Goal: Task Accomplishment & Management: Complete application form

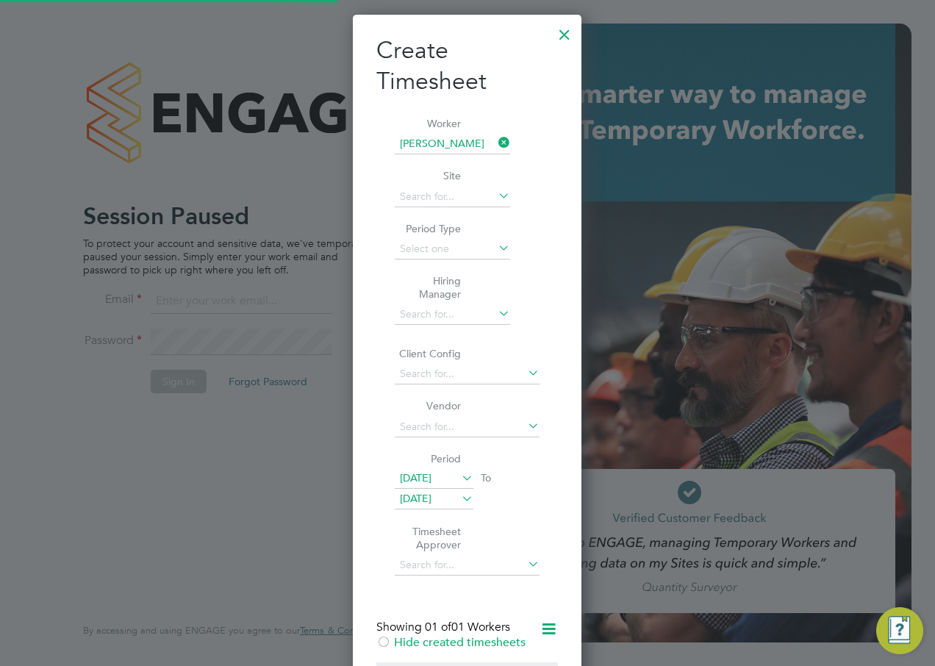
scroll to position [1005, 229]
click at [315, 122] on div at bounding box center [467, 333] width 935 height 666
click at [570, 32] on div at bounding box center [564, 31] width 26 height 26
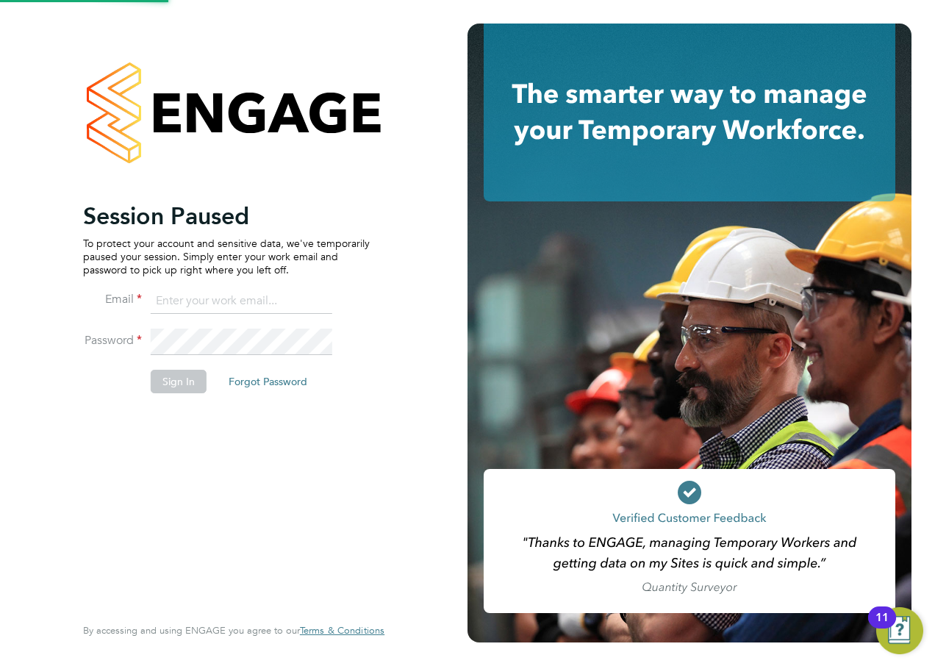
click at [247, 291] on input at bounding box center [242, 301] width 182 height 26
type input "alan.watts@hays.com"
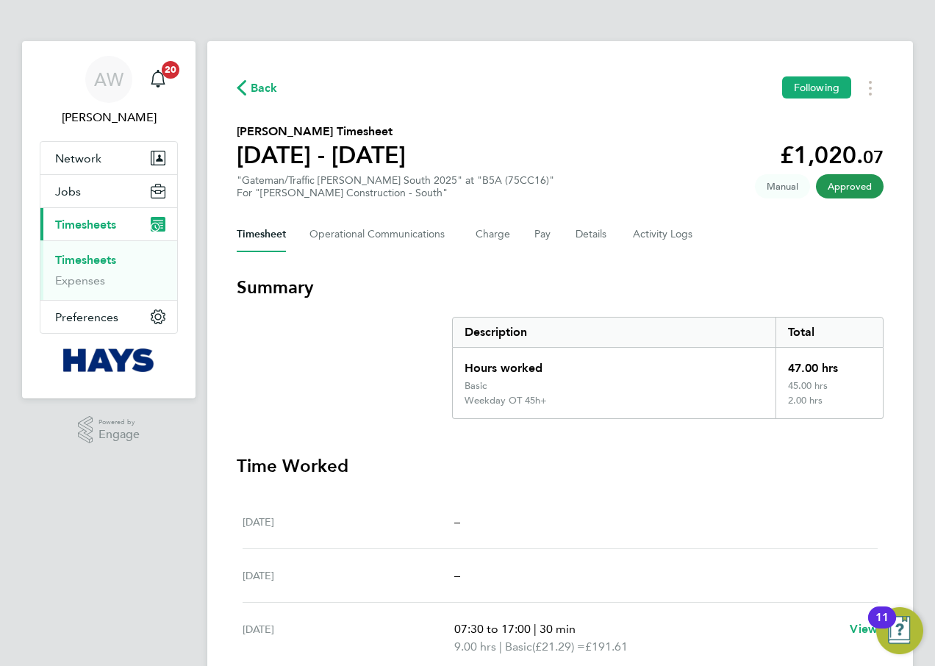
click at [89, 257] on link "Timesheets" at bounding box center [85, 260] width 61 height 14
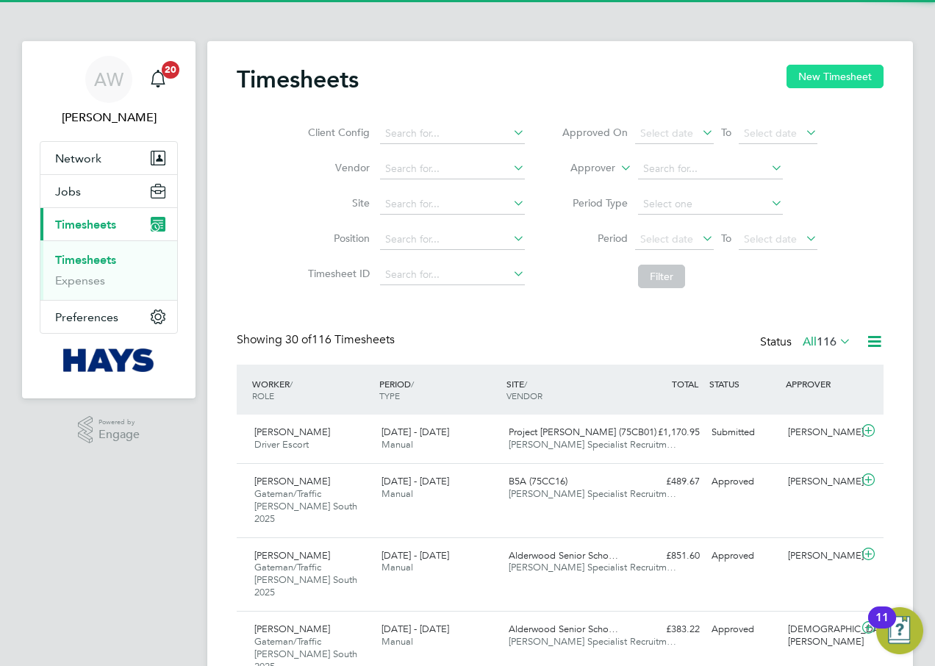
click at [815, 82] on button "New Timesheet" at bounding box center [834, 77] width 97 height 24
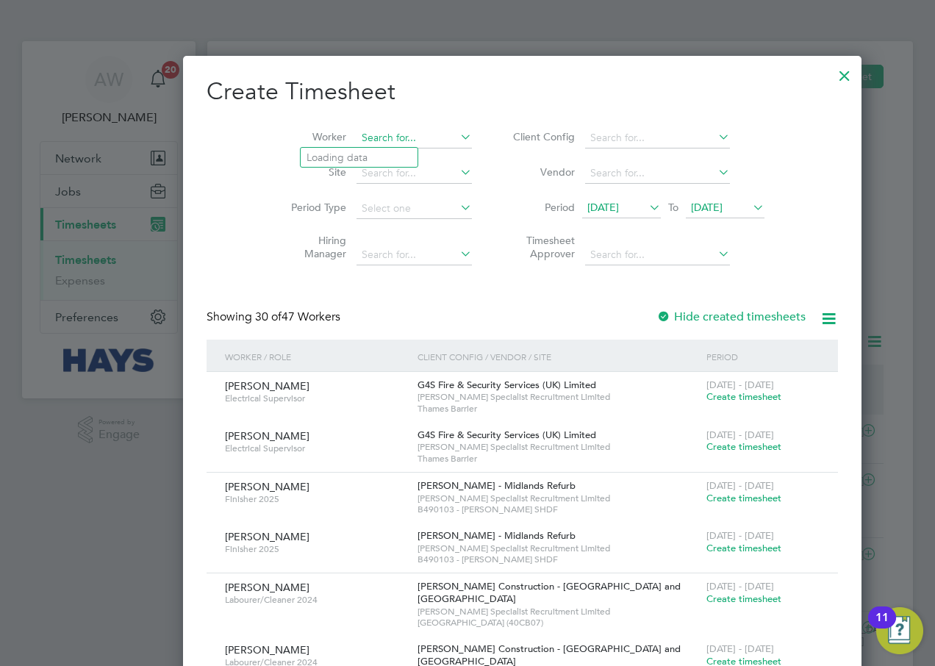
click at [356, 142] on input at bounding box center [413, 138] width 115 height 21
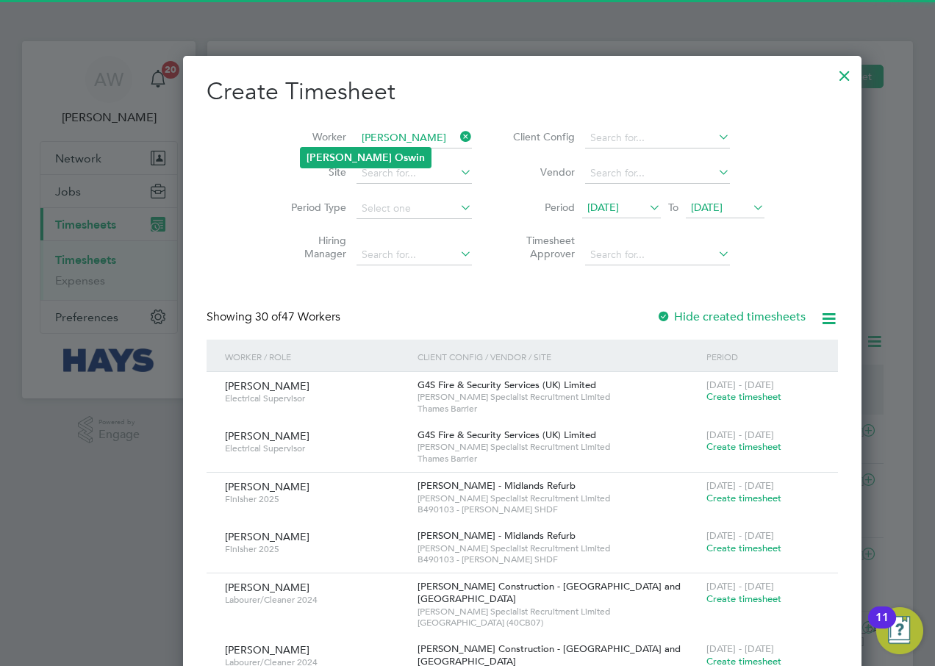
click at [394, 160] on li "[PERSON_NAME]" at bounding box center [366, 158] width 130 height 20
type input "[PERSON_NAME]"
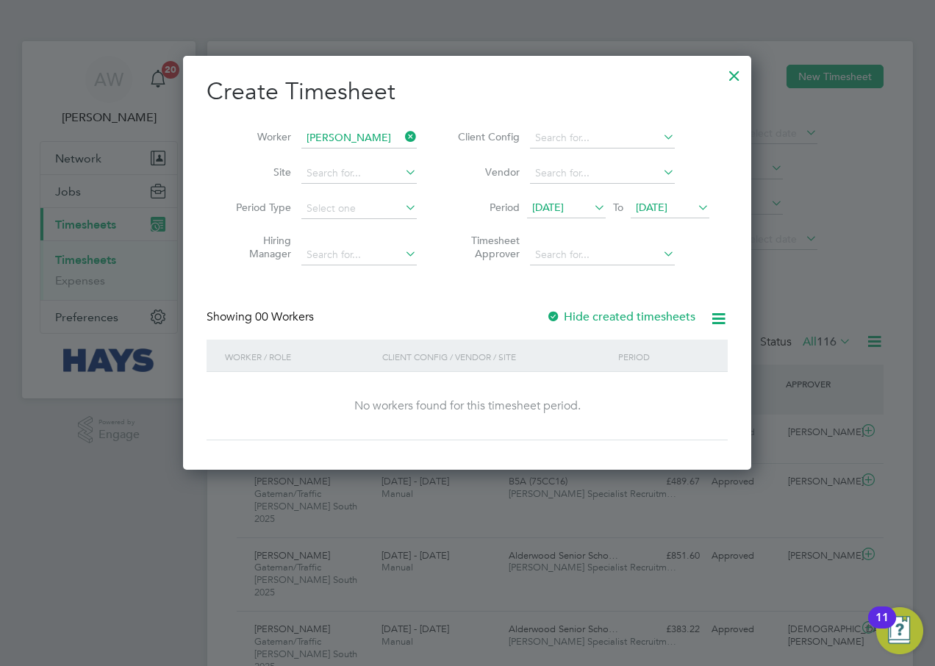
click at [565, 318] on label "Hide created timesheets" at bounding box center [620, 316] width 149 height 15
click at [667, 206] on span "[DATE]" at bounding box center [652, 207] width 32 height 13
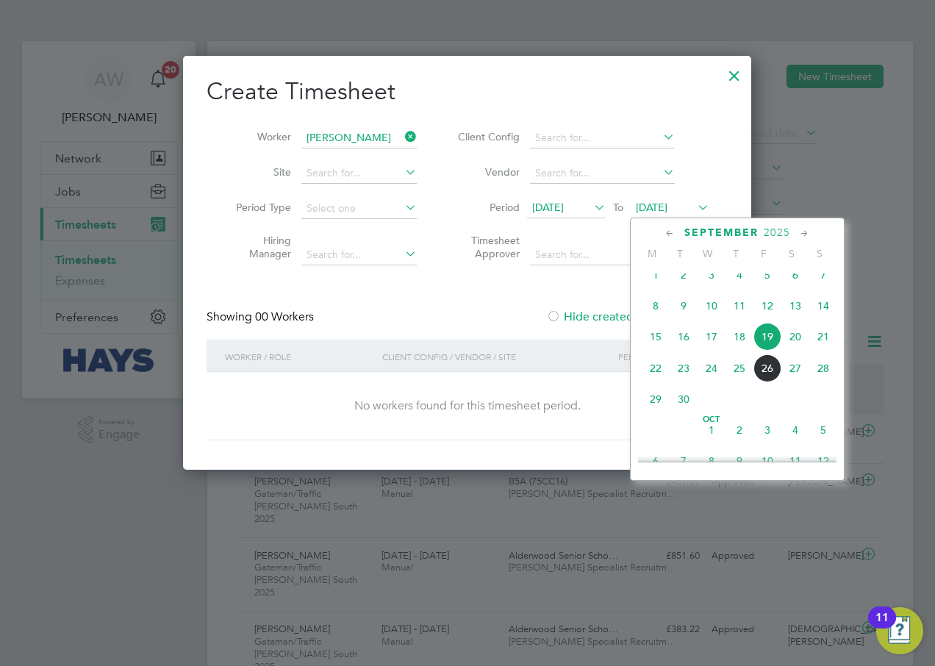
click at [764, 382] on span "26" at bounding box center [767, 368] width 28 height 28
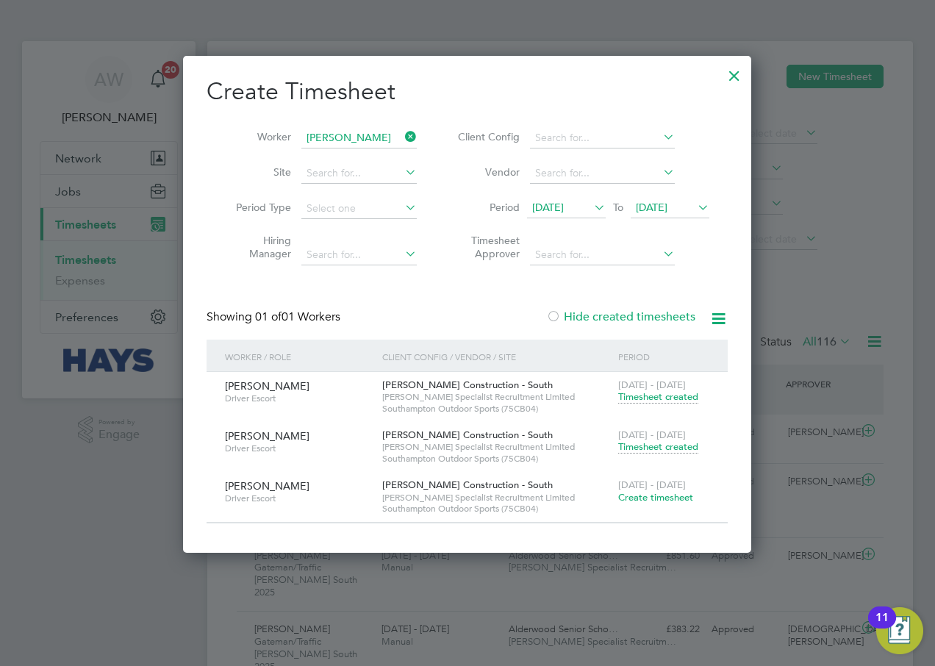
click at [676, 500] on span "Create timesheet" at bounding box center [655, 497] width 75 height 12
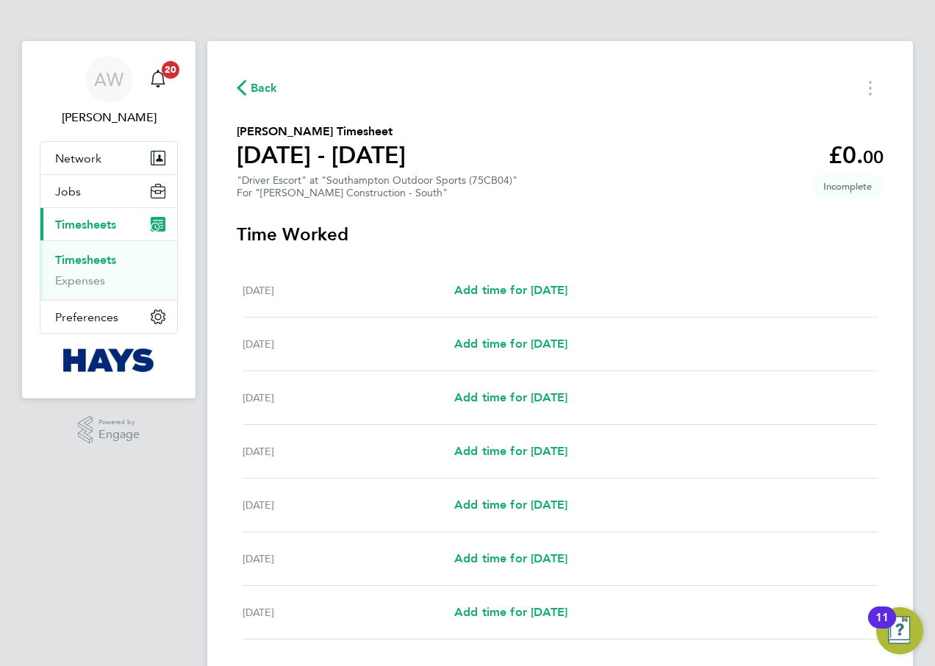
click at [107, 257] on link "Timesheets" at bounding box center [85, 260] width 61 height 14
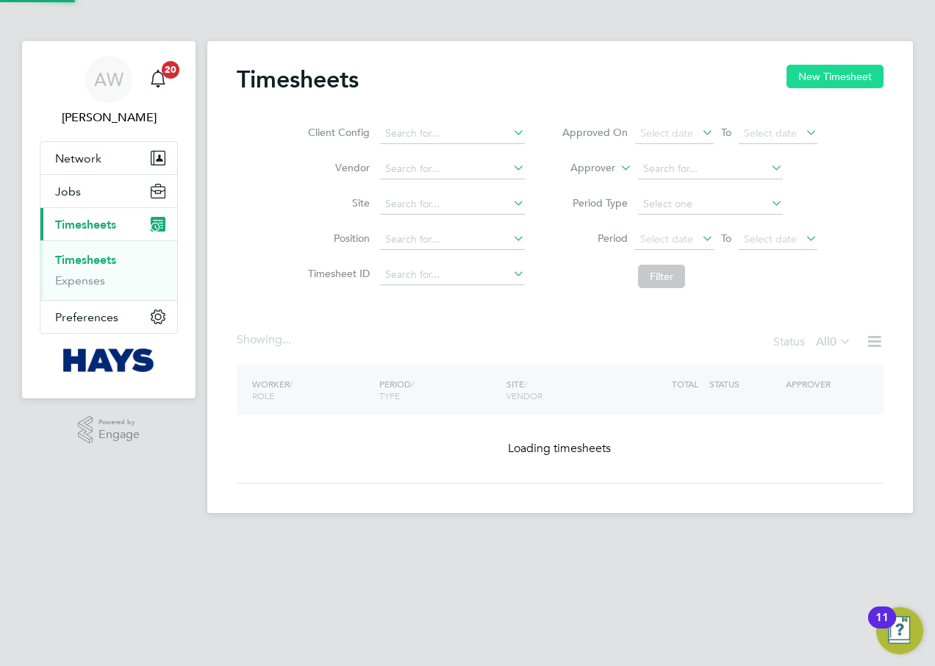
click at [846, 76] on button "New Timesheet" at bounding box center [834, 77] width 97 height 24
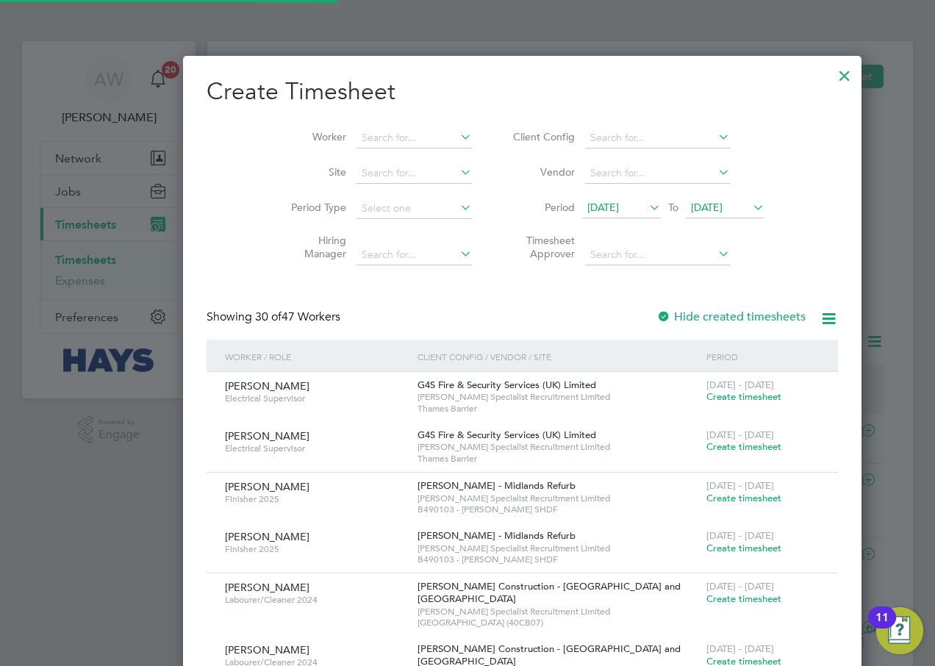
scroll to position [37, 128]
click at [656, 311] on div at bounding box center [663, 317] width 15 height 15
click at [368, 132] on input at bounding box center [413, 138] width 115 height 21
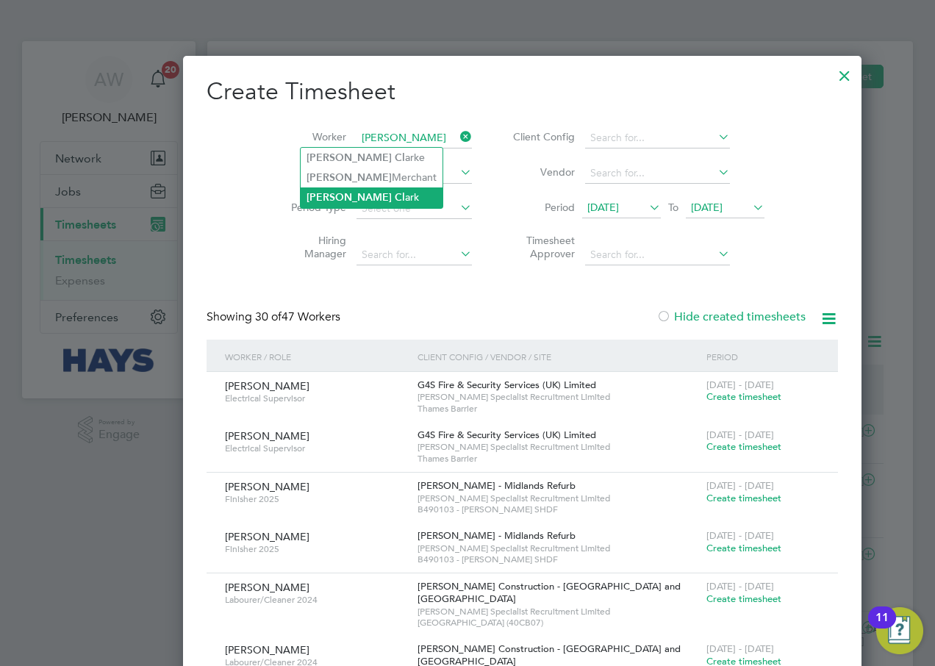
click at [362, 191] on li "[PERSON_NAME] ark" at bounding box center [372, 197] width 142 height 20
type input "[PERSON_NAME]"
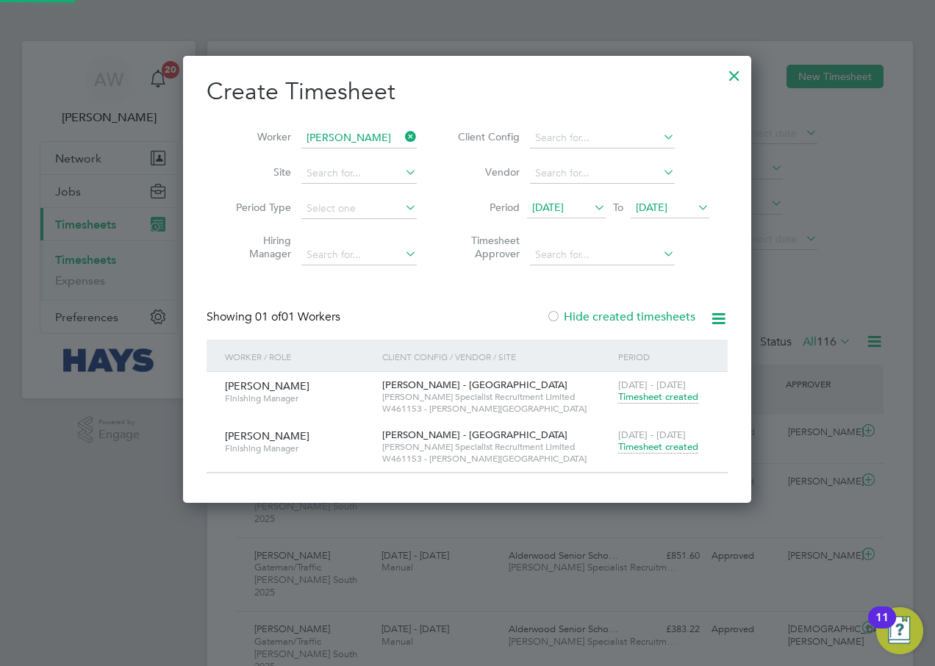
click at [665, 207] on span "[DATE]" at bounding box center [652, 207] width 32 height 13
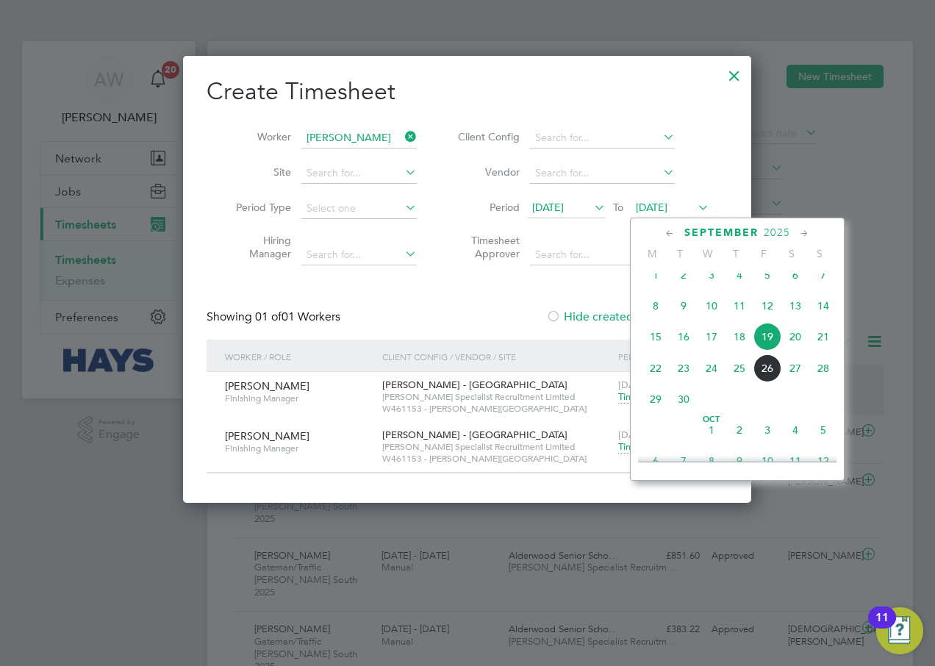
click at [769, 382] on span "26" at bounding box center [767, 368] width 28 height 28
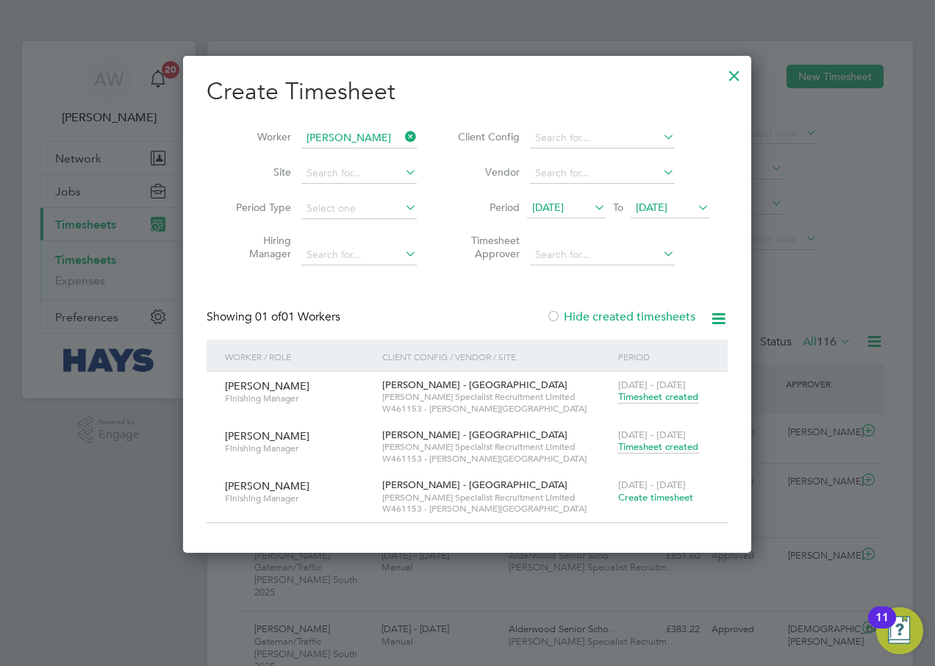
click at [673, 494] on span "Create timesheet" at bounding box center [655, 497] width 75 height 12
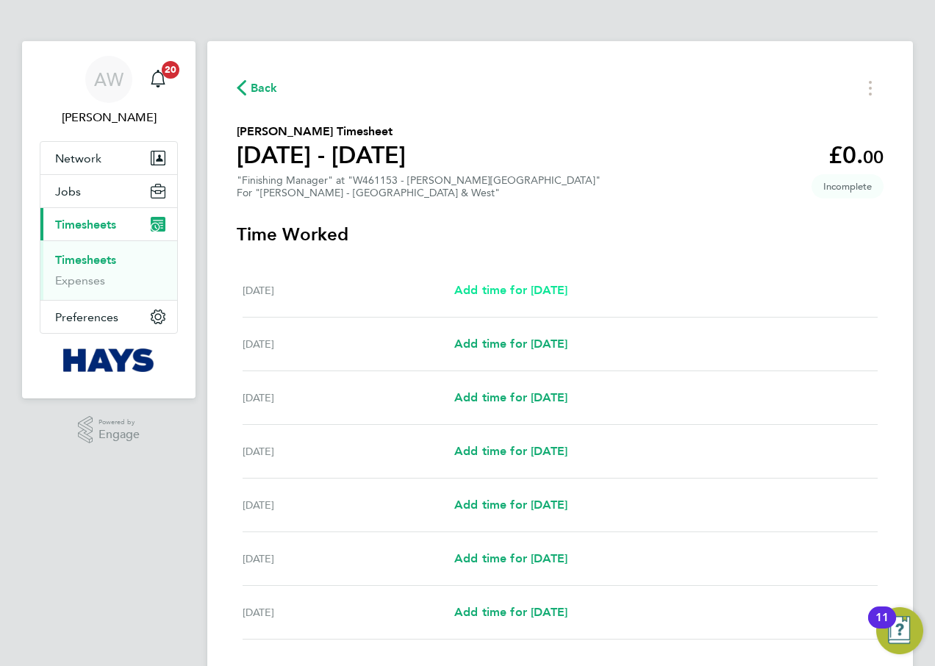
click at [541, 293] on span "Add time for [DATE]" at bounding box center [510, 290] width 113 height 14
select select "60"
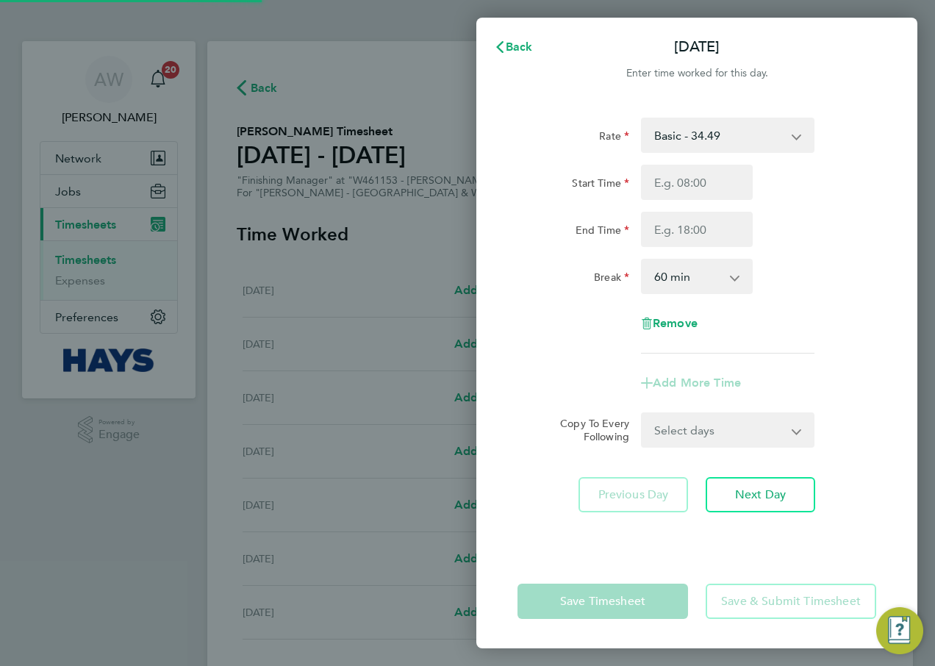
click at [731, 137] on select "Basic - 34.49" at bounding box center [718, 135] width 153 height 32
click at [800, 206] on div "Start Time End Time" at bounding box center [697, 206] width 370 height 82
click at [695, 185] on input "Start Time" at bounding box center [697, 182] width 112 height 35
type input "07:30"
click at [716, 230] on input "End Time" at bounding box center [697, 229] width 112 height 35
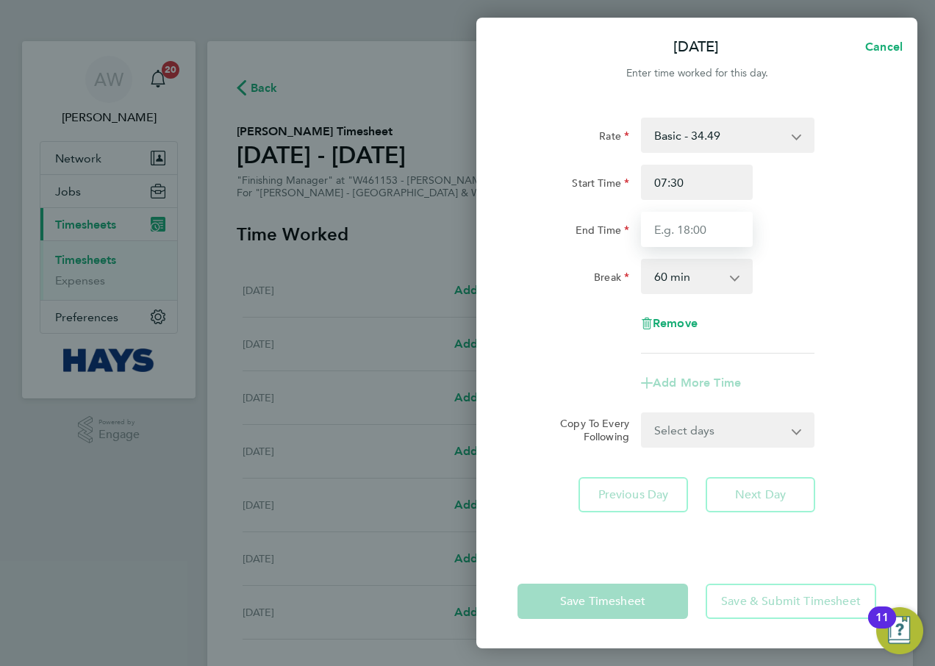
type input "17:00"
click at [706, 284] on select "0 min 15 min 30 min 45 min 60 min 75 min 90 min" at bounding box center [687, 276] width 91 height 32
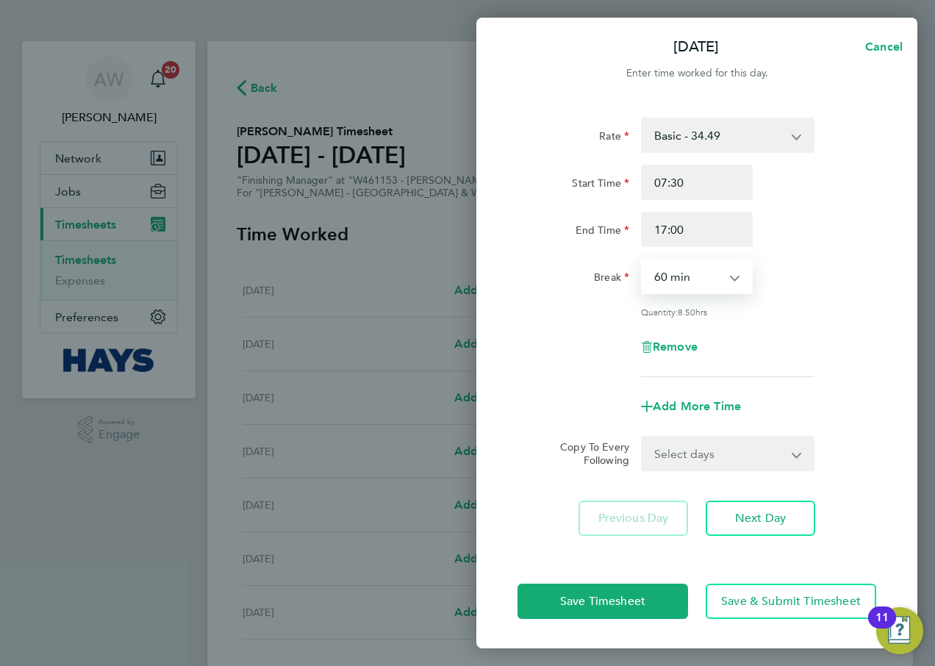
select select "30"
click at [642, 260] on select "0 min 15 min 30 min 45 min 60 min 75 min 90 min" at bounding box center [687, 276] width 91 height 32
click at [856, 276] on div "Break 0 min 15 min 30 min 45 min 60 min 75 min 90 min" at bounding box center [697, 276] width 370 height 35
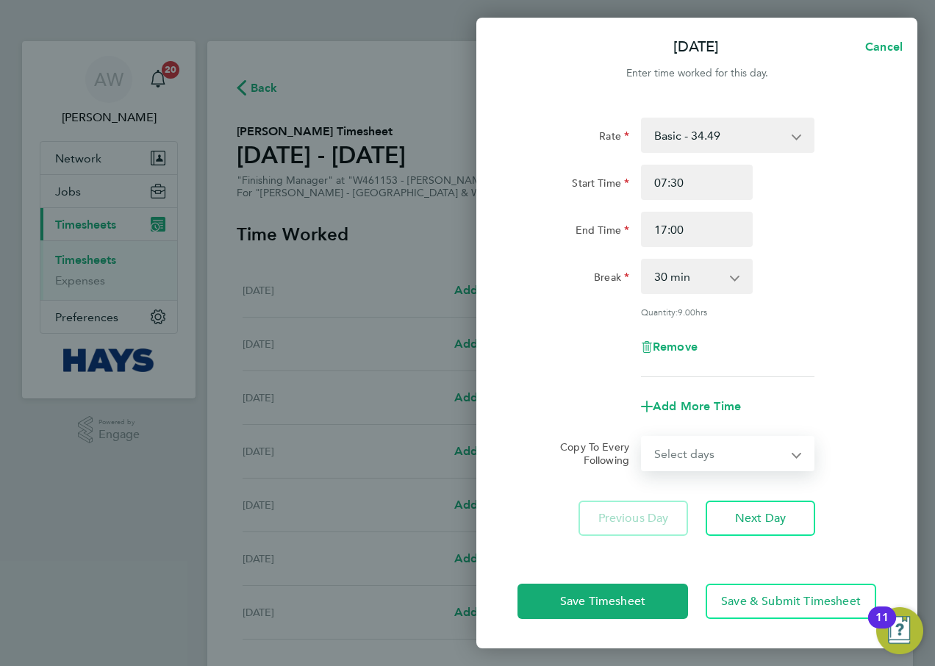
click at [793, 454] on select "Select days Day Weekday (Mon-Fri) [DATE] [DATE] [DATE] [DATE] [DATE] [DATE]" at bounding box center [719, 453] width 154 height 32
click at [841, 413] on div "Add More Time" at bounding box center [697, 406] width 370 height 35
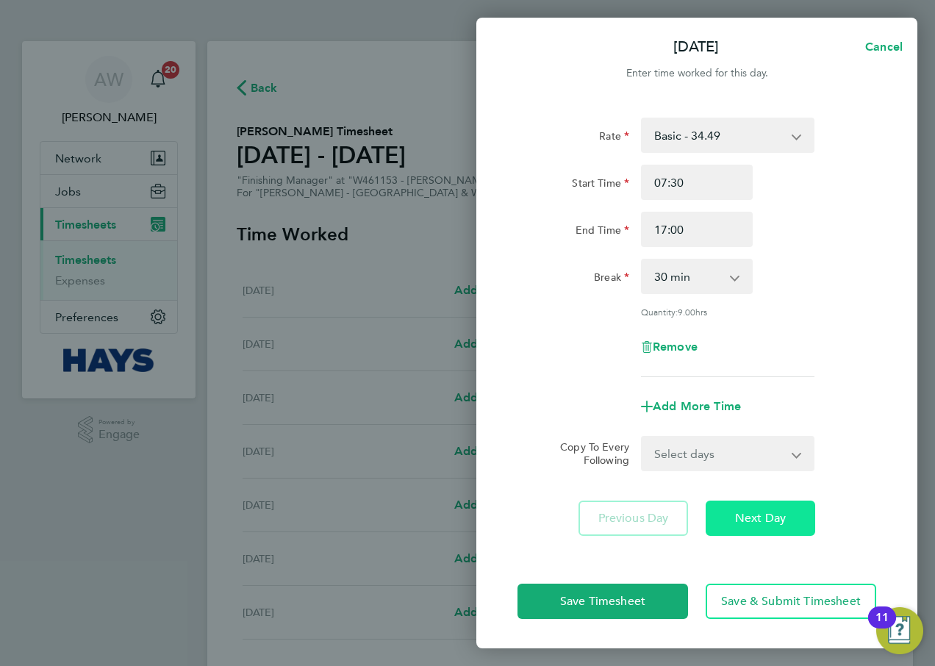
click at [742, 515] on span "Next Day" at bounding box center [760, 518] width 51 height 15
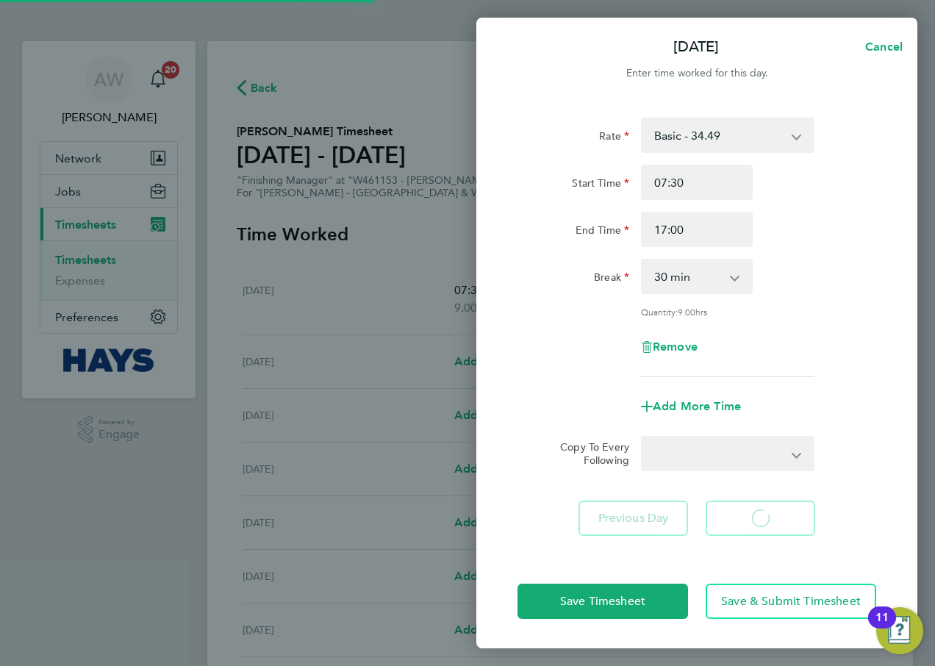
select select "60"
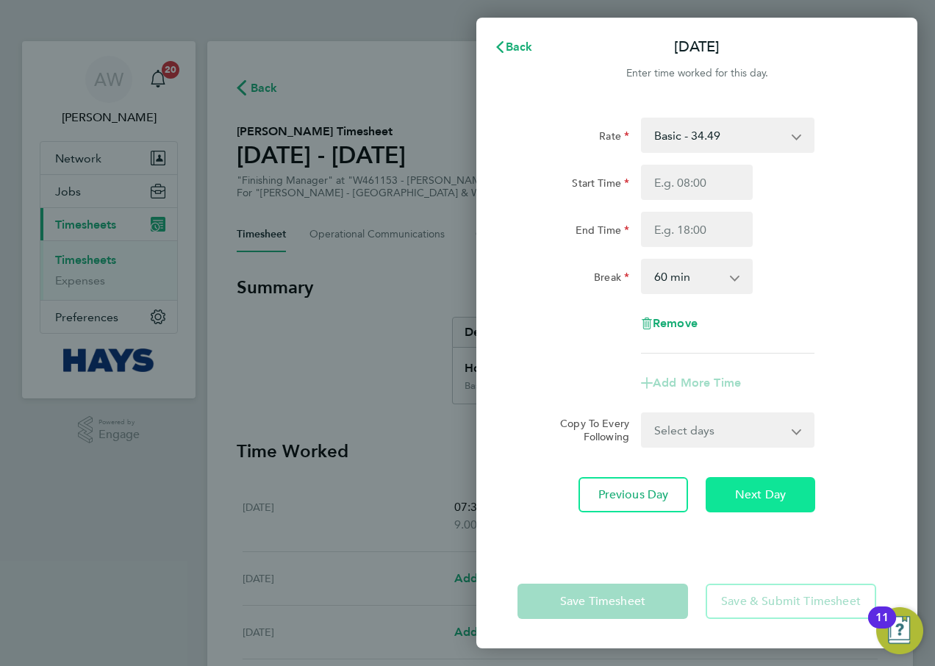
click at [759, 488] on span "Next Day" at bounding box center [760, 494] width 51 height 15
select select "60"
click at [775, 487] on span "Next Day" at bounding box center [760, 494] width 51 height 15
select select "60"
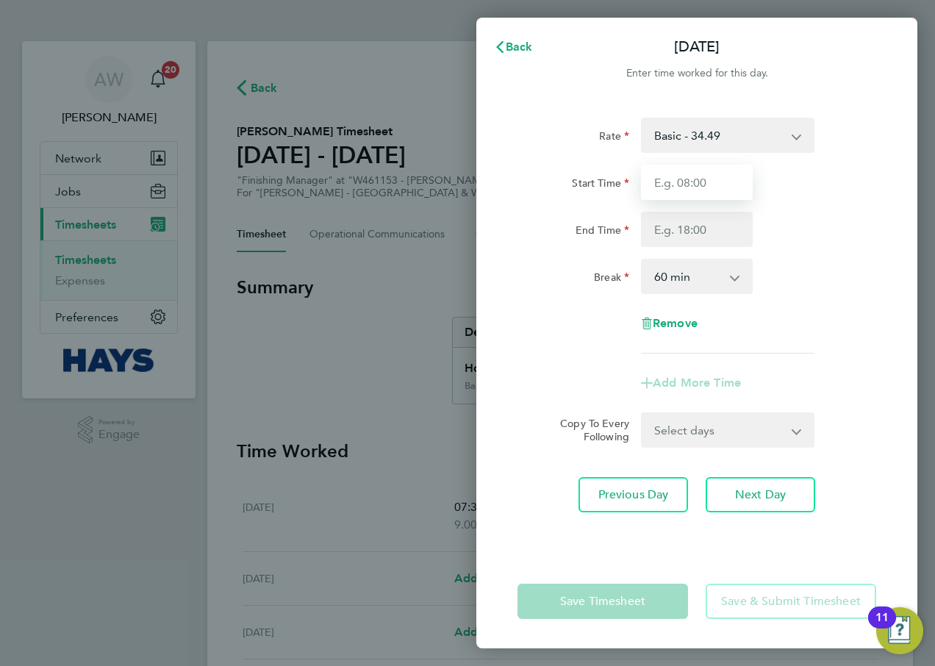
click at [725, 187] on input "Start Time" at bounding box center [697, 182] width 112 height 35
type input "07:30"
type input "17:00"
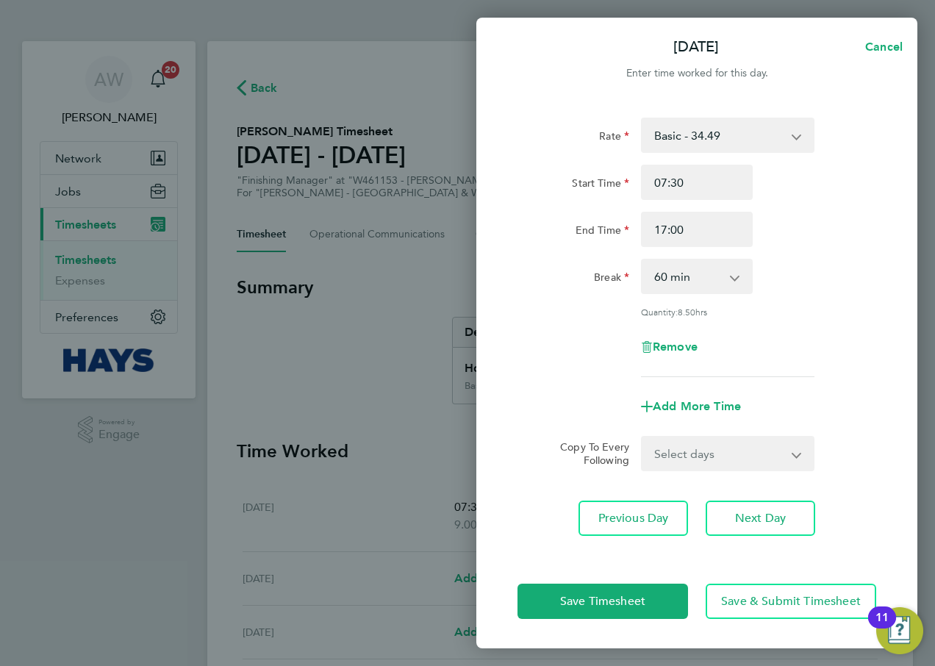
click at [739, 265] on app-icon-cross-button at bounding box center [743, 276] width 18 height 32
click at [734, 277] on app-icon-cross-button at bounding box center [743, 276] width 18 height 32
click at [711, 282] on select "0 min 15 min 30 min 45 min 60 min 75 min 90 min" at bounding box center [687, 276] width 91 height 32
select select "30"
click at [642, 260] on select "0 min 15 min 30 min 45 min 60 min 75 min 90 min" at bounding box center [687, 276] width 91 height 32
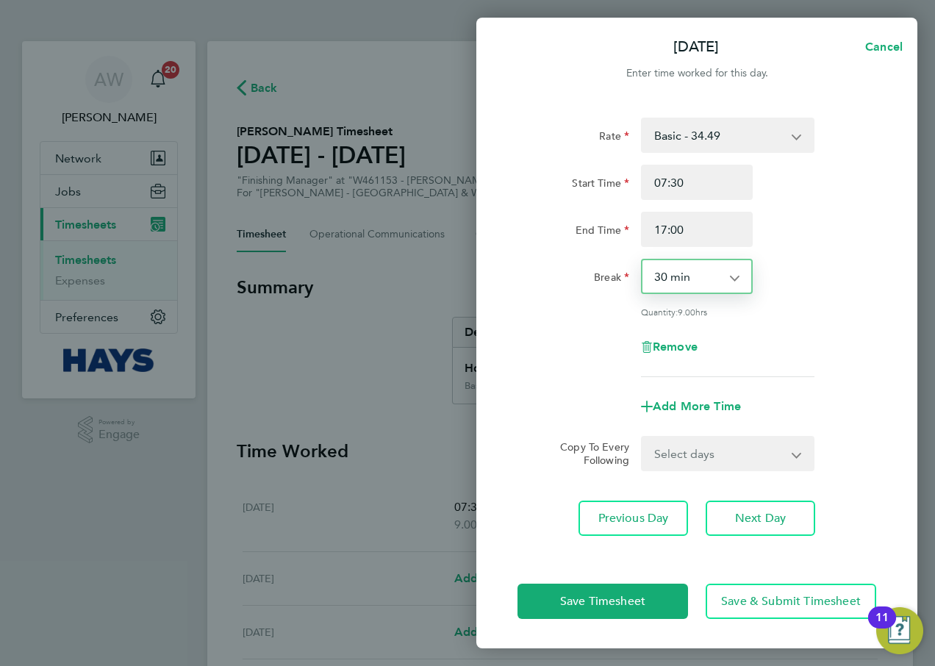
click at [848, 226] on div "End Time 17:00" at bounding box center [697, 229] width 370 height 35
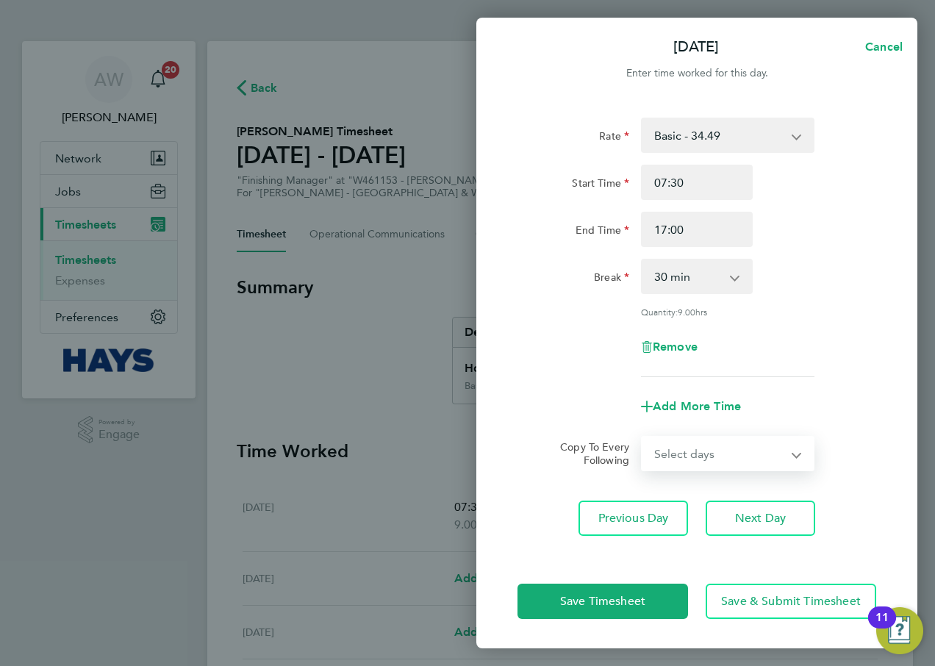
click at [767, 446] on select "Select days Day [DATE] [DATE] [DATE]" at bounding box center [719, 453] width 154 height 32
select select "DAY"
click at [642, 437] on select "Select days Day [DATE] [DATE] [DATE]" at bounding box center [719, 453] width 154 height 32
select select "[DATE]"
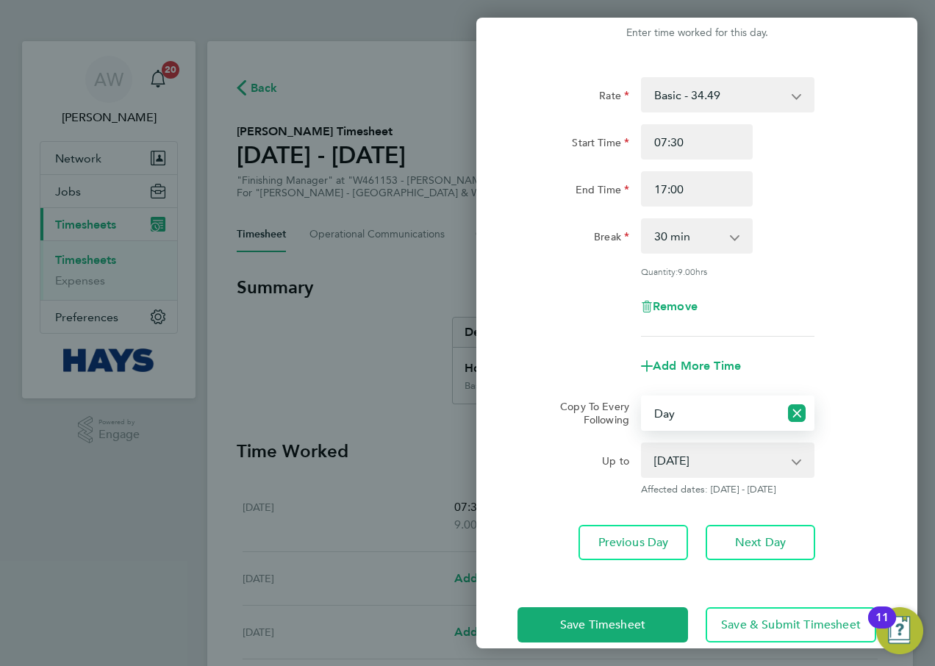
scroll to position [62, 0]
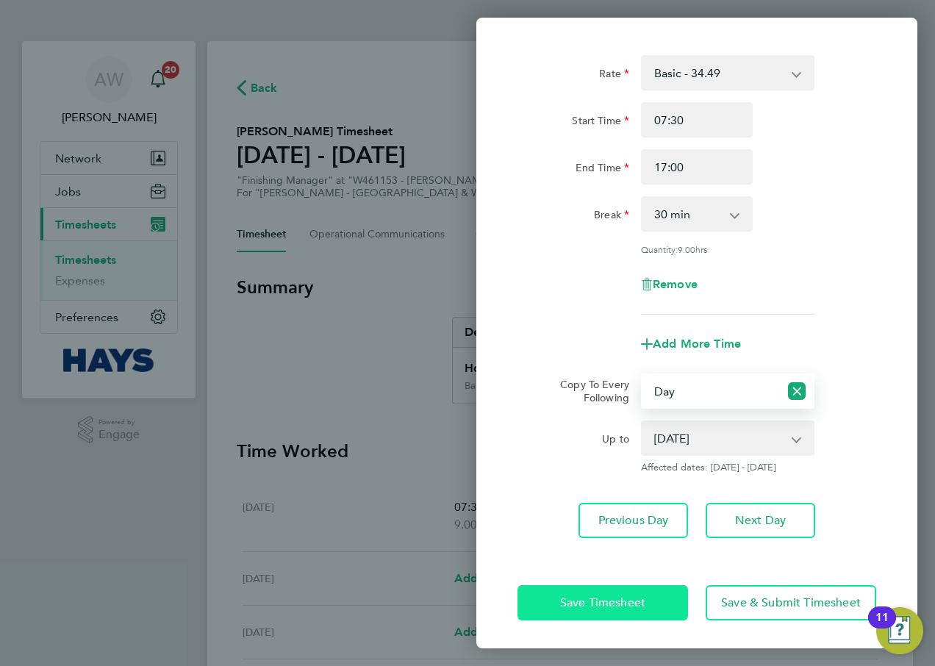
click at [615, 606] on span "Save Timesheet" at bounding box center [602, 602] width 85 height 15
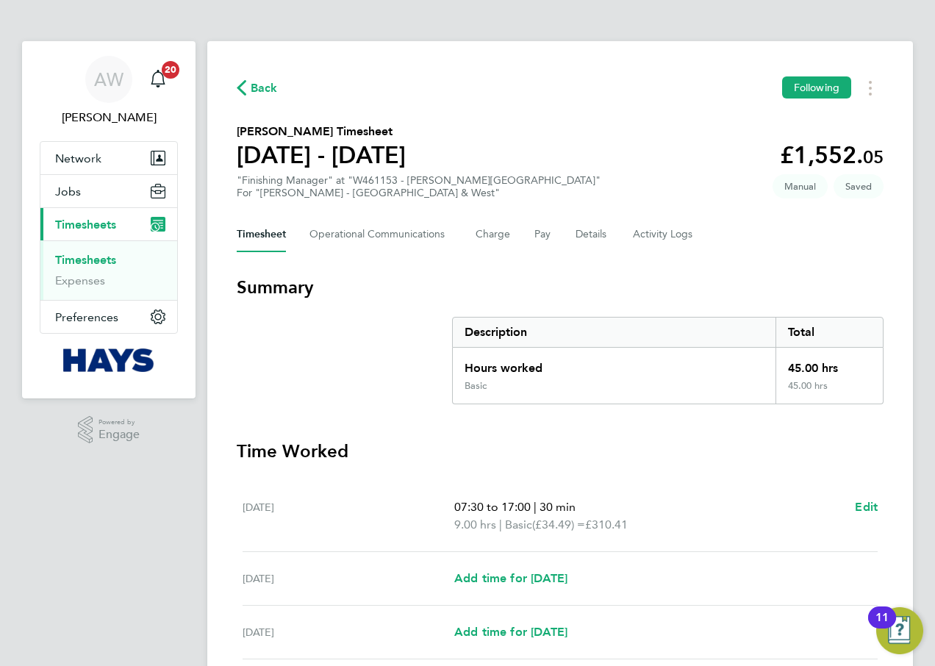
click at [388, 365] on section "Summary Description Total Hours worked 45.00 hrs Basic 45.00 hrs" at bounding box center [560, 340] width 647 height 129
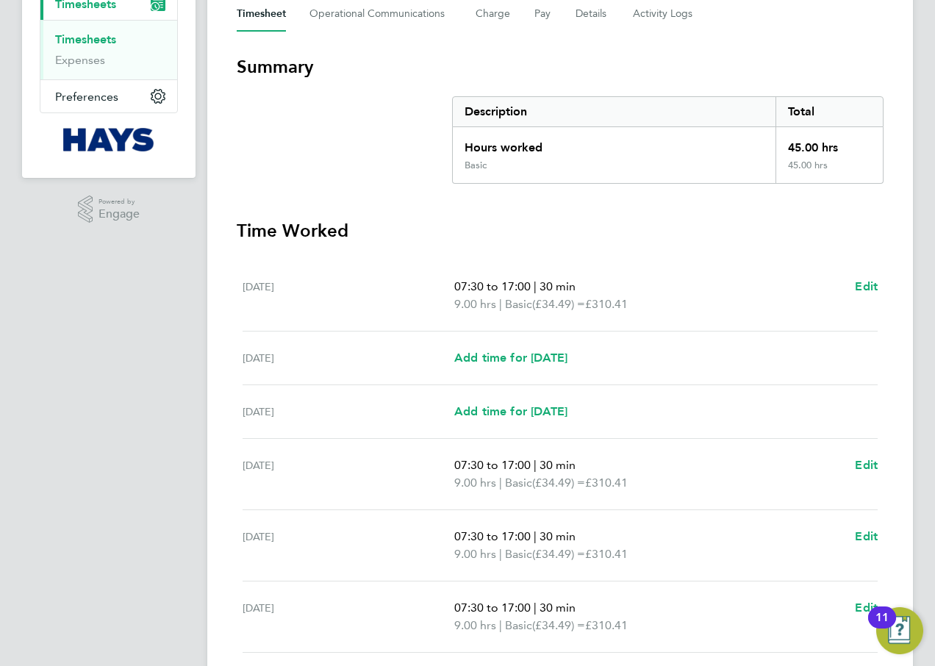
scroll to position [408, 0]
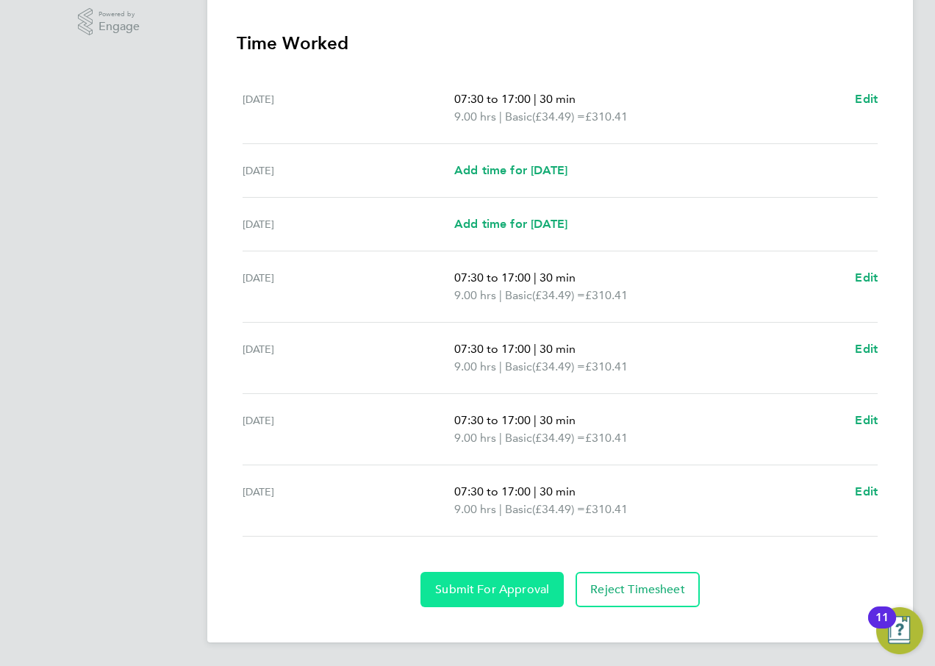
click at [479, 593] on span "Submit For Approval" at bounding box center [492, 589] width 114 height 15
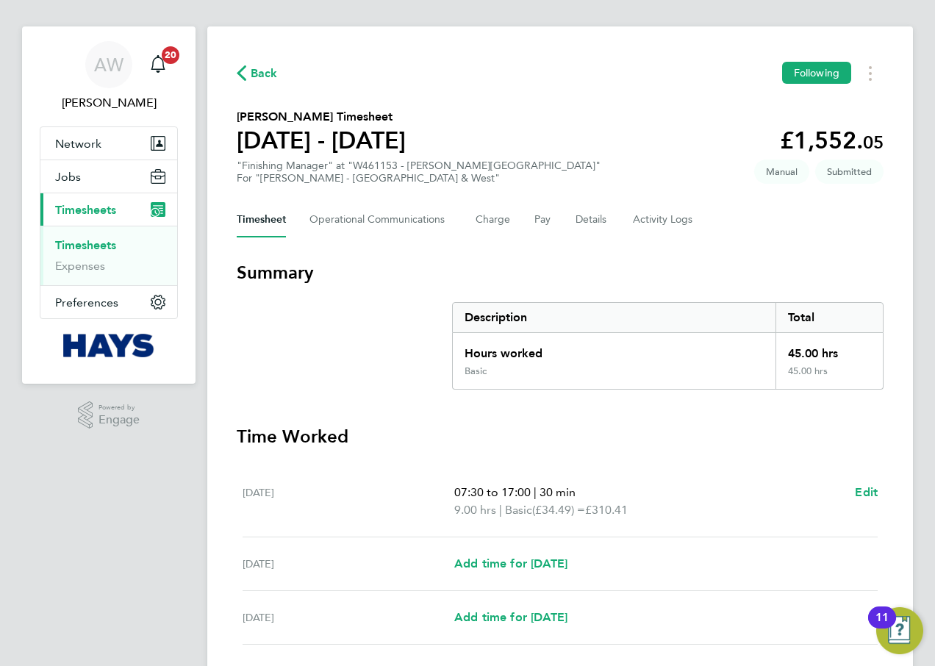
scroll to position [0, 0]
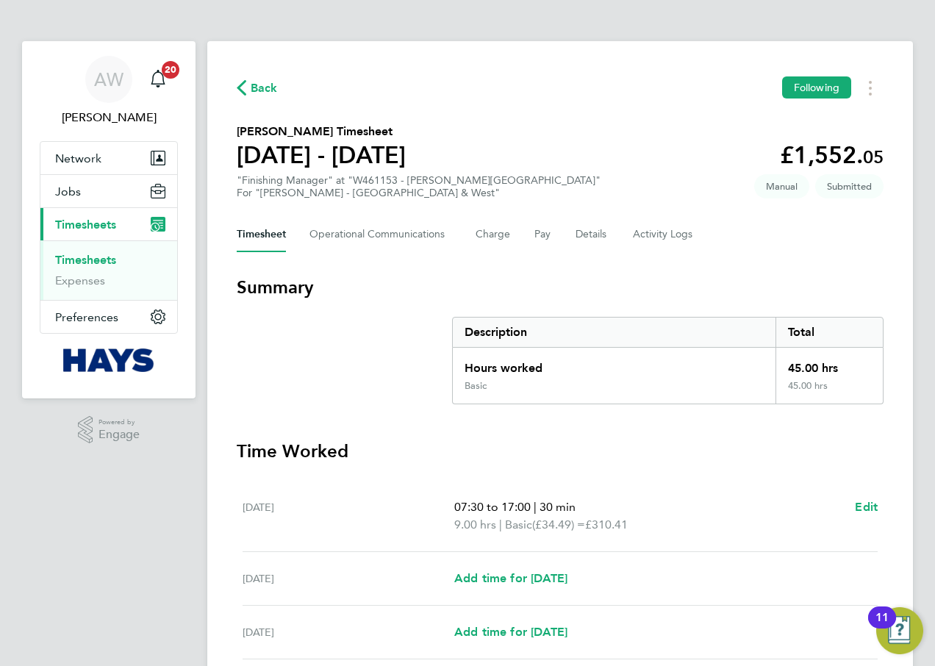
click at [110, 259] on link "Timesheets" at bounding box center [85, 260] width 61 height 14
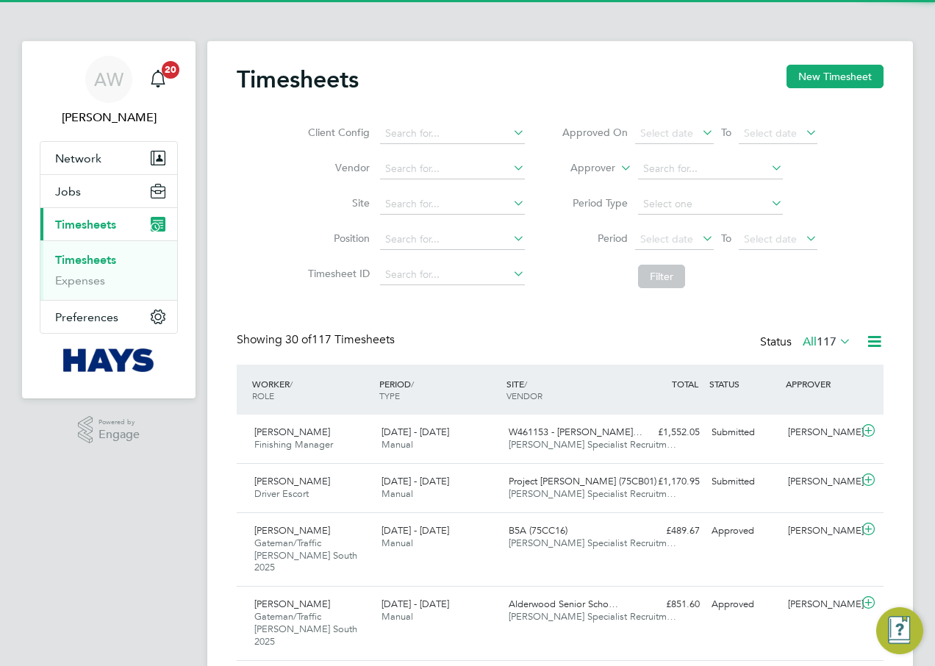
scroll to position [49, 128]
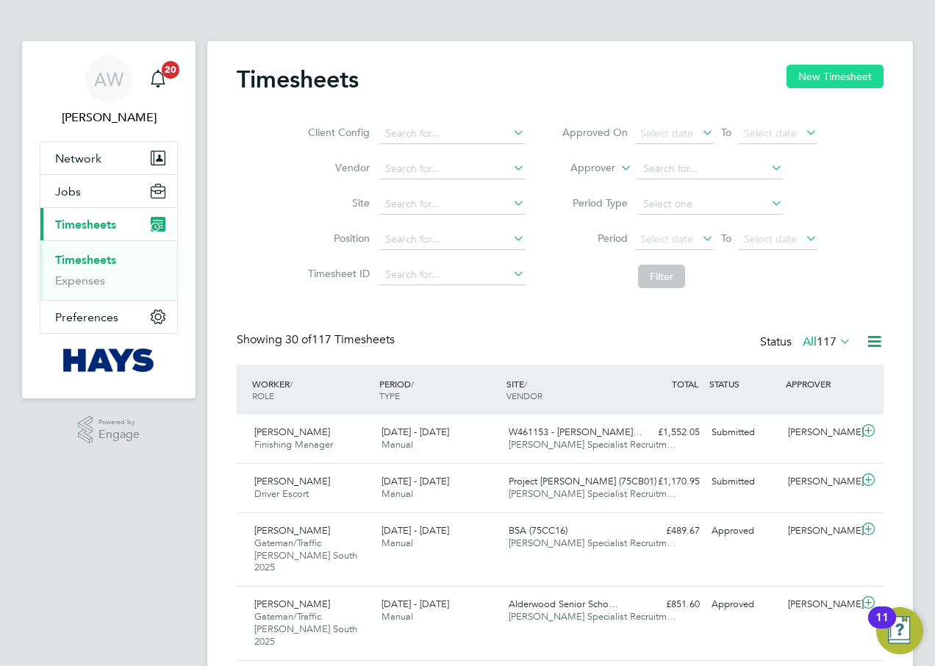
click at [828, 80] on button "New Timesheet" at bounding box center [834, 77] width 97 height 24
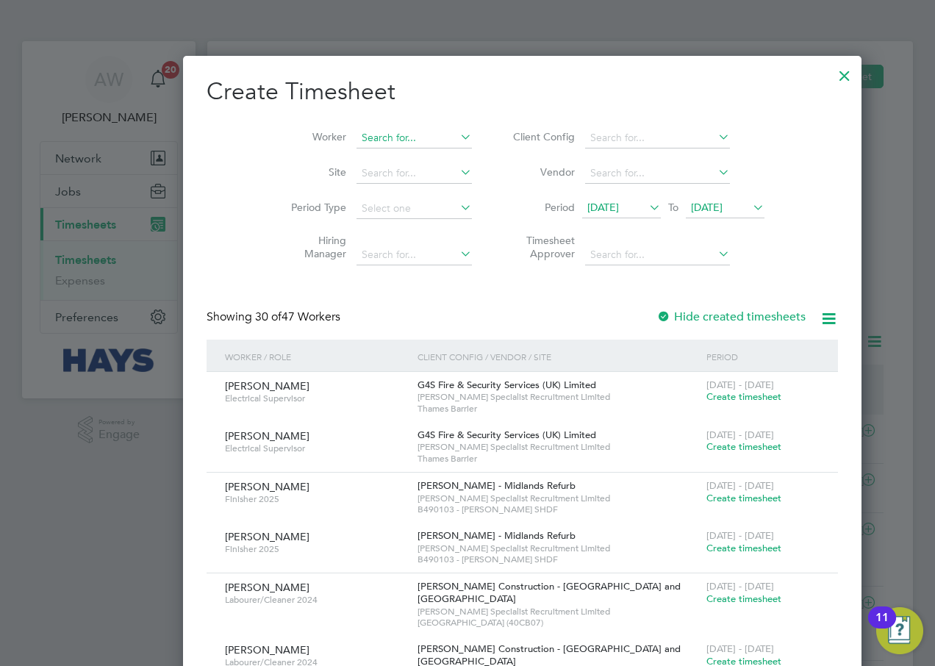
scroll to position [3024, 569]
click at [356, 139] on input at bounding box center [413, 138] width 115 height 21
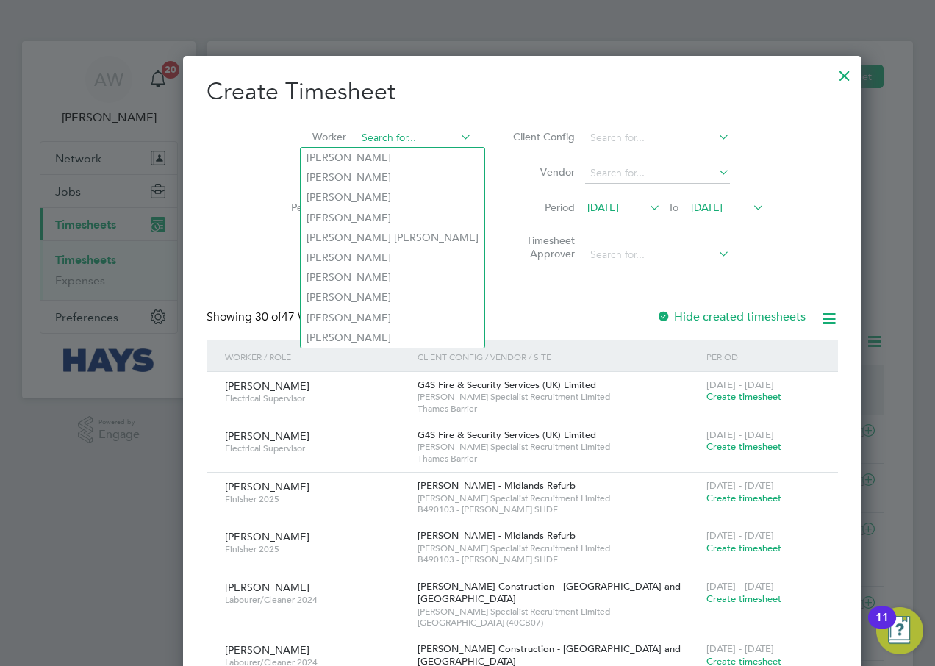
type input "b"
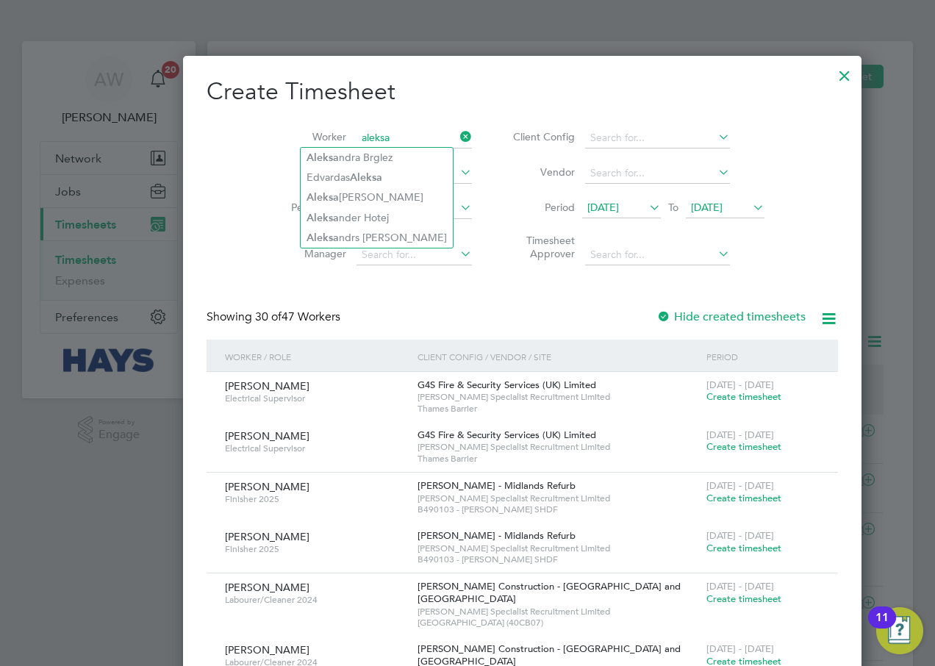
type input "aleksa"
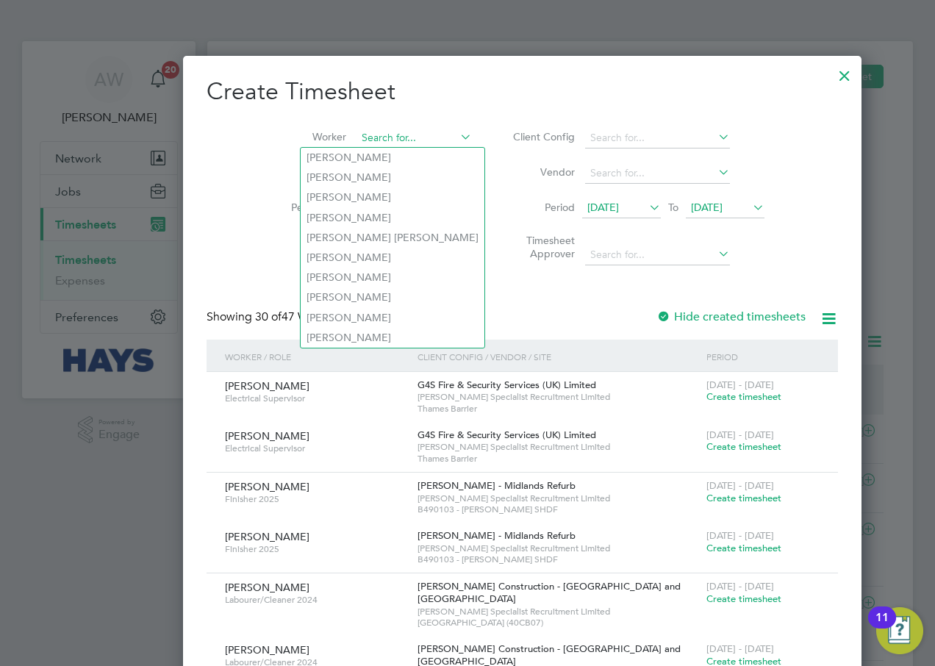
click at [356, 135] on input at bounding box center [413, 138] width 115 height 21
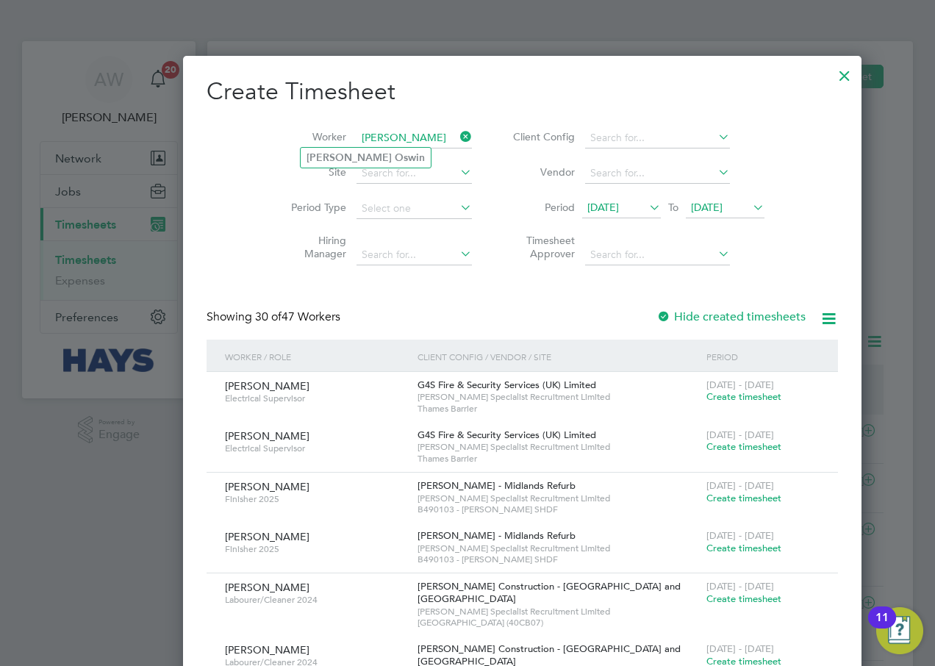
type input "[PERSON_NAME]"
click at [558, 325] on div "Showing 30 of 47 Workers Hide created timesheets" at bounding box center [522, 324] width 631 height 30
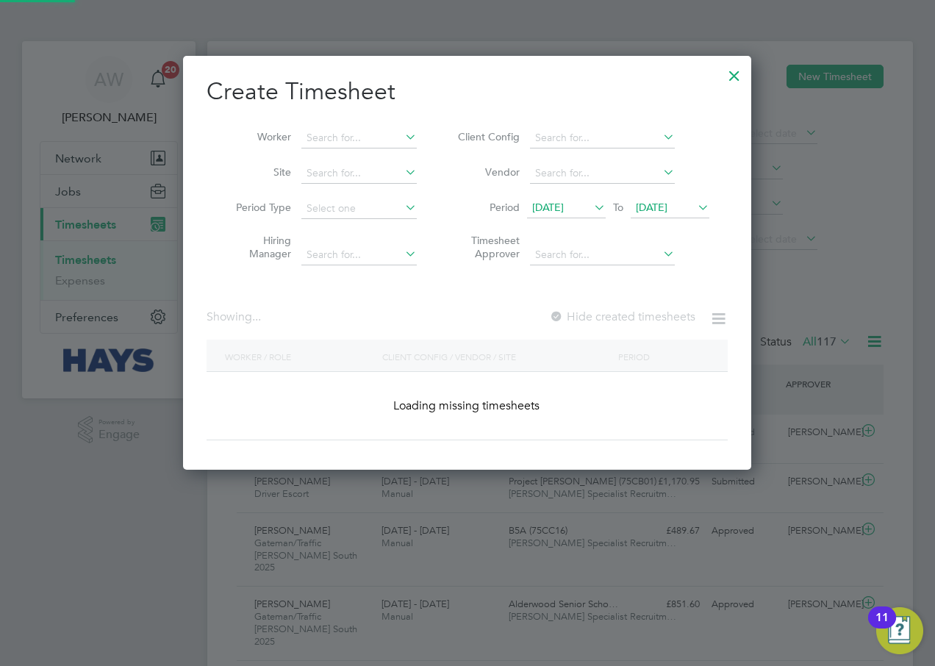
click at [339, 125] on li "Worker" at bounding box center [321, 138] width 229 height 35
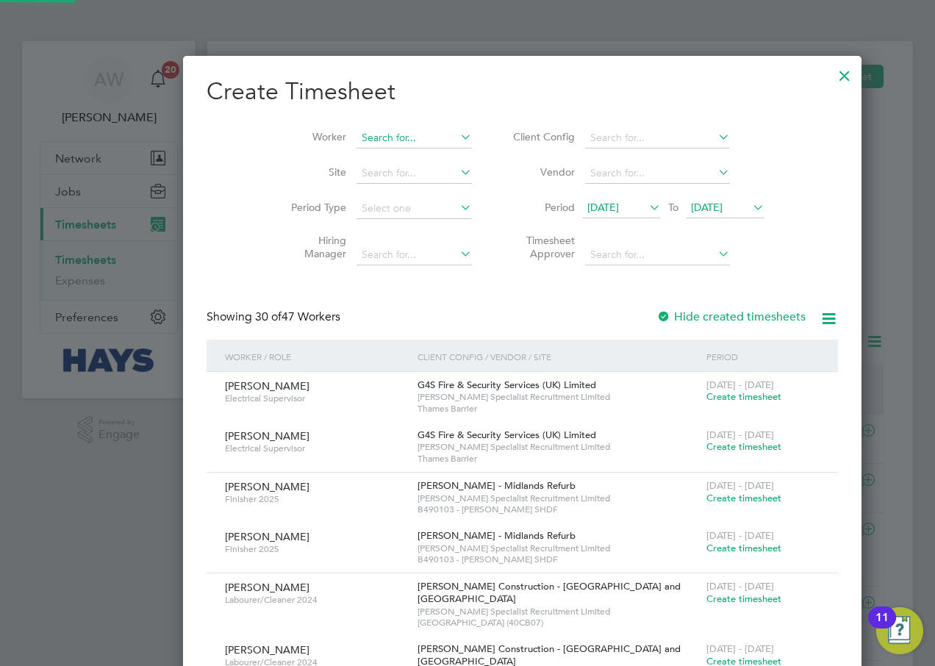
click at [356, 136] on input at bounding box center [413, 138] width 115 height 21
click at [342, 160] on li "[PERSON_NAME] win" at bounding box center [365, 158] width 129 height 20
type input "[PERSON_NAME]"
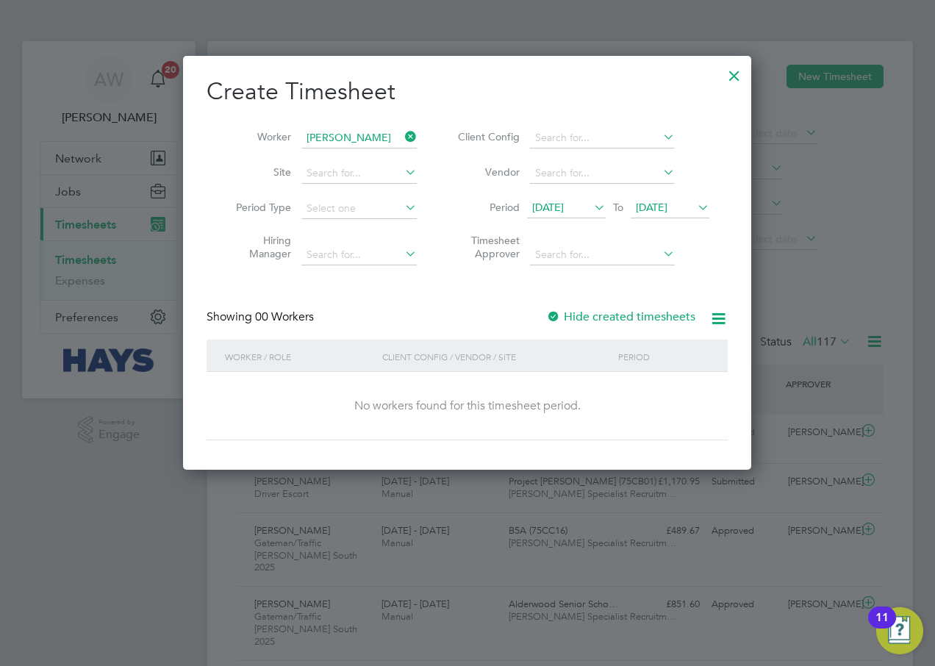
scroll to position [415, 569]
click at [562, 313] on label "Hide created timesheets" at bounding box center [620, 316] width 149 height 15
click at [667, 207] on span "[DATE]" at bounding box center [652, 207] width 32 height 13
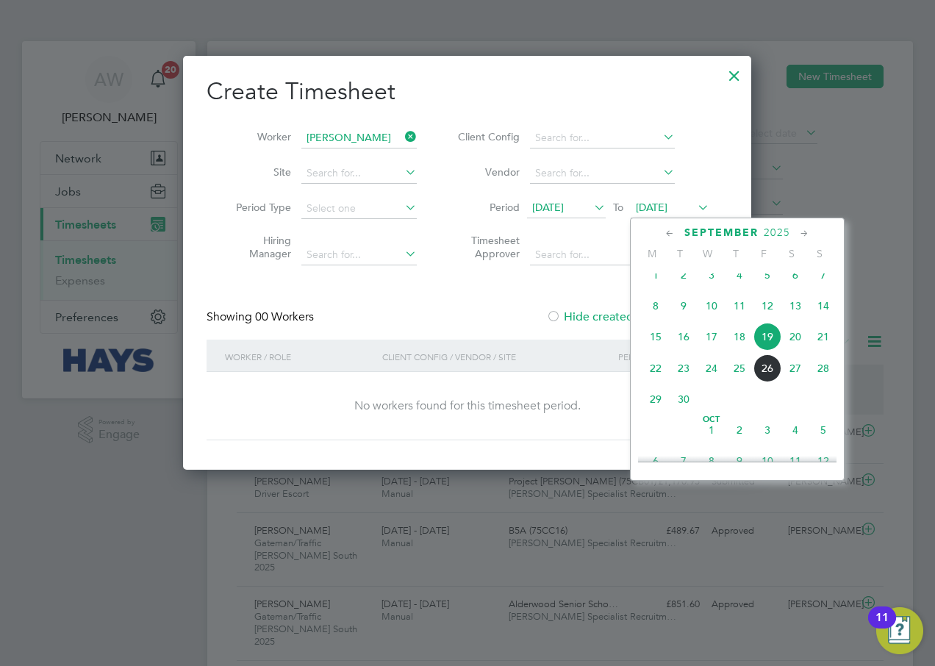
click at [759, 380] on span "26" at bounding box center [767, 368] width 28 height 28
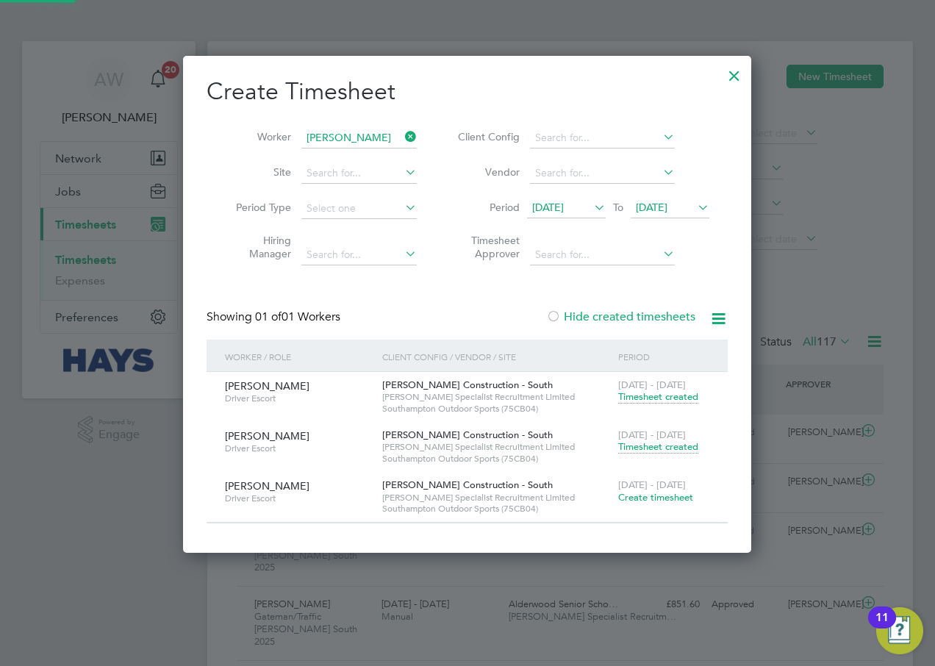
scroll to position [496, 569]
click at [681, 495] on span "Create timesheet" at bounding box center [655, 497] width 75 height 12
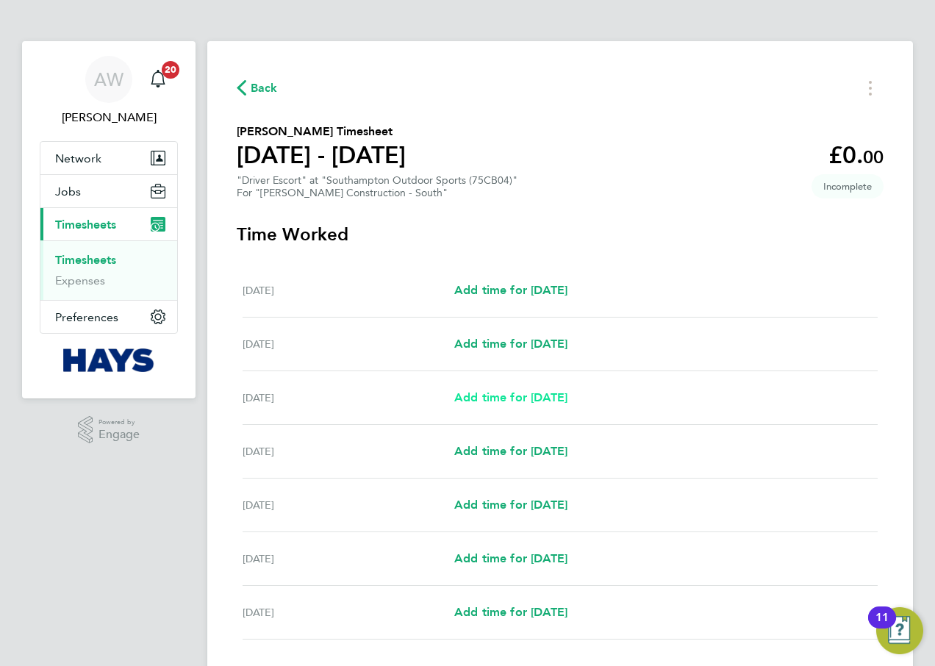
click at [504, 395] on span "Add time for [DATE]" at bounding box center [510, 397] width 113 height 14
select select "30"
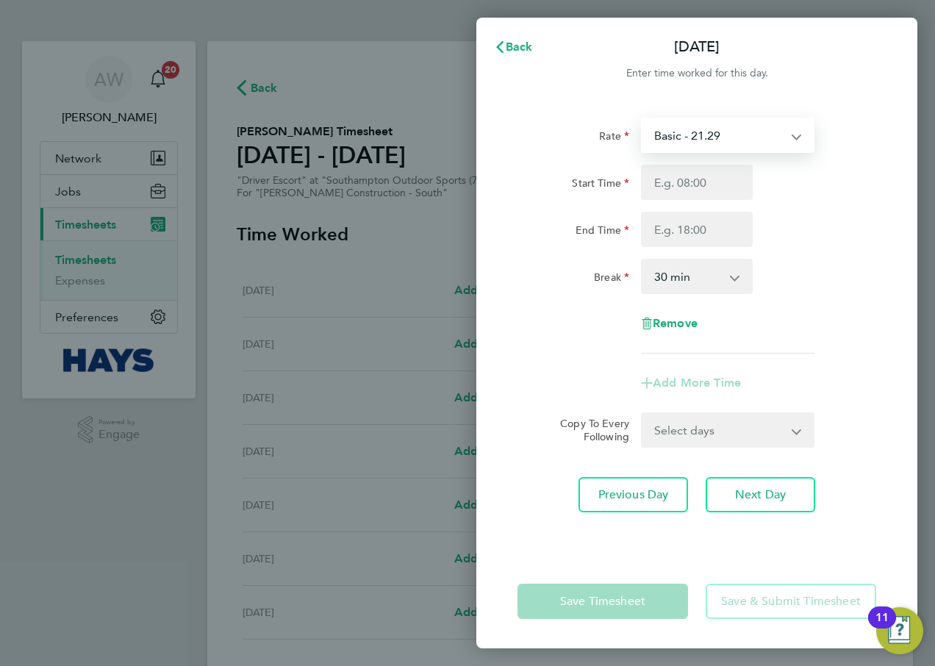
click at [709, 124] on select "Basic - 21.29 Overtime - 30.63" at bounding box center [718, 135] width 153 height 32
drag, startPoint x: 539, startPoint y: 148, endPoint x: 563, endPoint y: 147, distance: 24.3
click at [539, 148] on div "Rate" at bounding box center [573, 135] width 123 height 35
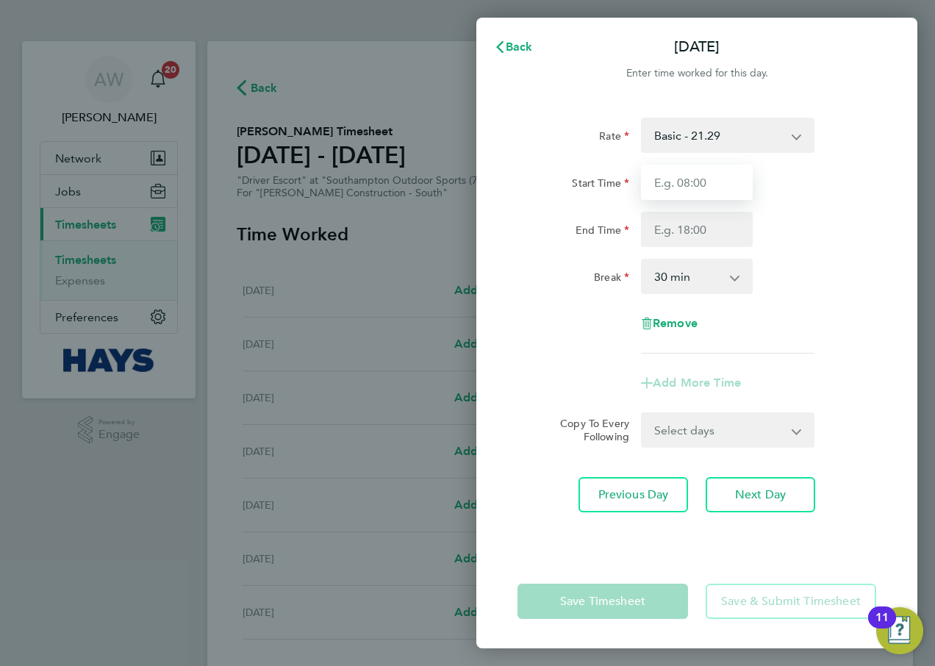
click at [673, 176] on input "Start Time" at bounding box center [697, 182] width 112 height 35
type input "07:30"
type input "17:00"
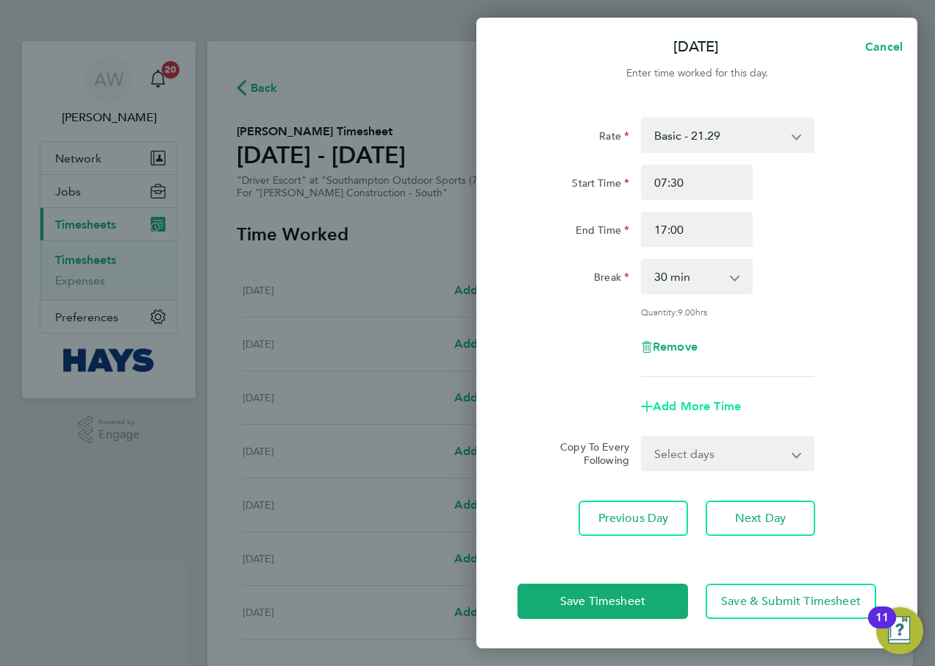
click at [692, 399] on span "Add More Time" at bounding box center [697, 406] width 88 height 14
select select "null"
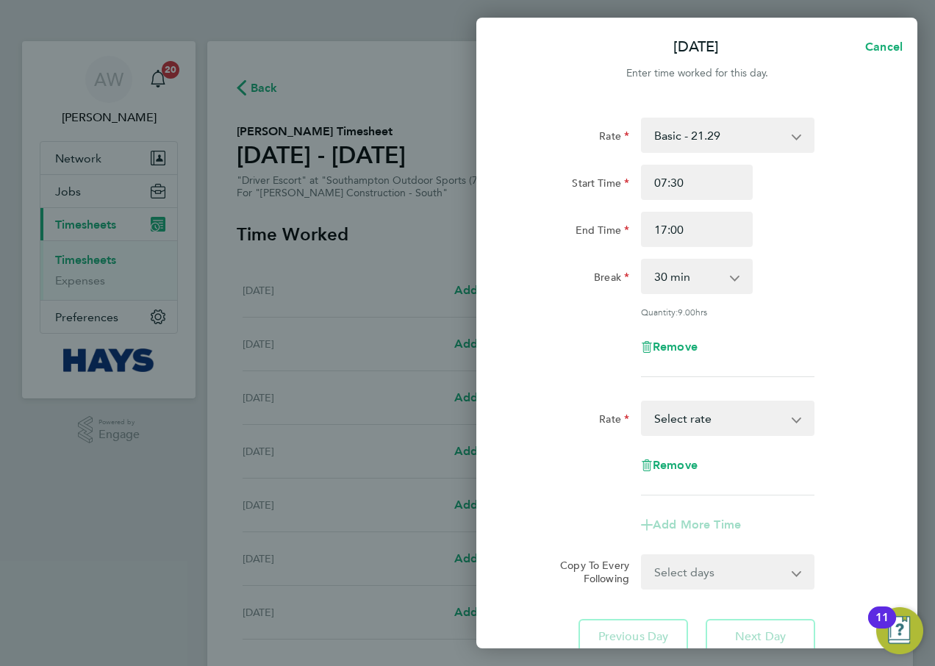
click at [698, 414] on select "Basic - 21.29 Overtime - 30.63 Select rate" at bounding box center [718, 418] width 153 height 32
select select "30"
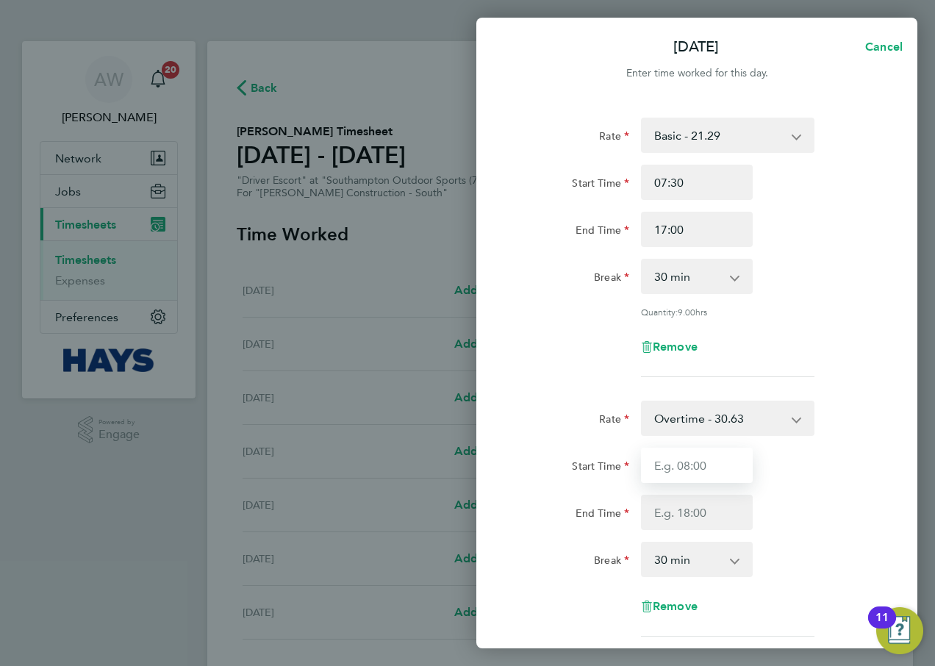
click at [698, 473] on input "Start Time" at bounding box center [697, 465] width 112 height 35
type input "17:00"
click at [818, 457] on div "Start Time 17:00" at bounding box center [697, 465] width 370 height 35
click at [732, 514] on input "End Time" at bounding box center [697, 512] width 112 height 35
type input "19:00"
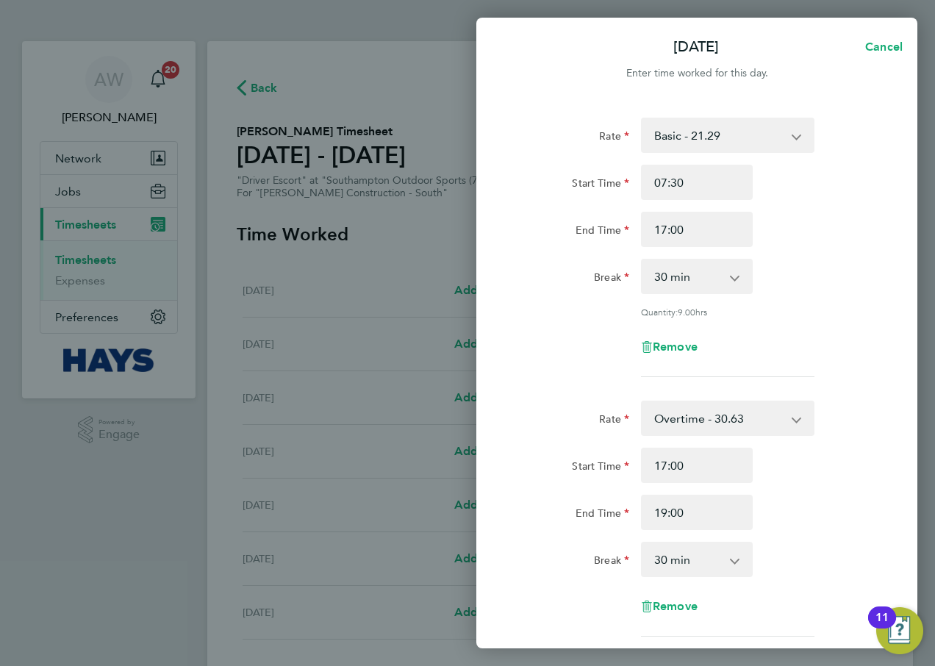
click at [815, 492] on div "Start Time 17:00 End Time 19:00" at bounding box center [697, 489] width 370 height 82
click at [728, 546] on select "0 min 15 min 30 min 45 min 60 min 75 min 90 min" at bounding box center [687, 559] width 91 height 32
select select "0"
click at [642, 543] on select "0 min 15 min 30 min 45 min 60 min 75 min 90 min" at bounding box center [687, 559] width 91 height 32
click at [875, 523] on div "End Time 19:00" at bounding box center [697, 512] width 370 height 35
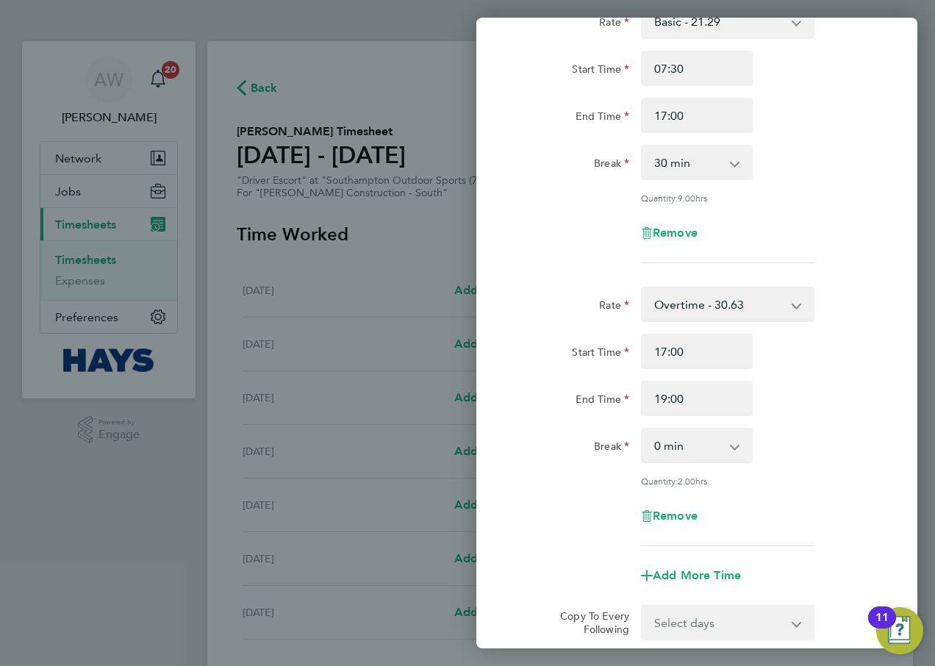
scroll to position [279, 0]
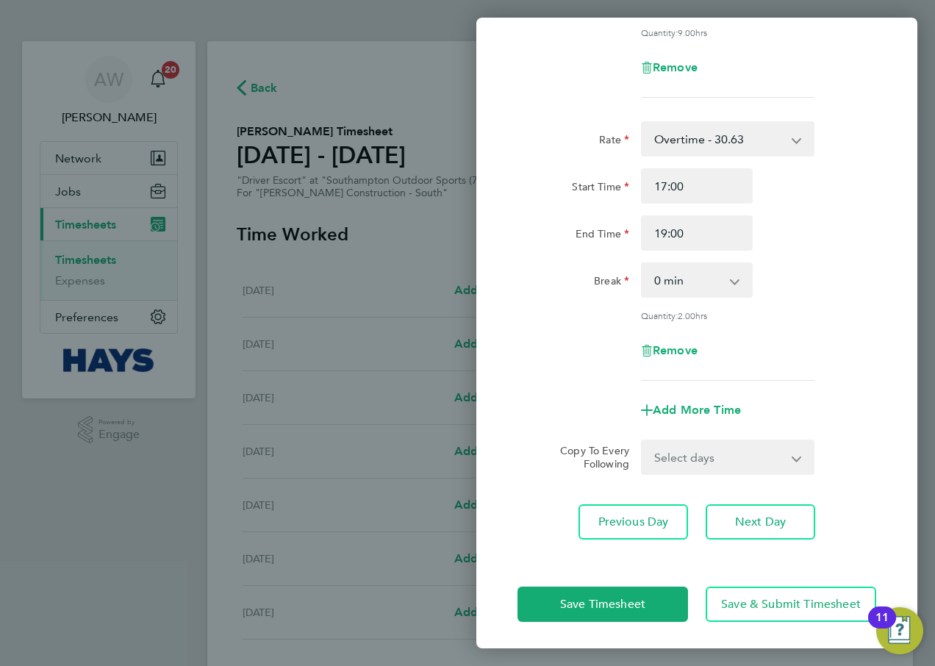
click at [701, 465] on select "Select days Day [DATE] [DATE] [DATE] [DATE]" at bounding box center [719, 457] width 154 height 32
select select "DAY"
click at [642, 441] on select "Select days Day [DATE] [DATE] [DATE] [DATE]" at bounding box center [719, 457] width 154 height 32
select select "[DATE]"
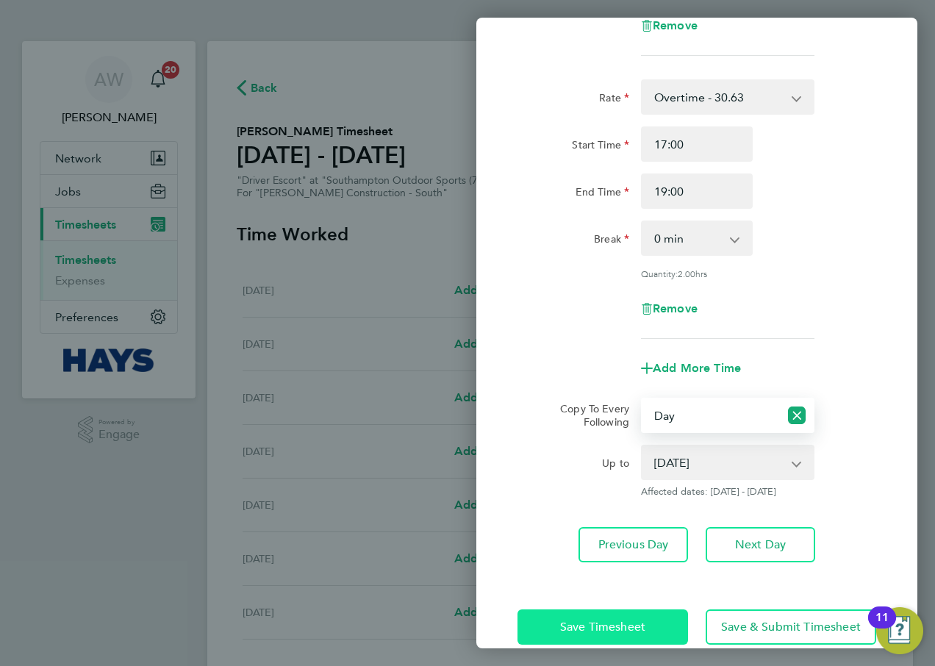
scroll to position [344, 0]
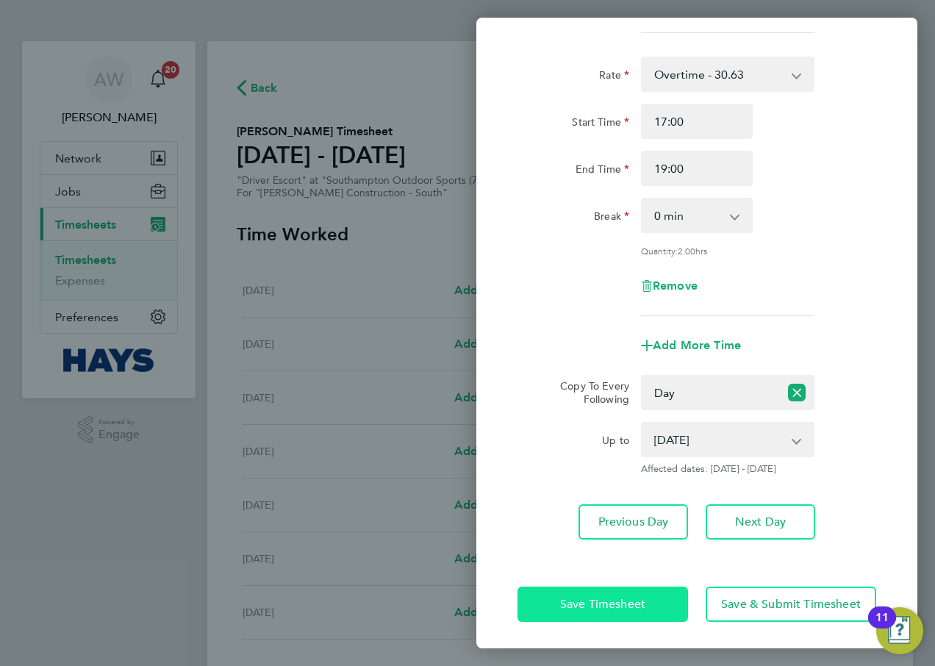
click at [634, 592] on button "Save Timesheet" at bounding box center [602, 604] width 171 height 35
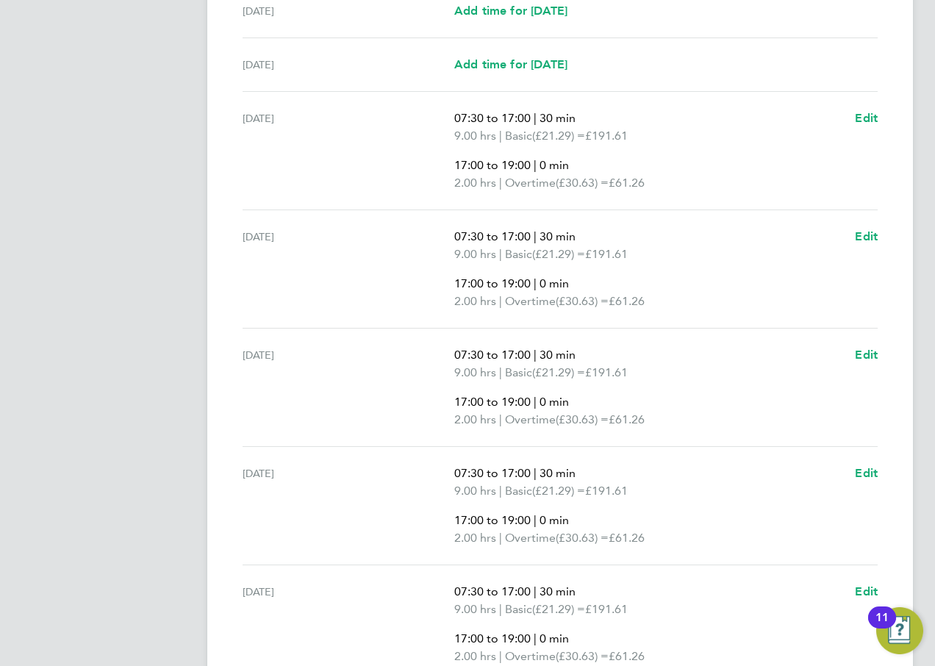
scroll to position [658, 0]
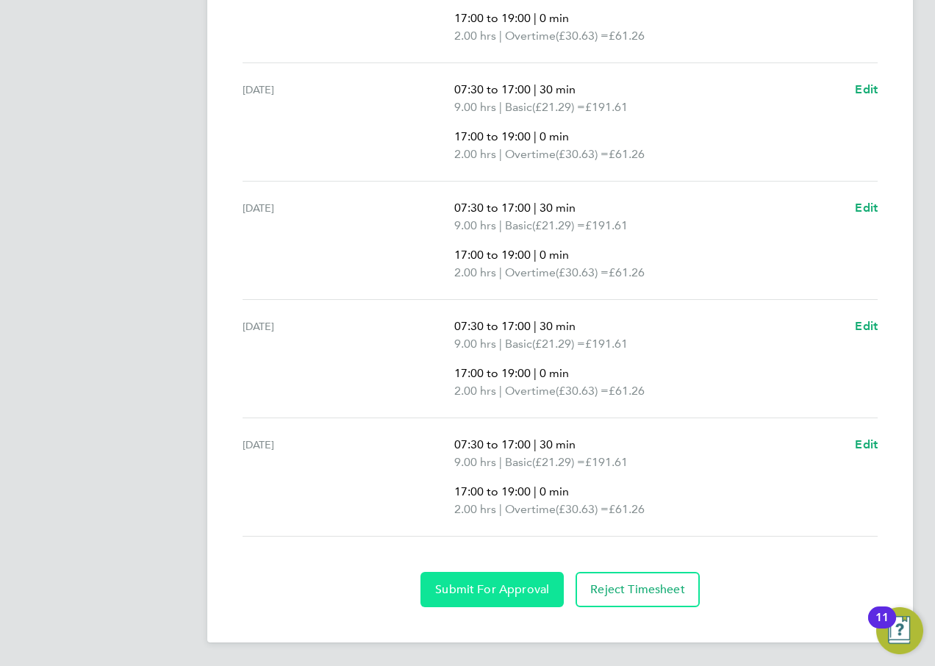
click at [506, 598] on button "Submit For Approval" at bounding box center [491, 589] width 143 height 35
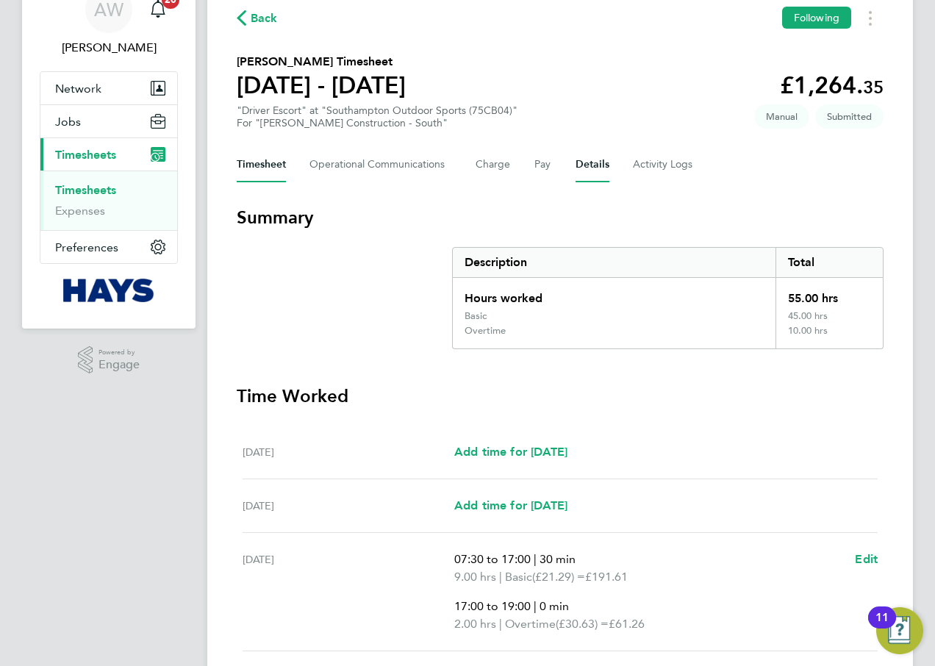
scroll to position [0, 0]
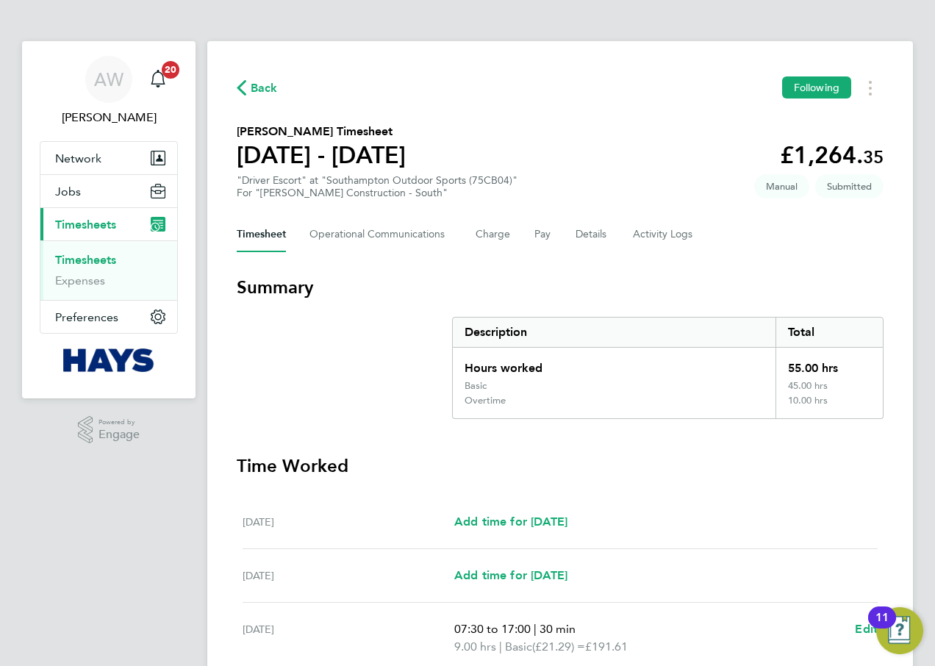
click at [71, 258] on link "Timesheets" at bounding box center [85, 260] width 61 height 14
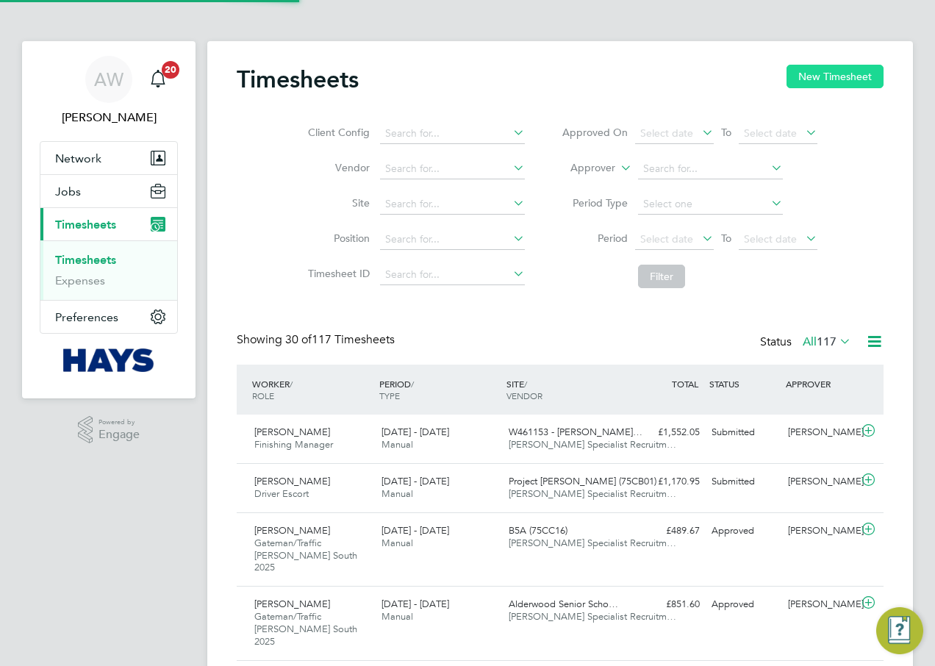
click at [838, 76] on button "New Timesheet" at bounding box center [834, 77] width 97 height 24
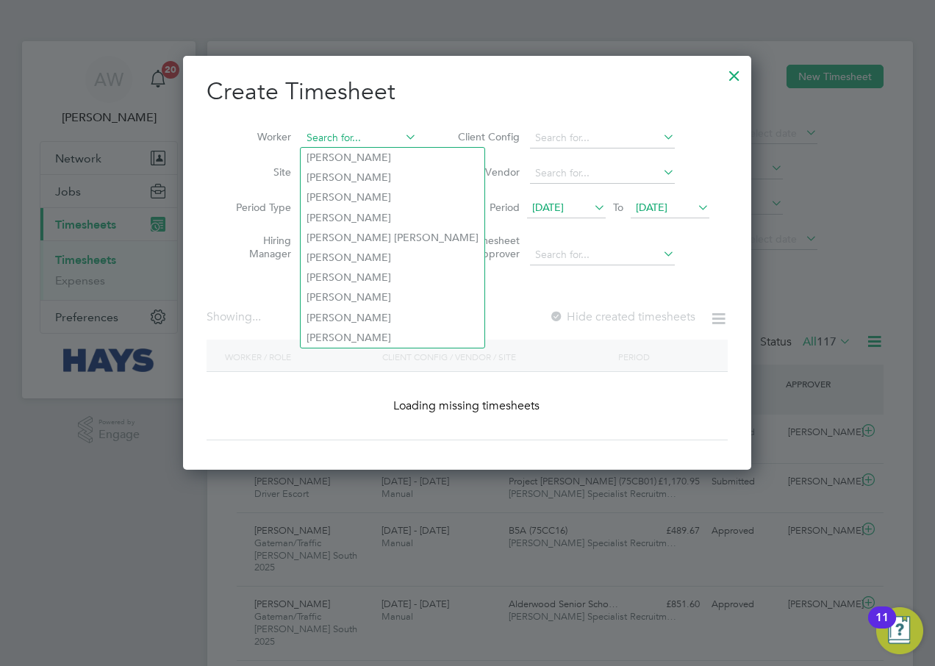
click at [327, 132] on input at bounding box center [358, 138] width 115 height 21
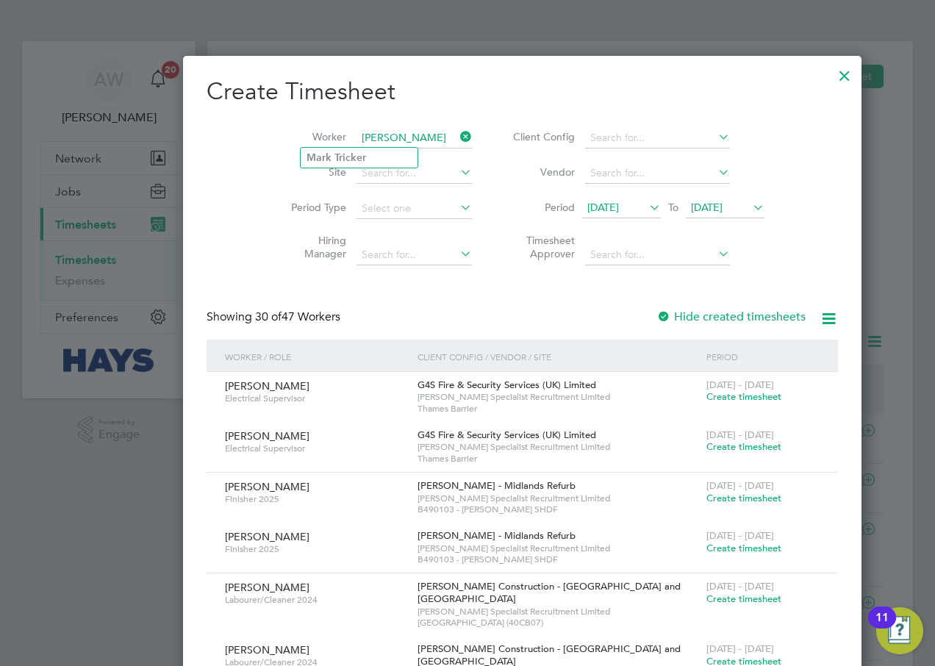
type input "[PERSON_NAME]"
click at [656, 311] on div at bounding box center [663, 317] width 15 height 15
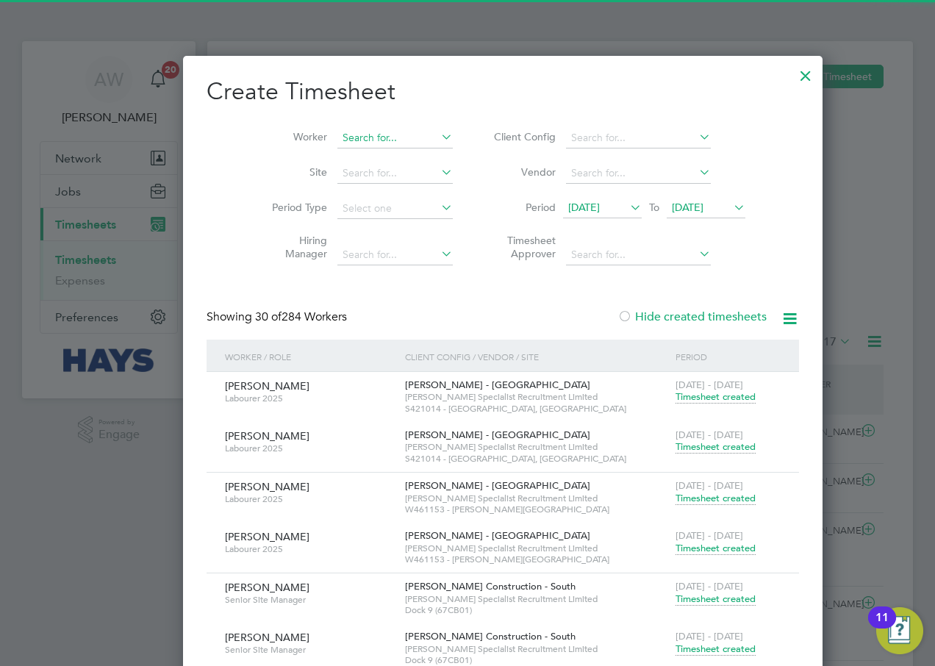
click at [371, 139] on input at bounding box center [394, 138] width 115 height 21
click at [367, 152] on li "[PERSON_NAME] [PERSON_NAME]" at bounding box center [359, 158] width 117 height 20
type input "[PERSON_NAME]"
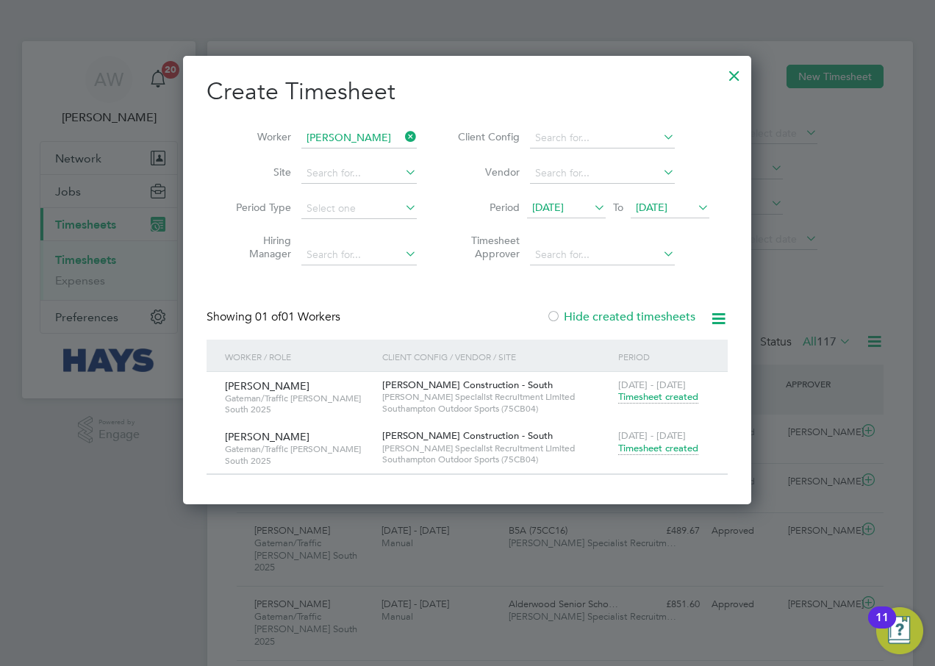
click at [660, 210] on span "[DATE]" at bounding box center [652, 207] width 32 height 13
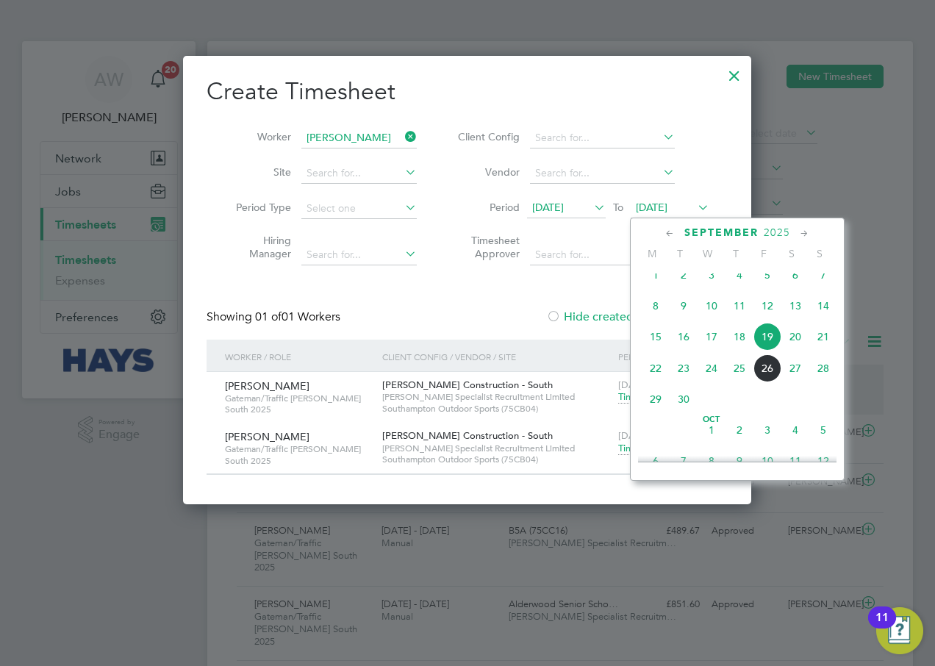
click at [763, 382] on span "26" at bounding box center [767, 368] width 28 height 28
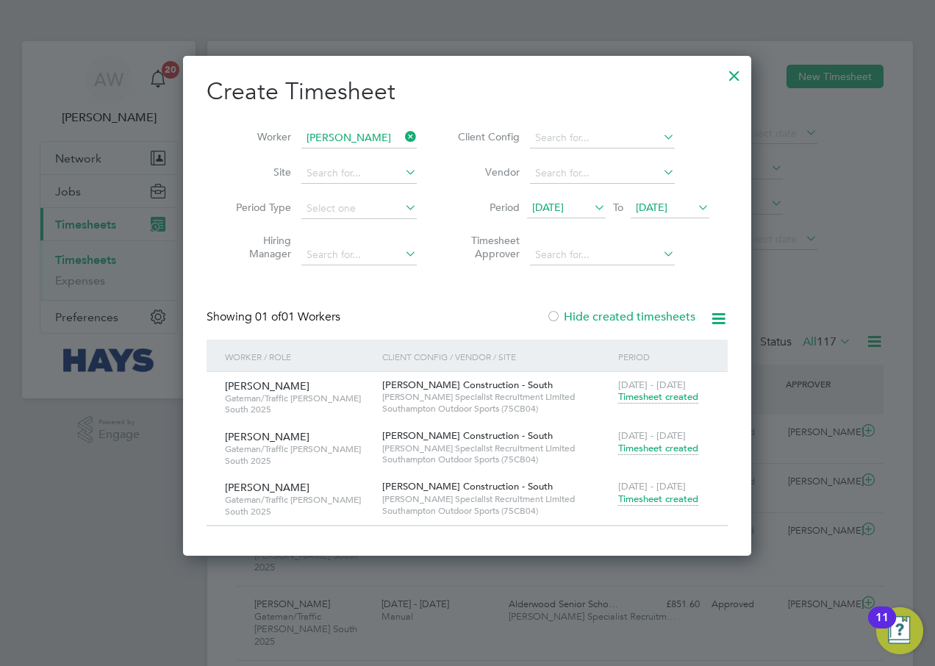
click at [681, 497] on span "Timesheet created" at bounding box center [658, 498] width 80 height 13
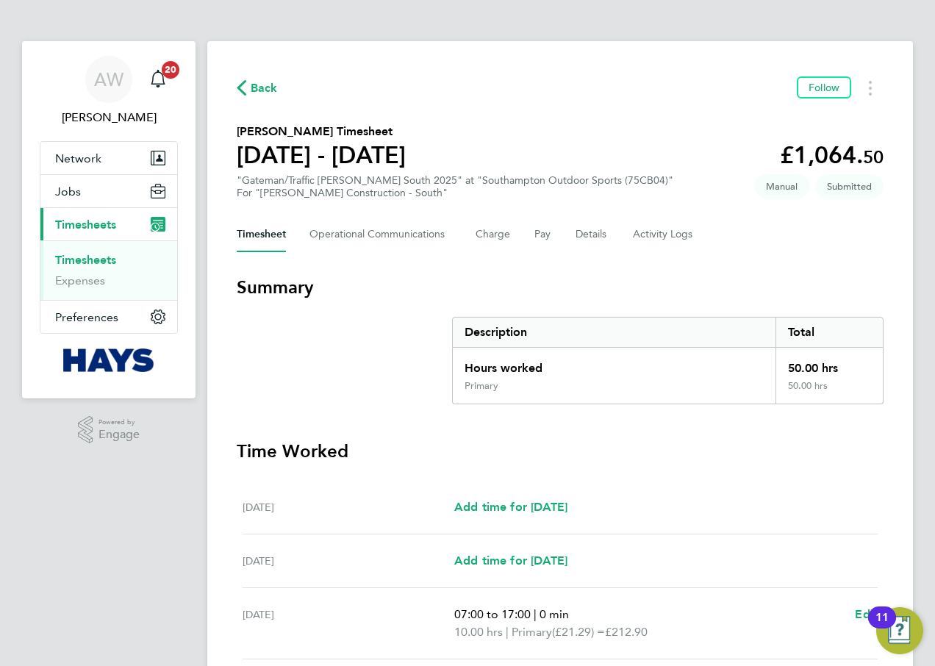
click at [101, 259] on link "Timesheets" at bounding box center [85, 260] width 61 height 14
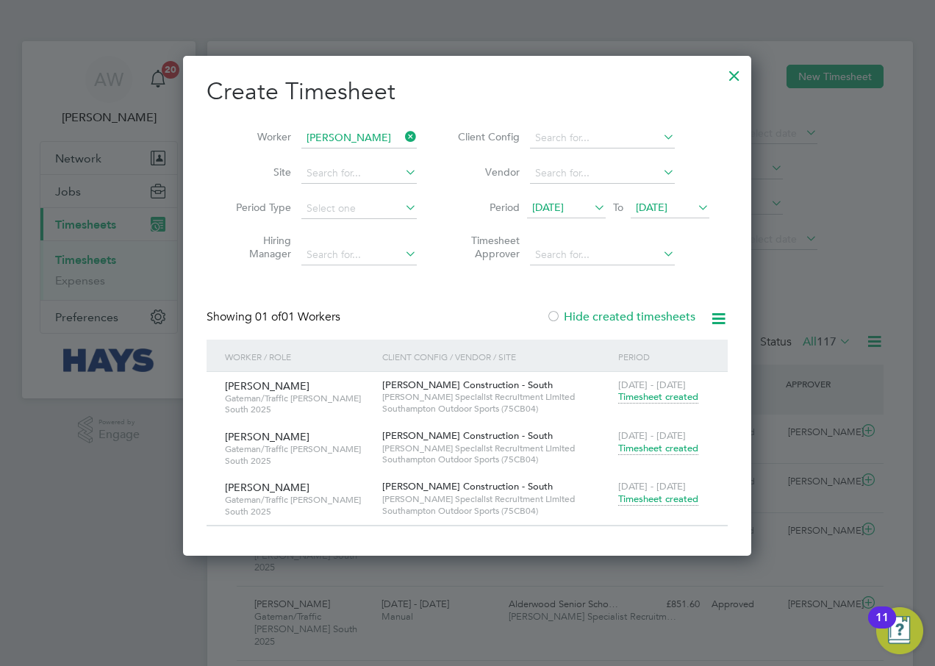
click at [402, 136] on icon at bounding box center [402, 136] width 0 height 21
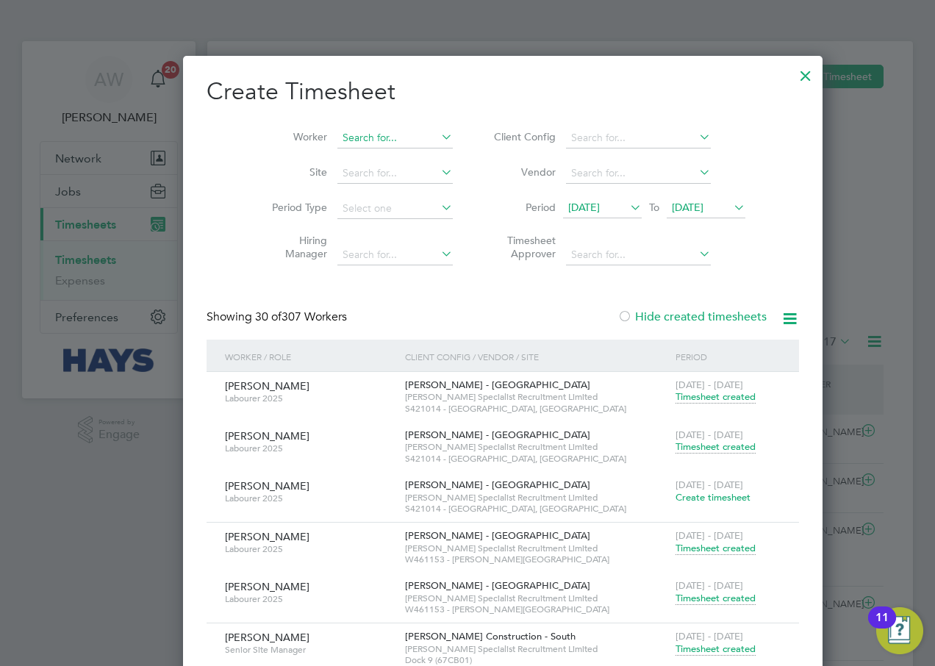
click at [337, 139] on input at bounding box center [394, 138] width 115 height 21
click at [397, 156] on li "[PERSON_NAME] in" at bounding box center [365, 158] width 129 height 20
type input "[PERSON_NAME]"
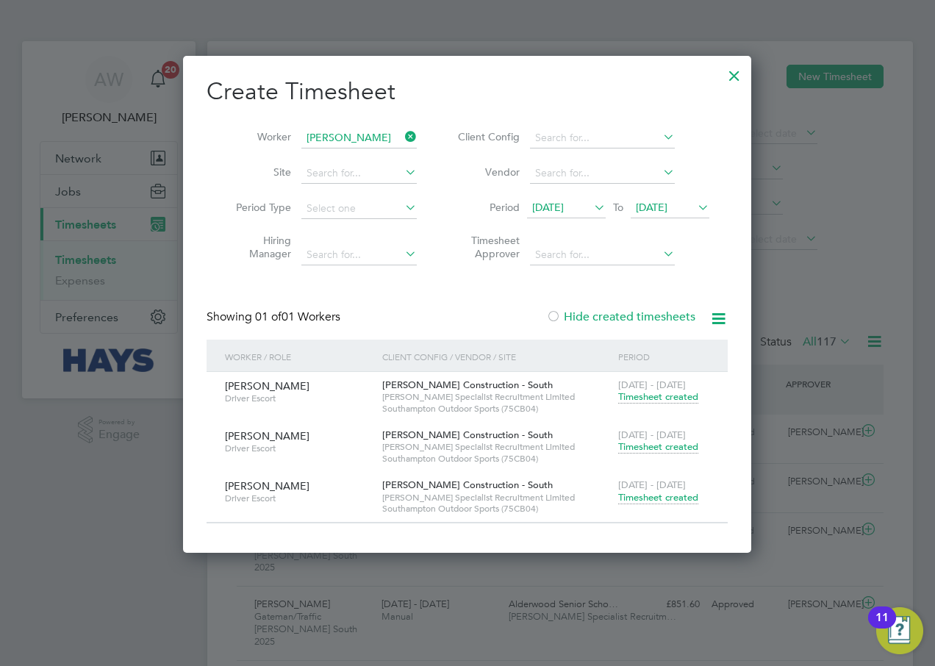
click at [672, 446] on span "Timesheet created" at bounding box center [658, 446] width 80 height 13
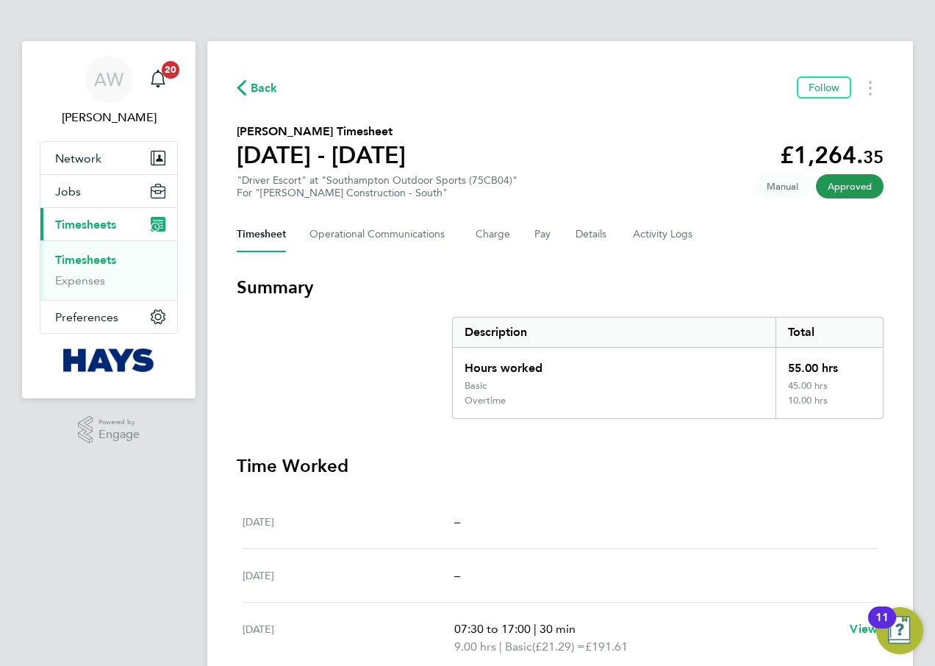
click at [115, 256] on link "Timesheets" at bounding box center [85, 260] width 61 height 14
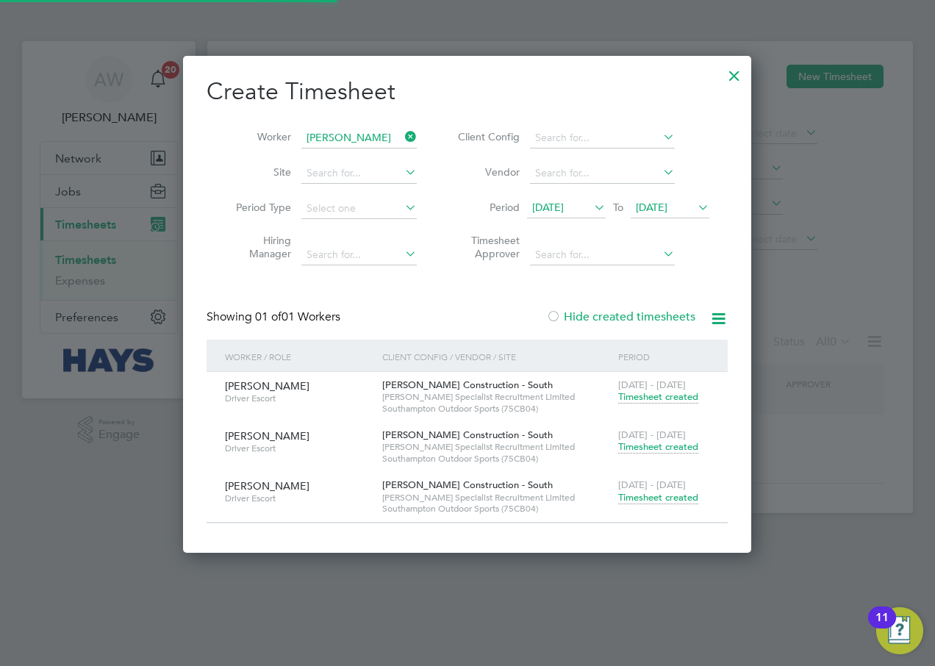
scroll to position [496, 569]
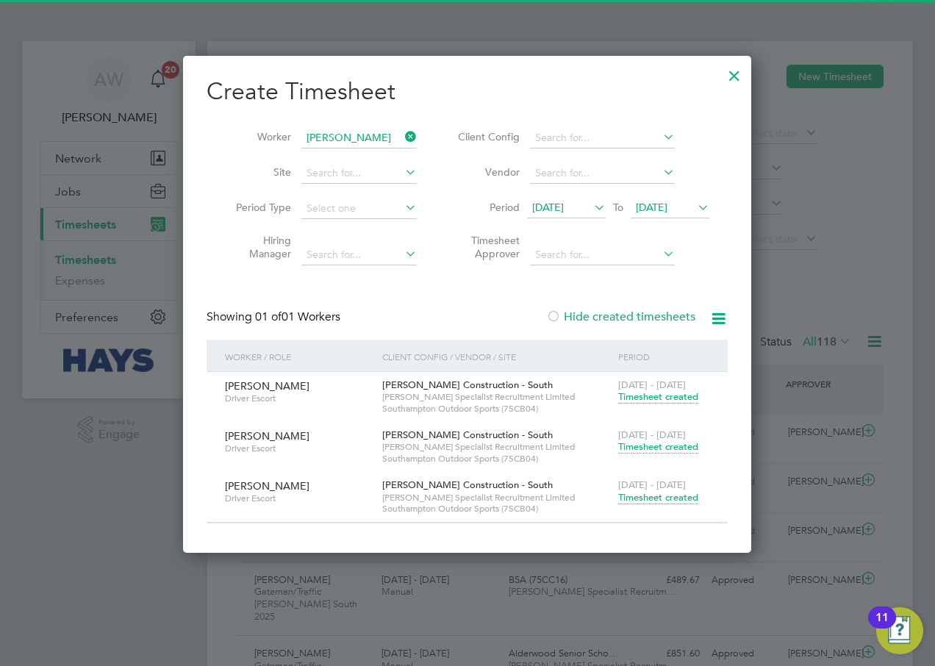
click at [402, 140] on icon at bounding box center [402, 136] width 0 height 21
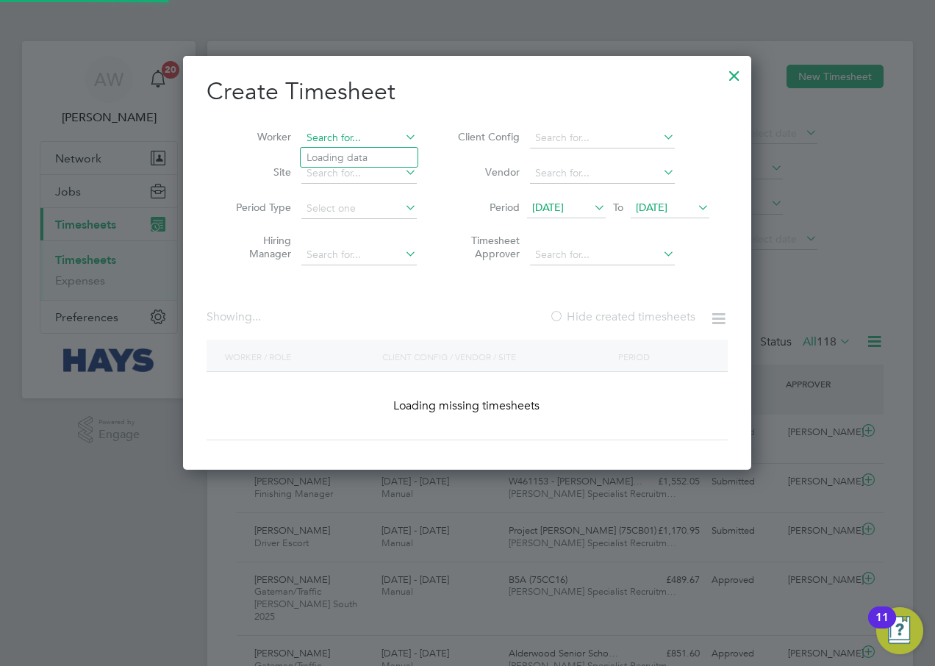
click at [322, 137] on input at bounding box center [358, 138] width 115 height 21
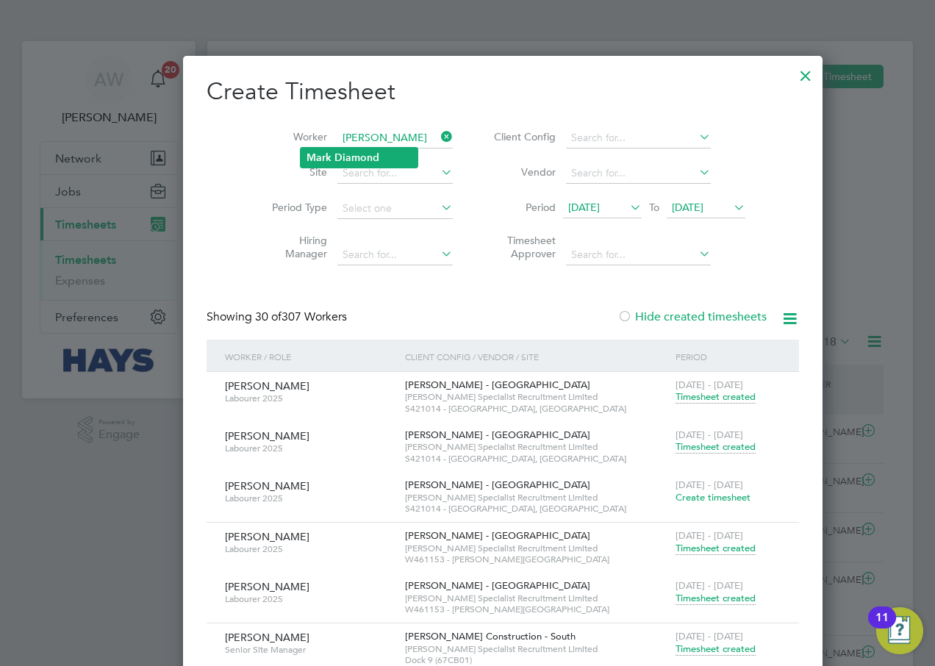
click at [341, 159] on b "Diamond" at bounding box center [356, 157] width 45 height 12
type input "[PERSON_NAME]"
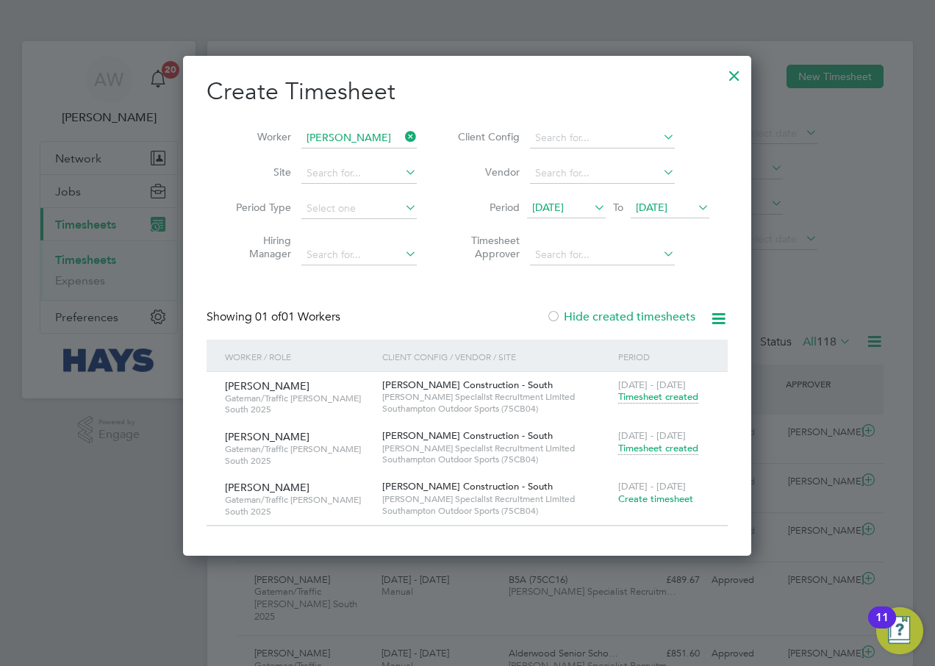
click at [656, 493] on span "Create timesheet" at bounding box center [655, 498] width 75 height 12
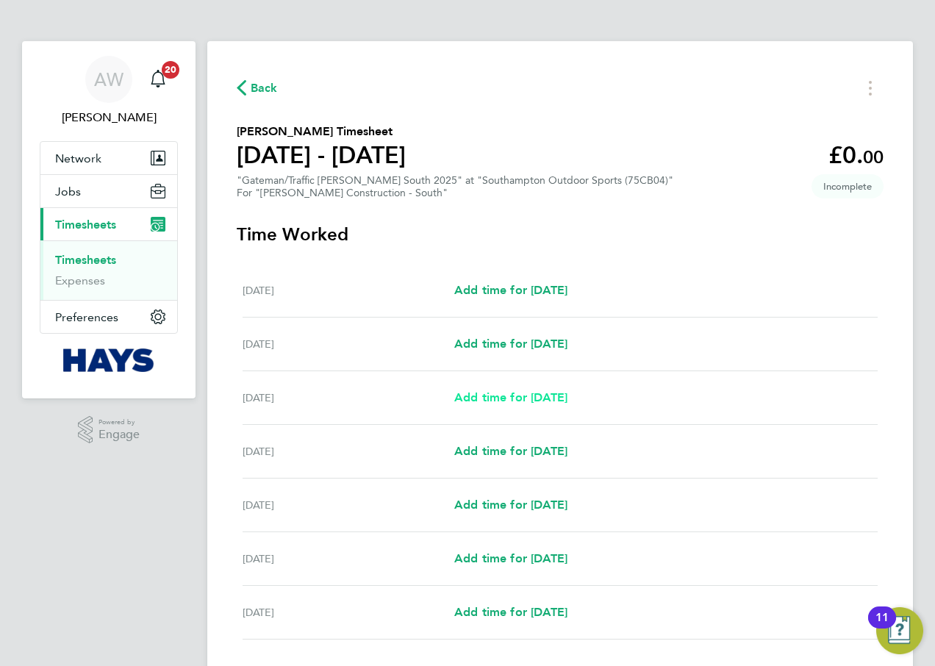
click at [507, 398] on span "Add time for [DATE]" at bounding box center [510, 397] width 113 height 14
select select "30"
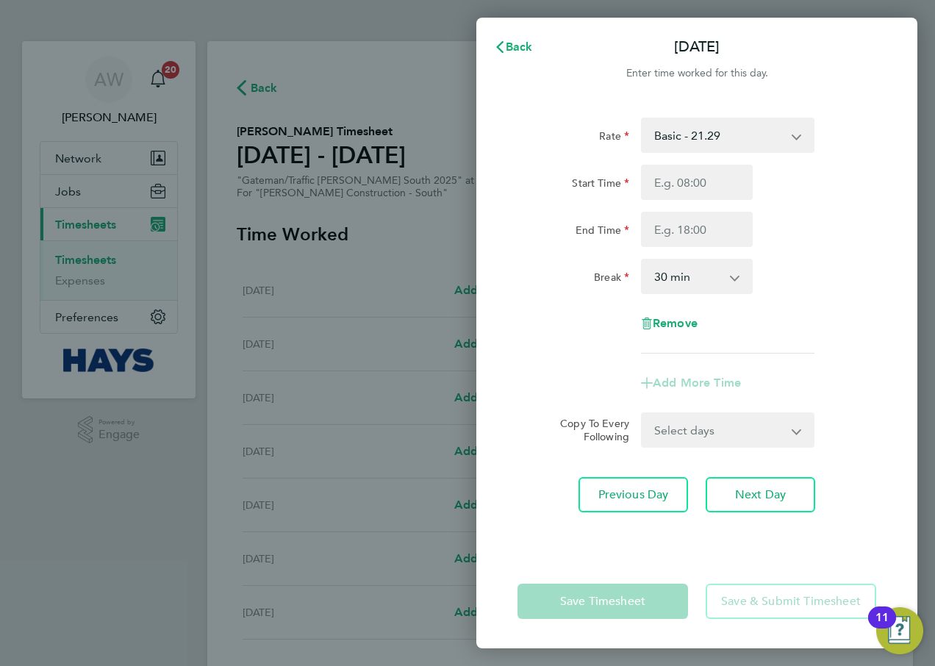
click at [775, 140] on select "Basic - 21.29 Weekday OT 45h+ - 31.01 Sat first 4h - 31.01 Sat after 4h - 40.48…" at bounding box center [718, 135] width 153 height 32
click at [848, 182] on div "Start Time" at bounding box center [697, 182] width 370 height 35
click at [692, 181] on input "Start Time" at bounding box center [697, 182] width 112 height 35
type input "07:30"
type input "17:00"
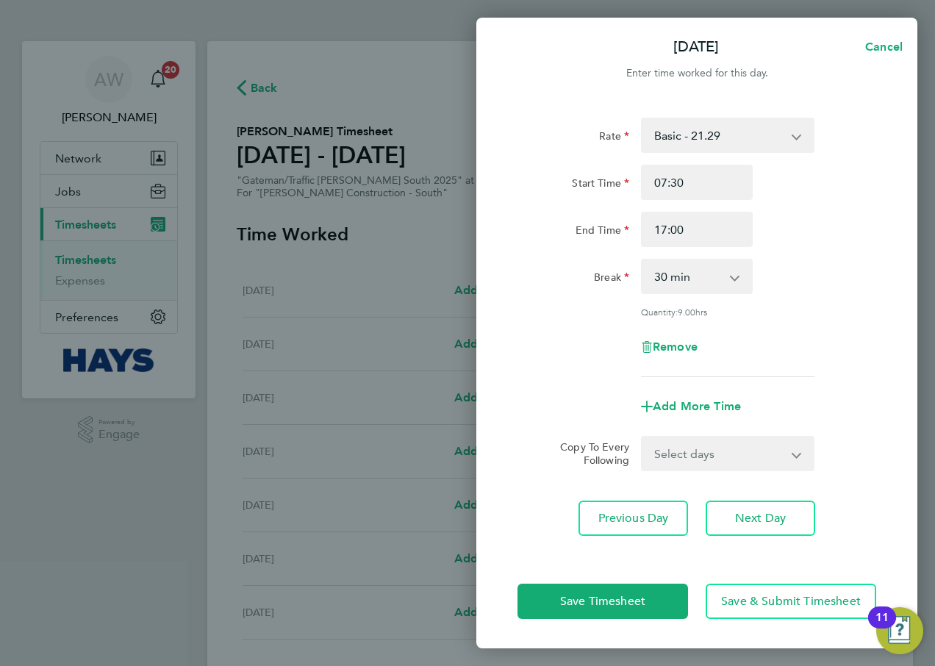
click at [747, 404] on app-form-button "Add More Time" at bounding box center [697, 407] width 112 height 12
drag, startPoint x: 747, startPoint y: 404, endPoint x: 724, endPoint y: 404, distance: 22.8
click at [724, 404] on span "Add More Time" at bounding box center [697, 406] width 88 height 14
select select "null"
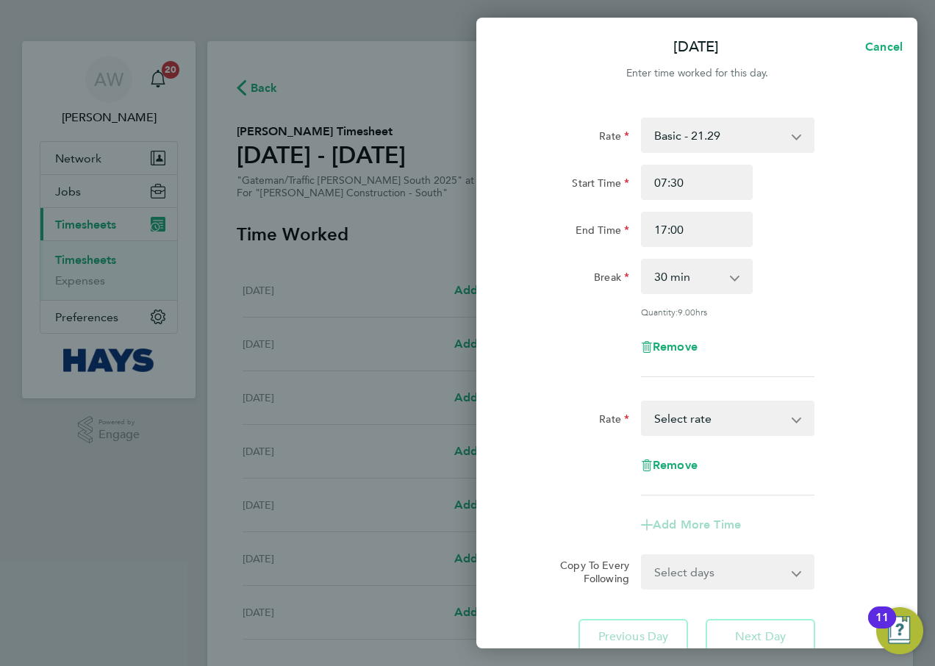
click at [728, 414] on select "Basic - 21.29 Weekday OT 45h+ - 31.01 Sat first 4h - 31.01 Sat after 4h - 40.48…" at bounding box center [718, 418] width 153 height 32
select select "30"
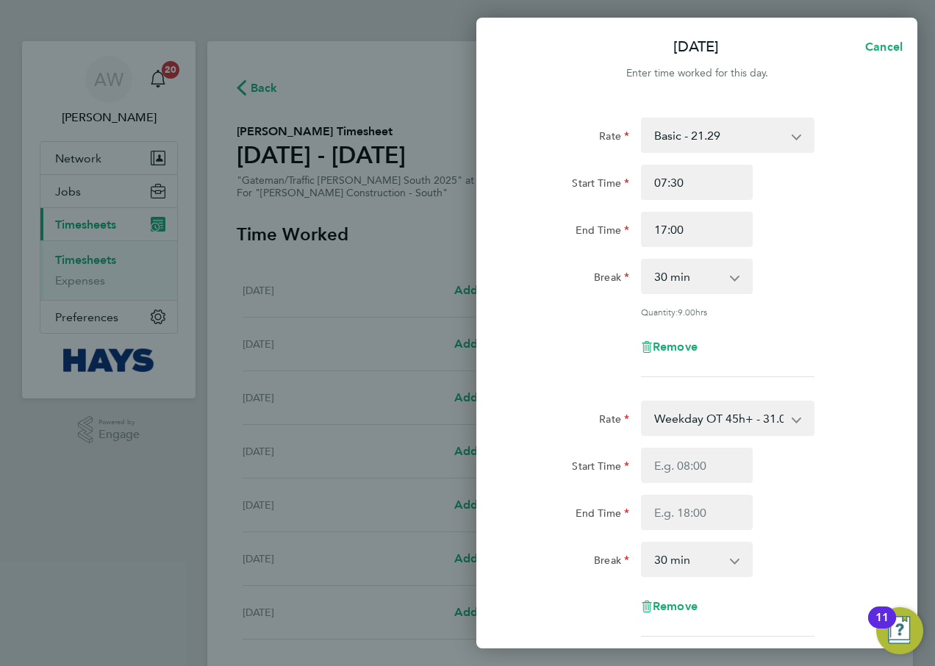
click at [537, 412] on div "Rate" at bounding box center [573, 415] width 112 height 29
click at [709, 484] on div "Start Time End Time" at bounding box center [697, 489] width 370 height 82
click at [708, 473] on input "Start Time" at bounding box center [697, 465] width 112 height 35
type input "17:00"
drag, startPoint x: 695, startPoint y: 512, endPoint x: 464, endPoint y: 514, distance: 231.5
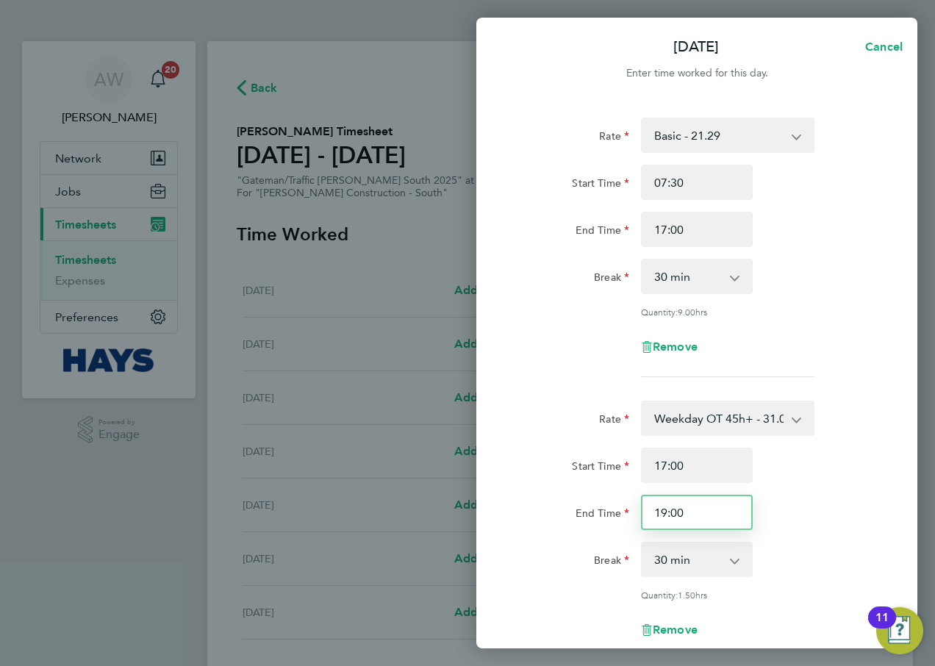
click at [464, 514] on div "[DATE] Cancel Enter time worked for this day. Rate Basic - 21.29 Weekday OT 45h…" at bounding box center [467, 333] width 935 height 666
type input "18:00"
drag, startPoint x: 894, startPoint y: 484, endPoint x: 886, endPoint y: 484, distance: 8.1
click at [894, 484] on div "Rate Basic - 21.29 Weekday OT 45h+ - 31.01 Sat first 4h - 31.01 Sat after 4h - …" at bounding box center [696, 468] width 441 height 736
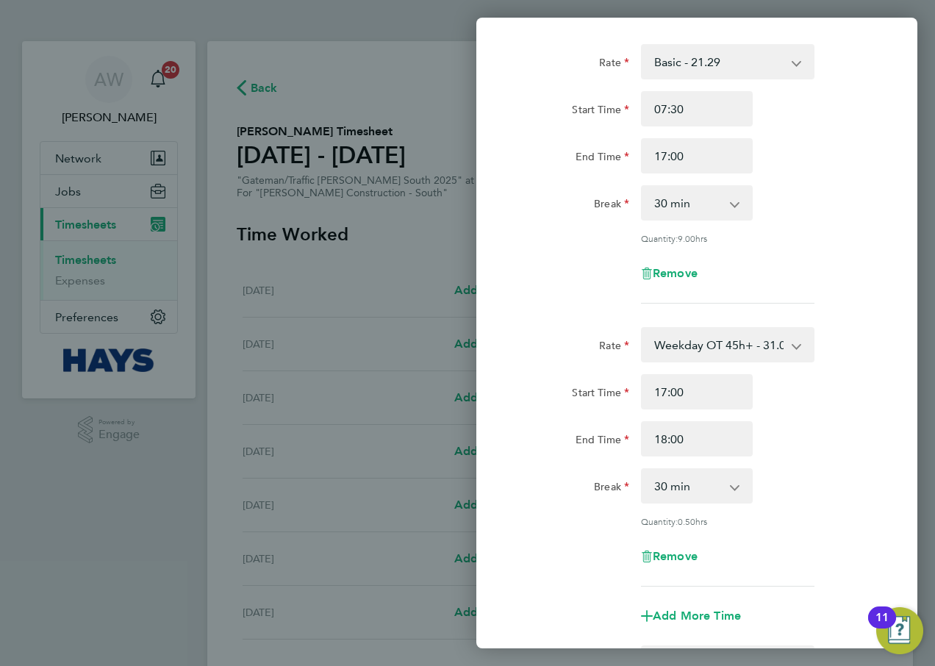
click at [657, 501] on div "0 min 15 min 30 min 45 min" at bounding box center [697, 485] width 112 height 35
click at [665, 484] on select "0 min 15 min 30 min 45 min" at bounding box center [687, 486] width 91 height 32
select select "0"
click at [642, 470] on select "0 min 15 min 30 min 45 min" at bounding box center [687, 486] width 91 height 32
click at [793, 474] on div "Break 0 min 15 min 30 min 45 min" at bounding box center [697, 485] width 370 height 35
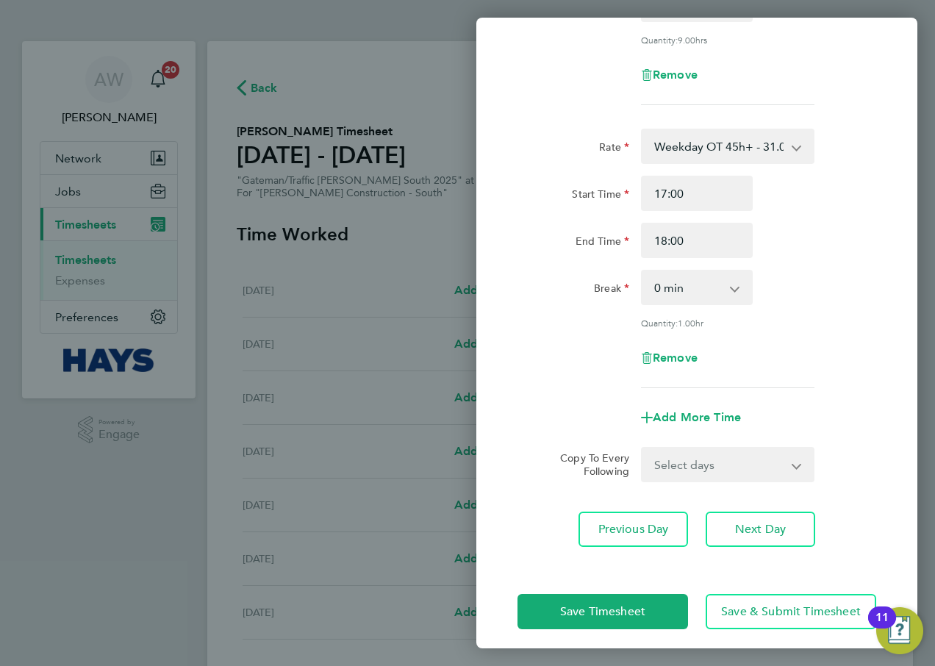
scroll to position [279, 0]
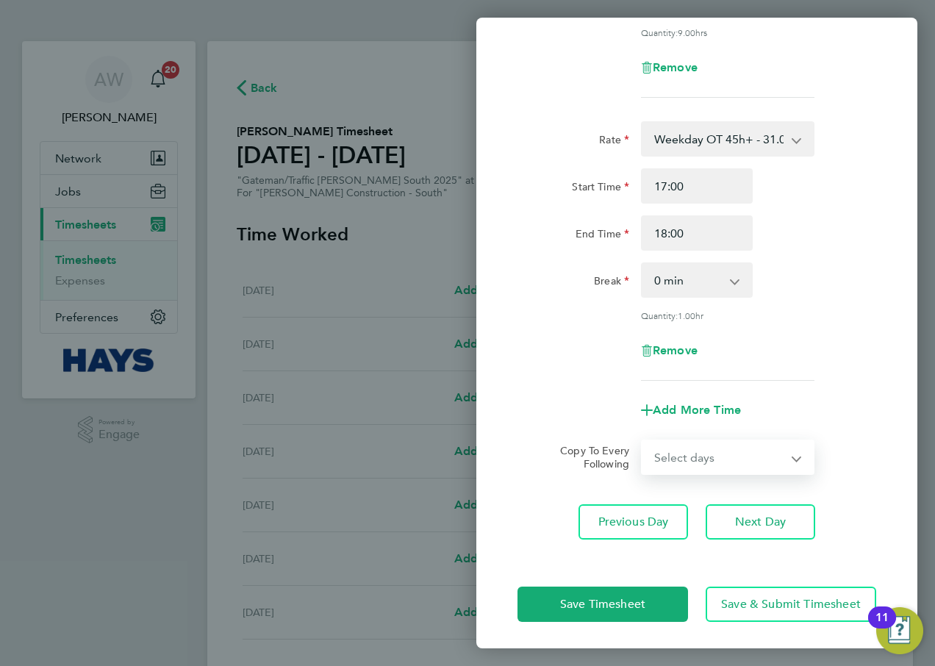
click at [694, 460] on select "Select days Day [DATE] [DATE] [DATE] [DATE]" at bounding box center [719, 457] width 154 height 32
select select "DAY"
click at [642, 441] on select "Select days Day [DATE] [DATE] [DATE] [DATE]" at bounding box center [719, 457] width 154 height 32
select select "[DATE]"
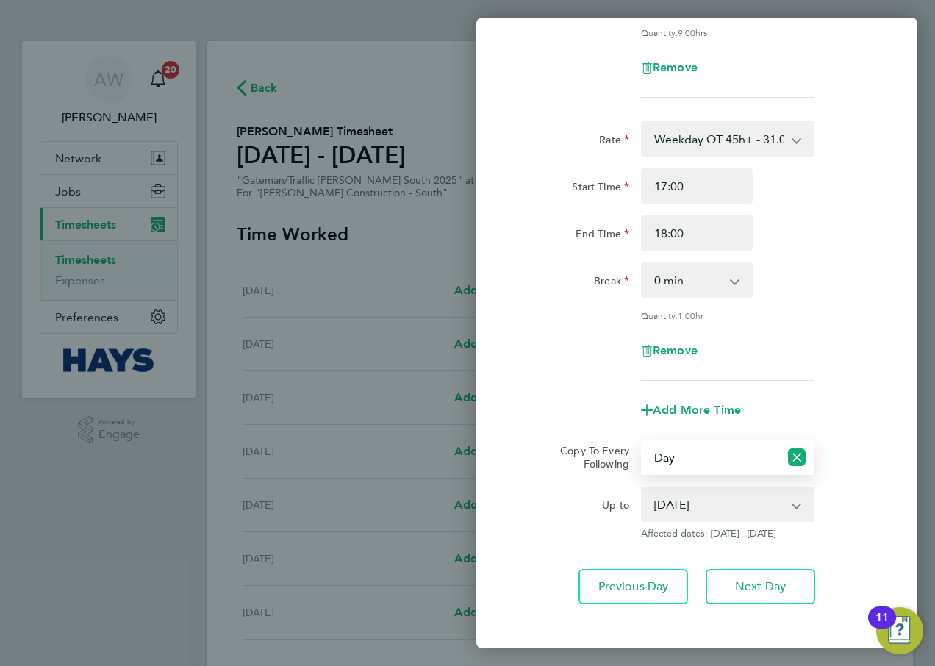
click at [554, 435] on form "Rate Basic - 21.29 Weekday OT 45h+ - 31.01 Sat first 4h - 31.01 Sat after 4h - …" at bounding box center [696, 188] width 359 height 701
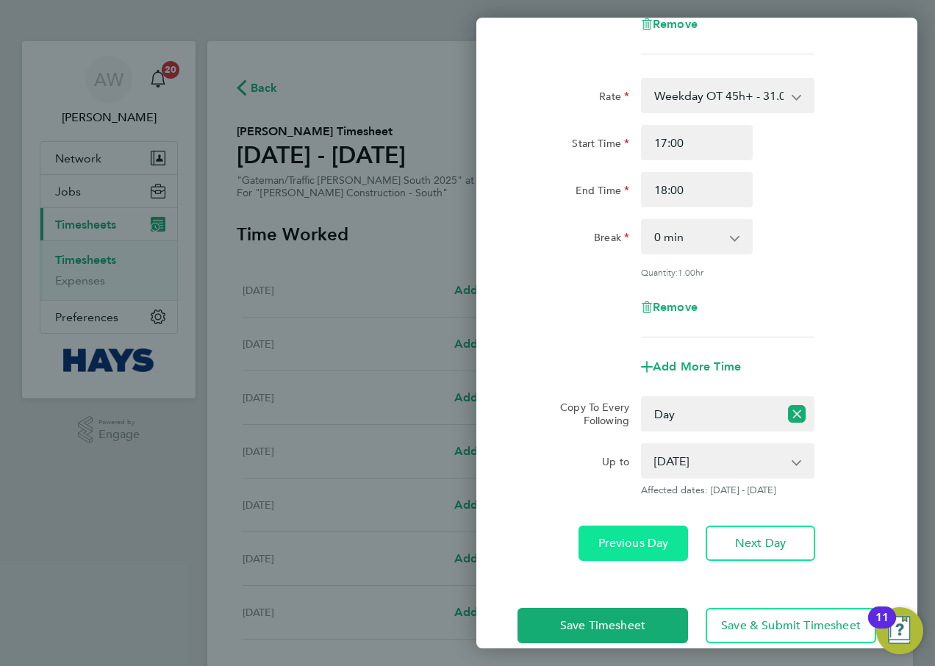
scroll to position [344, 0]
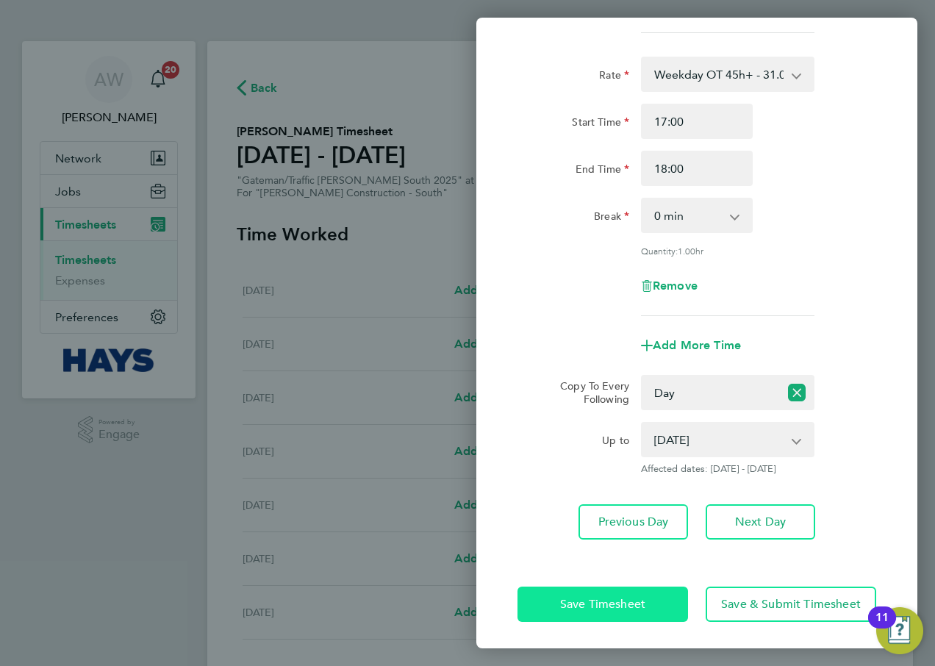
click at [639, 602] on span "Save Timesheet" at bounding box center [602, 604] width 85 height 15
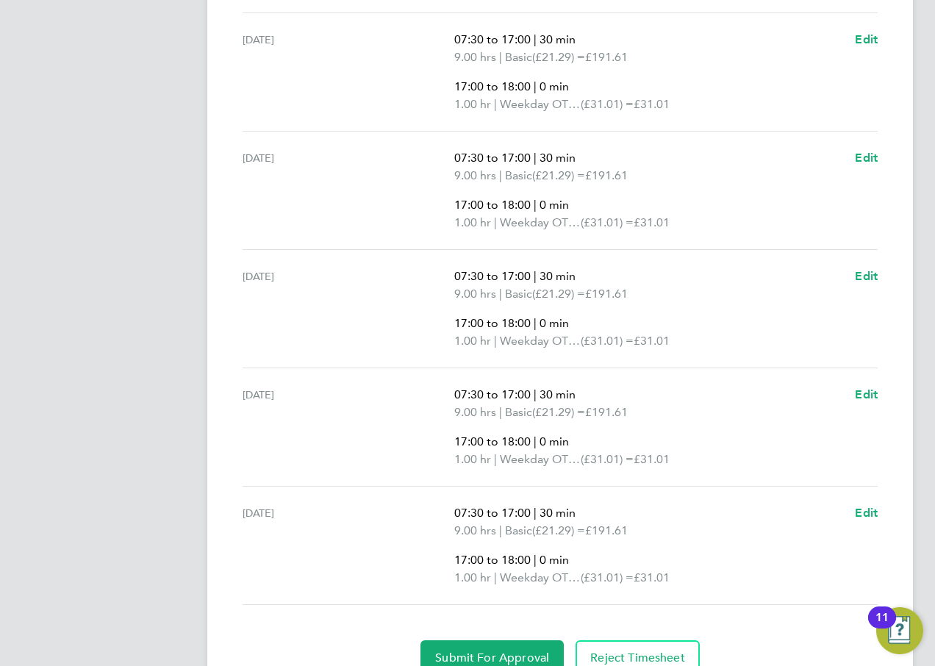
scroll to position [658, 0]
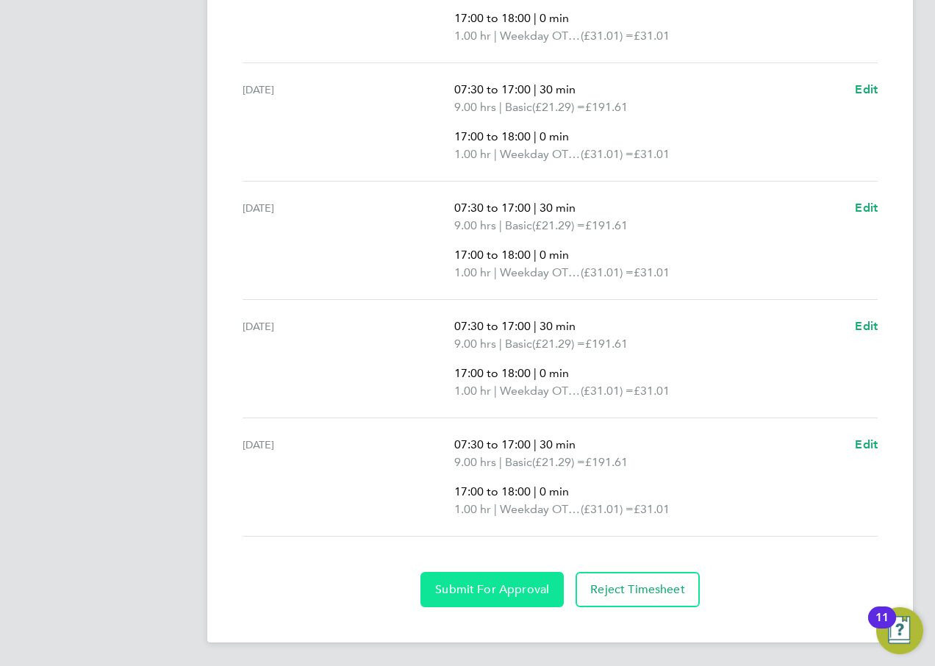
click at [516, 595] on span "Submit For Approval" at bounding box center [492, 589] width 114 height 15
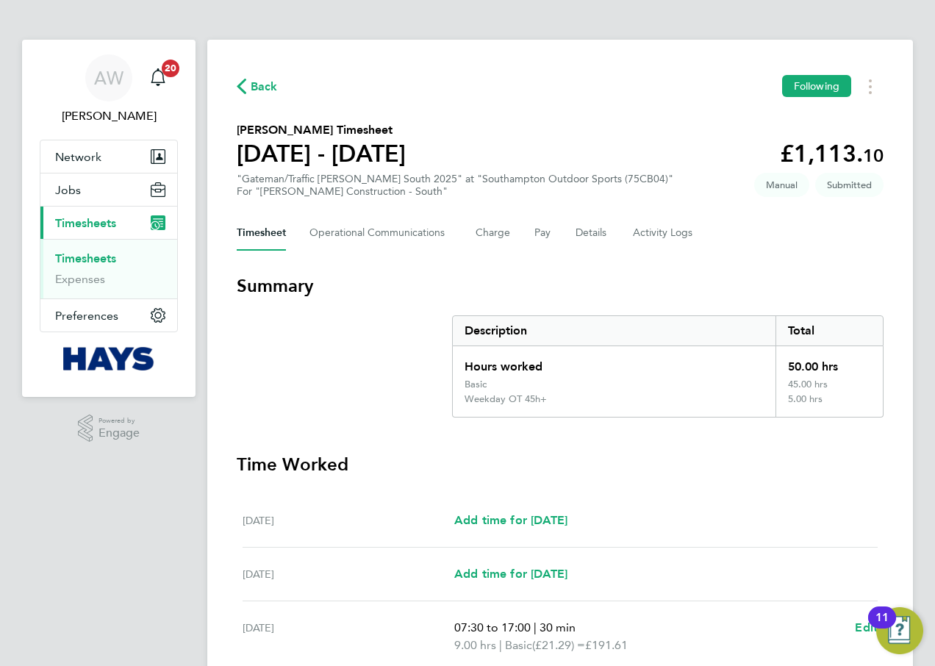
scroll to position [0, 0]
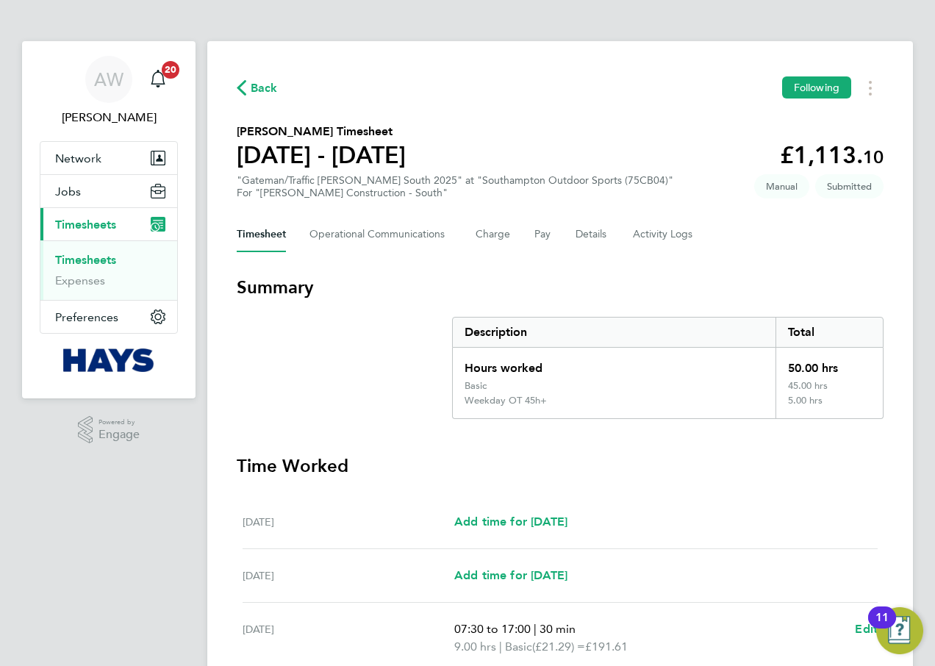
click at [107, 257] on link "Timesheets" at bounding box center [85, 260] width 61 height 14
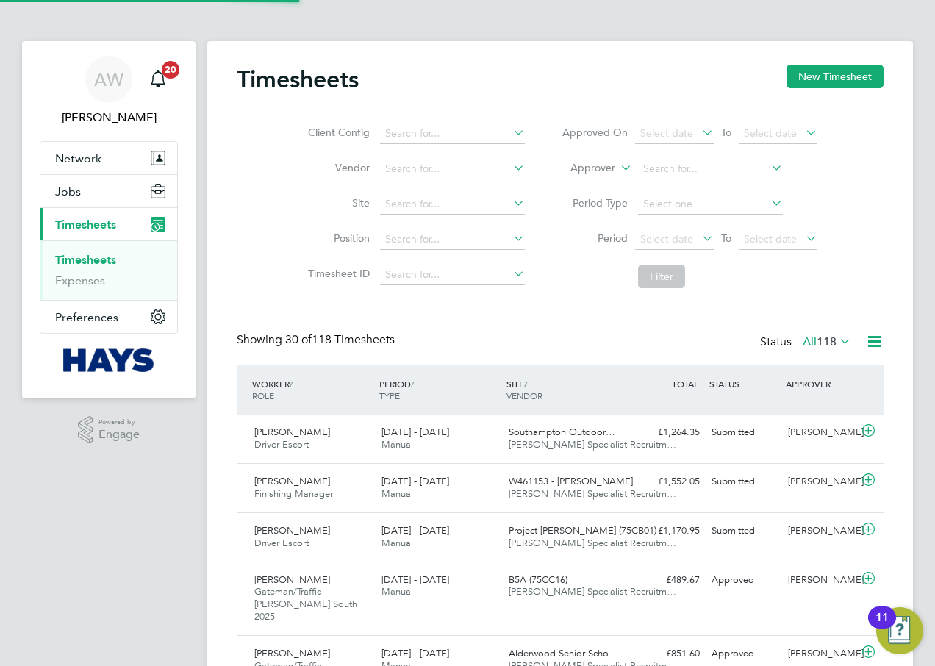
scroll to position [37, 128]
click at [803, 76] on button "New Timesheet" at bounding box center [834, 77] width 97 height 24
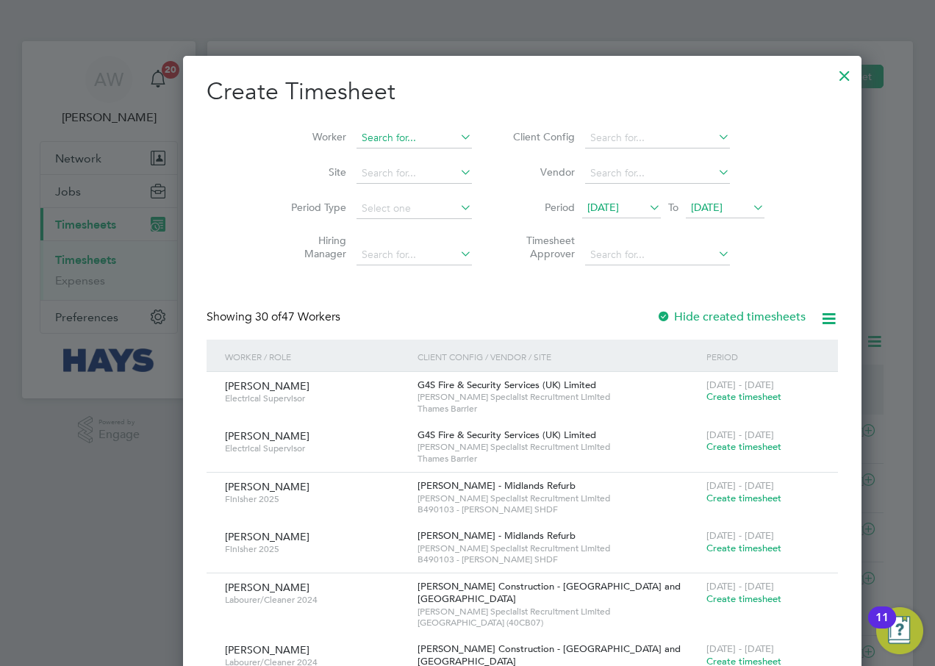
click at [367, 137] on input at bounding box center [413, 138] width 115 height 21
click at [370, 155] on li "[PERSON_NAME]" at bounding box center [364, 158] width 127 height 20
type input "[PERSON_NAME]"
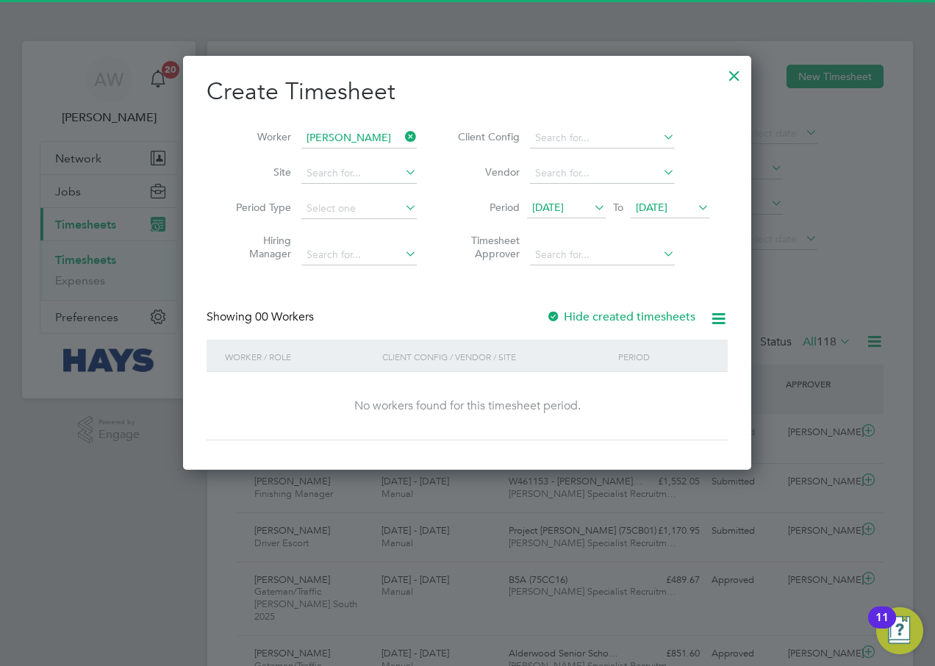
click at [664, 206] on span "[DATE]" at bounding box center [652, 207] width 32 height 13
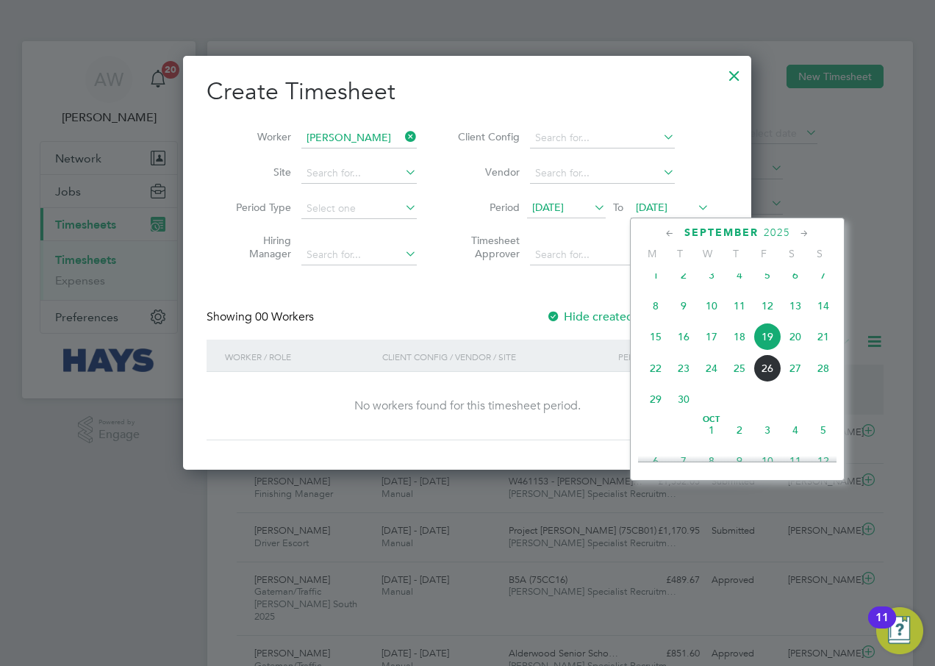
click at [762, 380] on span "26" at bounding box center [767, 368] width 28 height 28
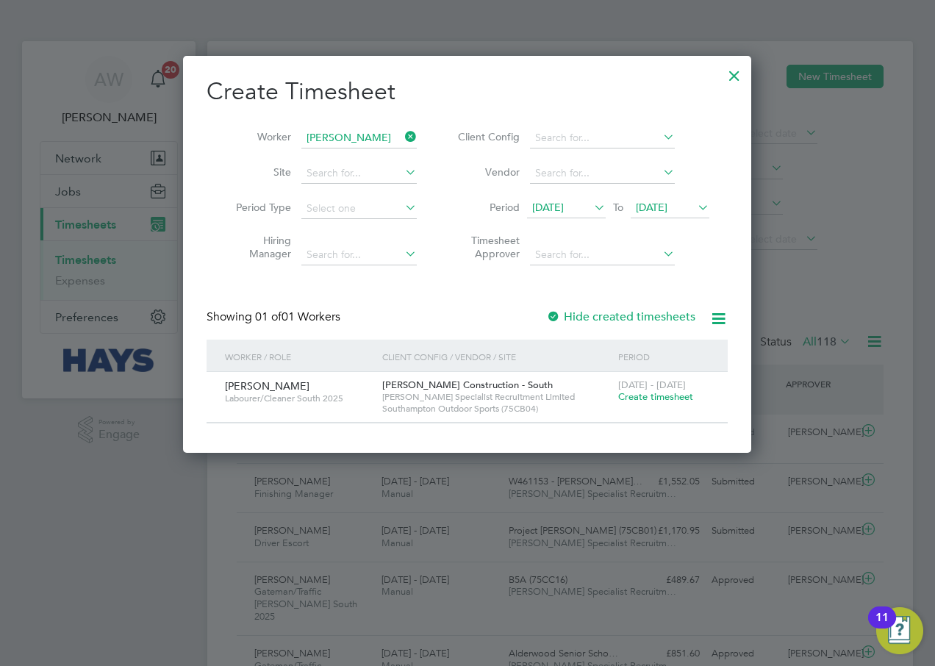
click at [631, 395] on span "Create timesheet" at bounding box center [655, 396] width 75 height 12
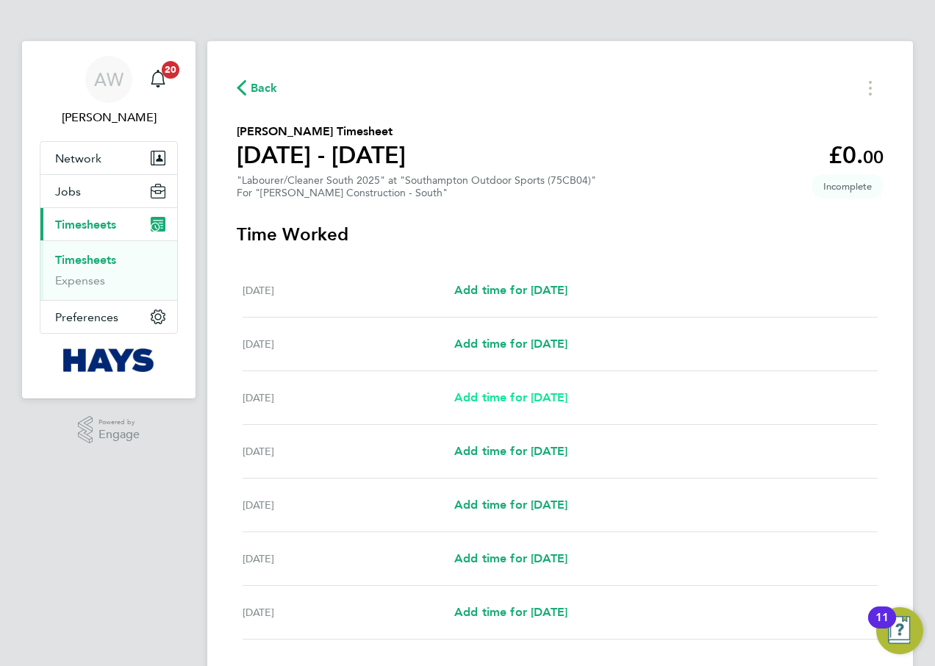
click at [520, 393] on span "Add time for [DATE]" at bounding box center [510, 397] width 113 height 14
select select "30"
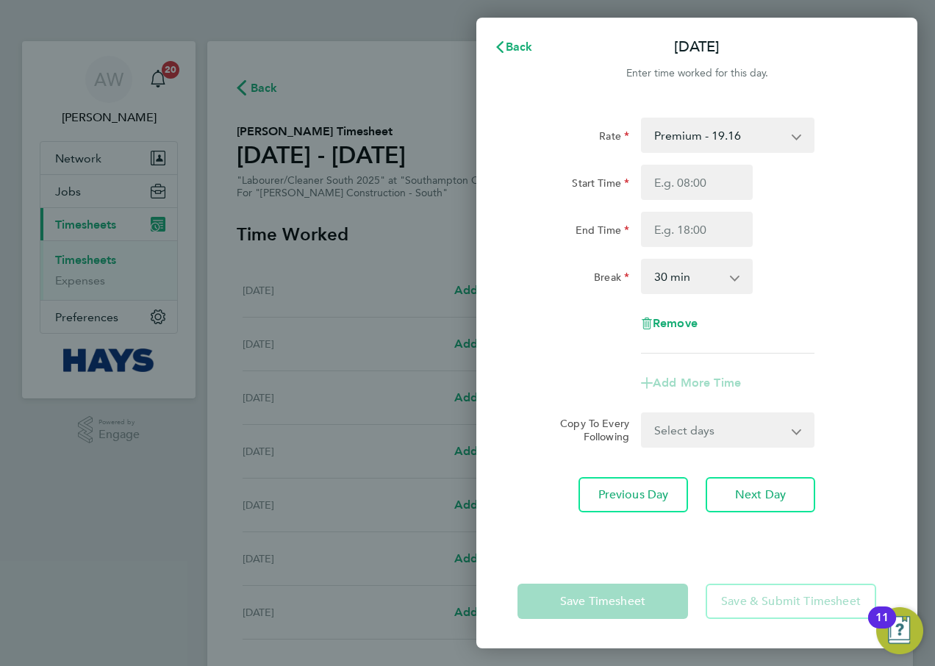
click at [687, 204] on div "Start Time End Time" at bounding box center [697, 206] width 370 height 82
click at [692, 194] on input "Start Time" at bounding box center [697, 182] width 112 height 35
type input "07:30"
type input "17:00"
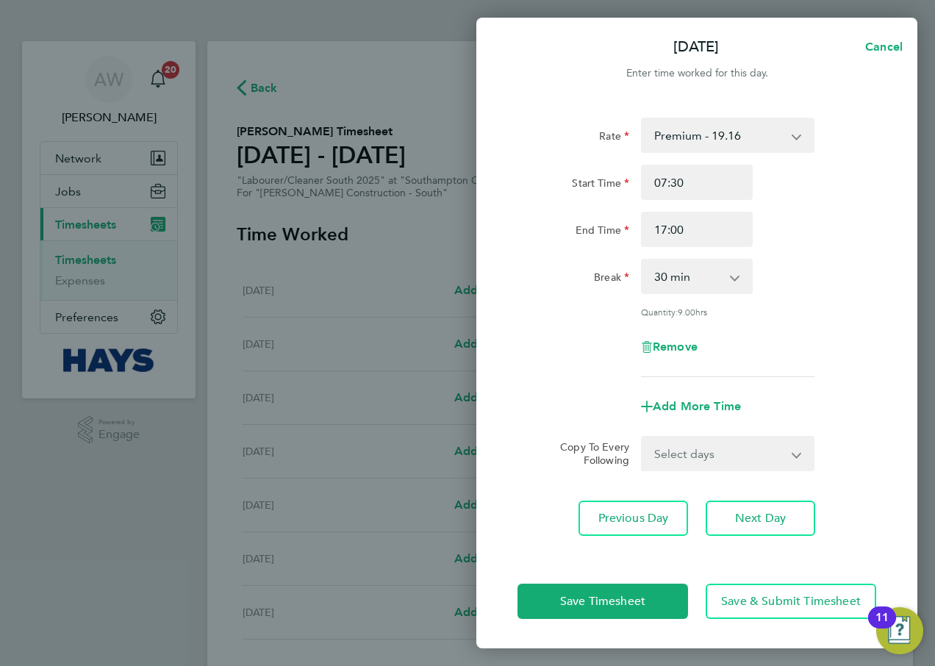
click at [695, 445] on select "Select days Day [DATE] [DATE] [DATE] [DATE]" at bounding box center [719, 453] width 154 height 32
select select "DAY"
click at [642, 437] on select "Select days Day [DATE] [DATE] [DATE] [DATE]" at bounding box center [719, 453] width 154 height 32
select select "[DATE]"
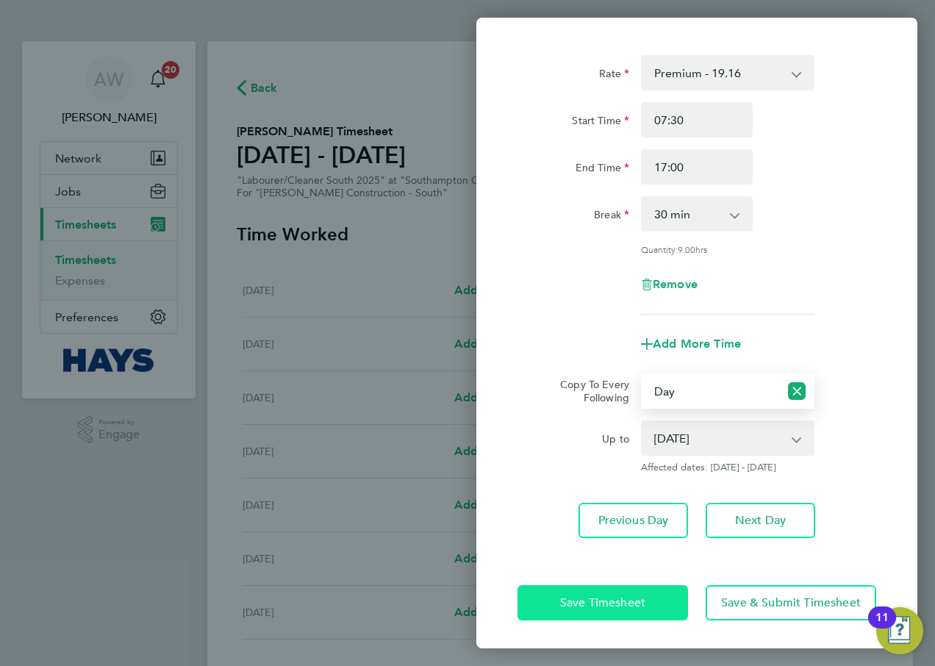
click at [611, 608] on span "Save Timesheet" at bounding box center [602, 602] width 85 height 15
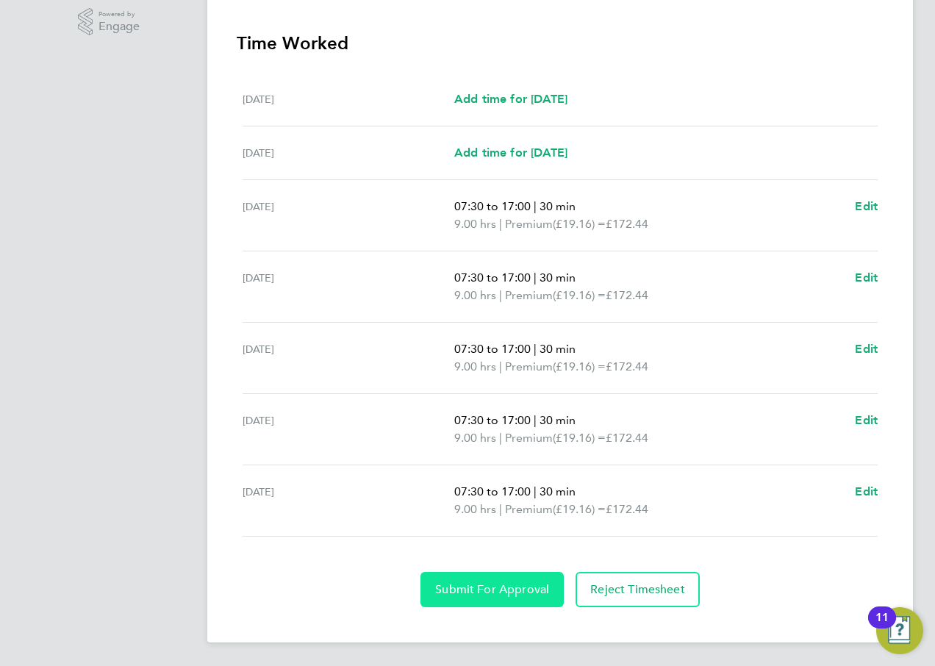
click at [515, 582] on span "Submit For Approval" at bounding box center [492, 589] width 114 height 15
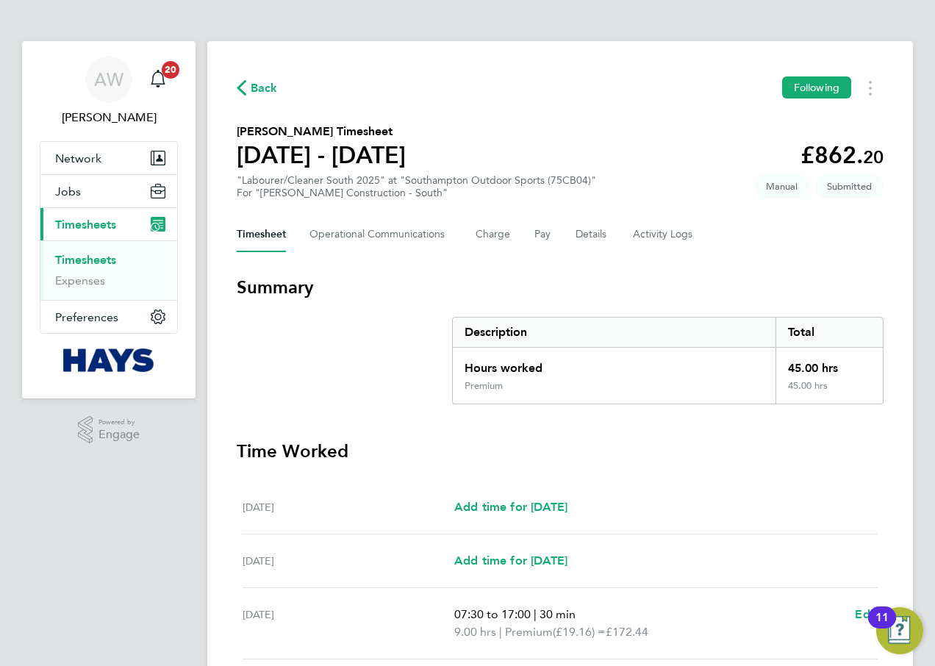
click at [95, 256] on link "Timesheets" at bounding box center [85, 260] width 61 height 14
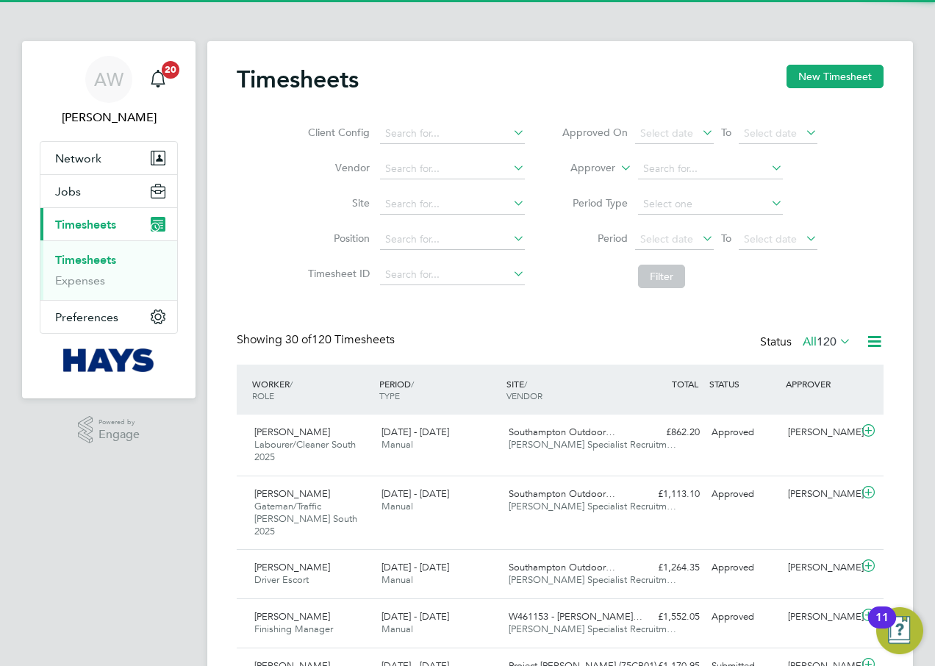
scroll to position [37, 128]
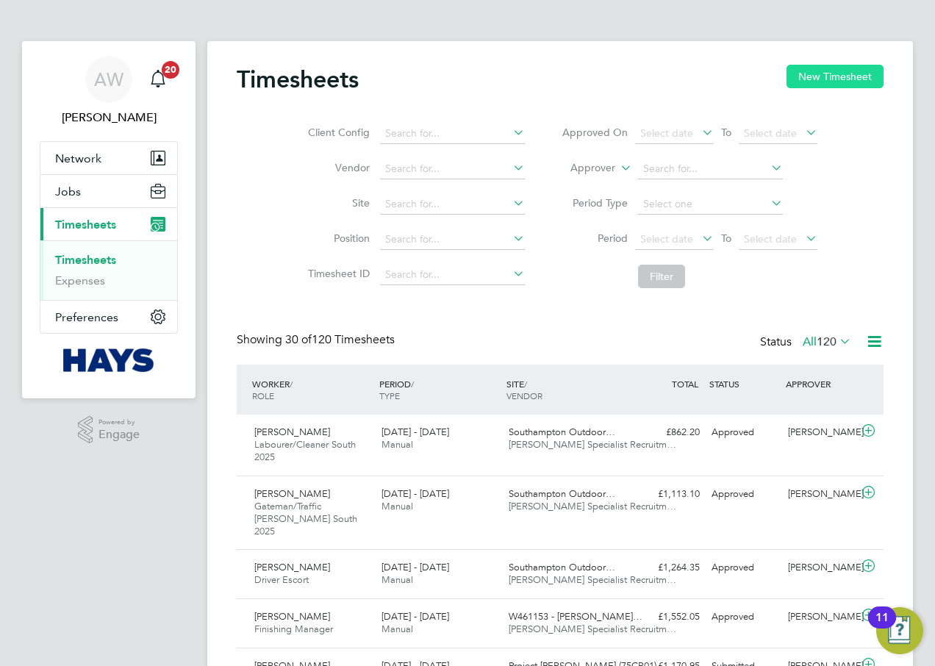
click at [822, 76] on button "New Timesheet" at bounding box center [834, 77] width 97 height 24
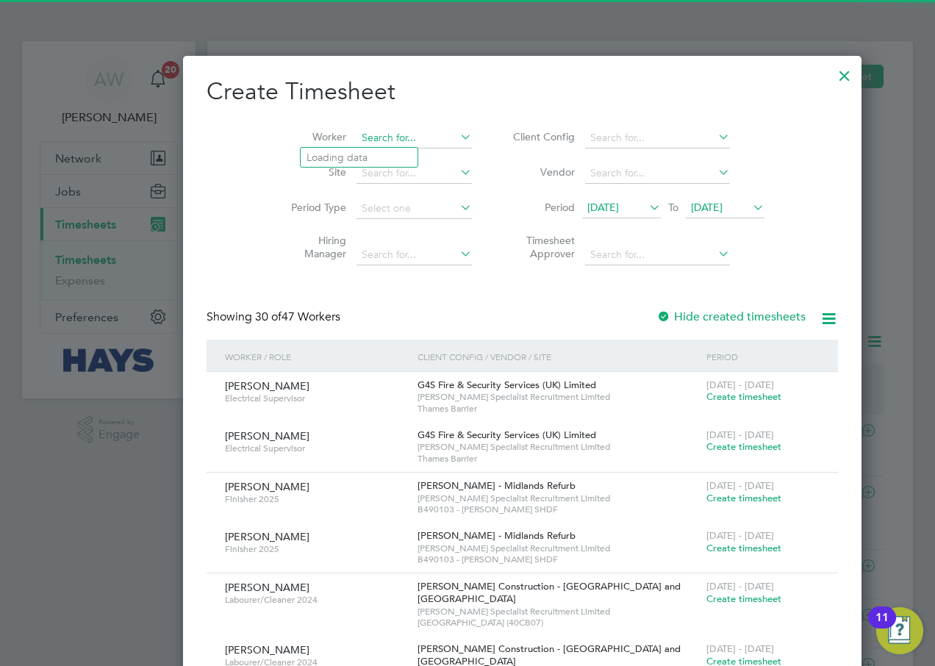
click at [356, 138] on input at bounding box center [413, 138] width 115 height 21
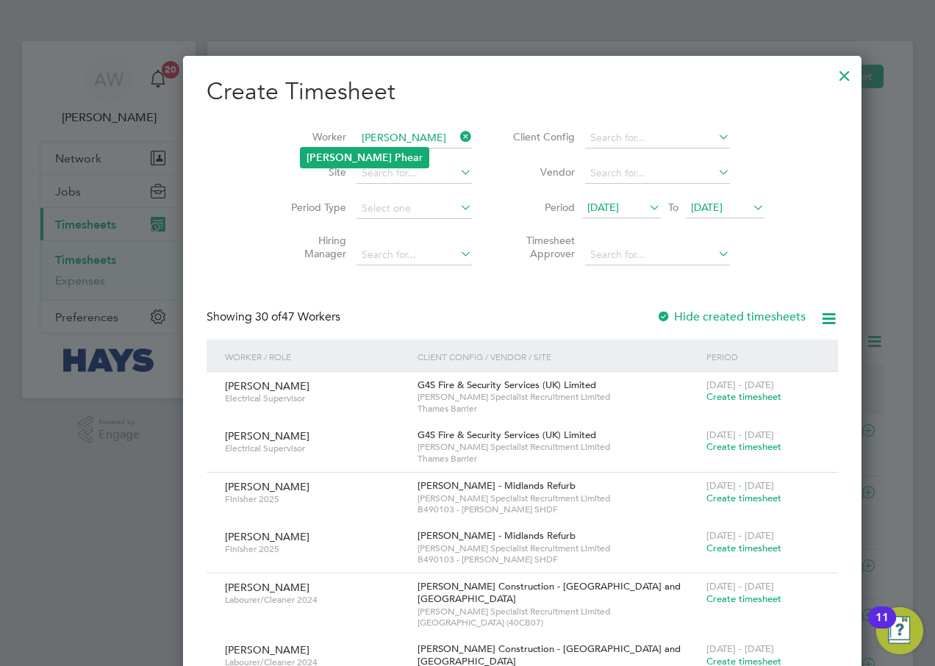
click at [380, 160] on li "[PERSON_NAME] r" at bounding box center [365, 158] width 128 height 20
type input "[PERSON_NAME]"
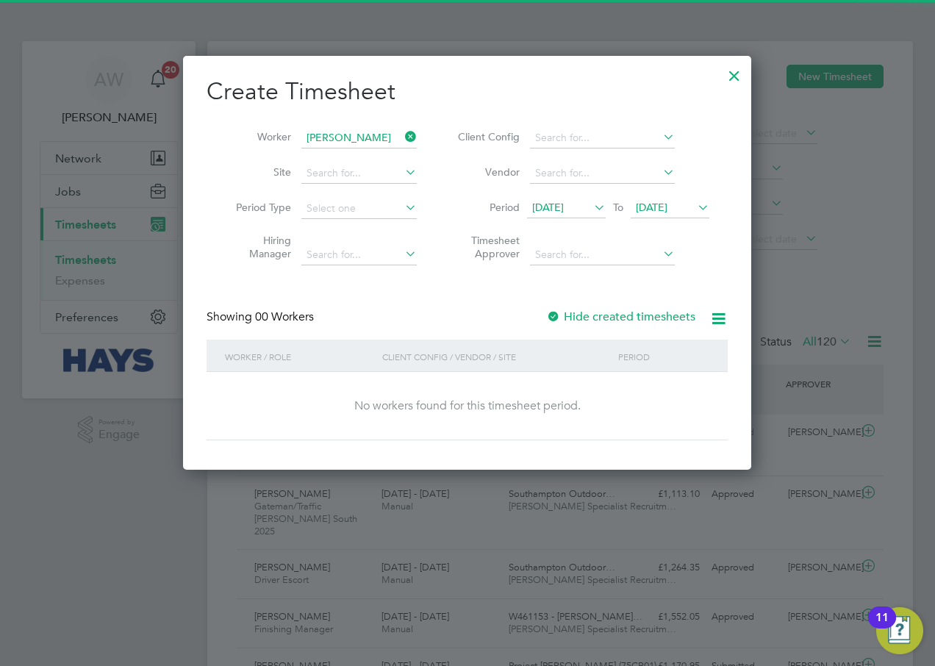
click at [556, 311] on div at bounding box center [553, 317] width 15 height 15
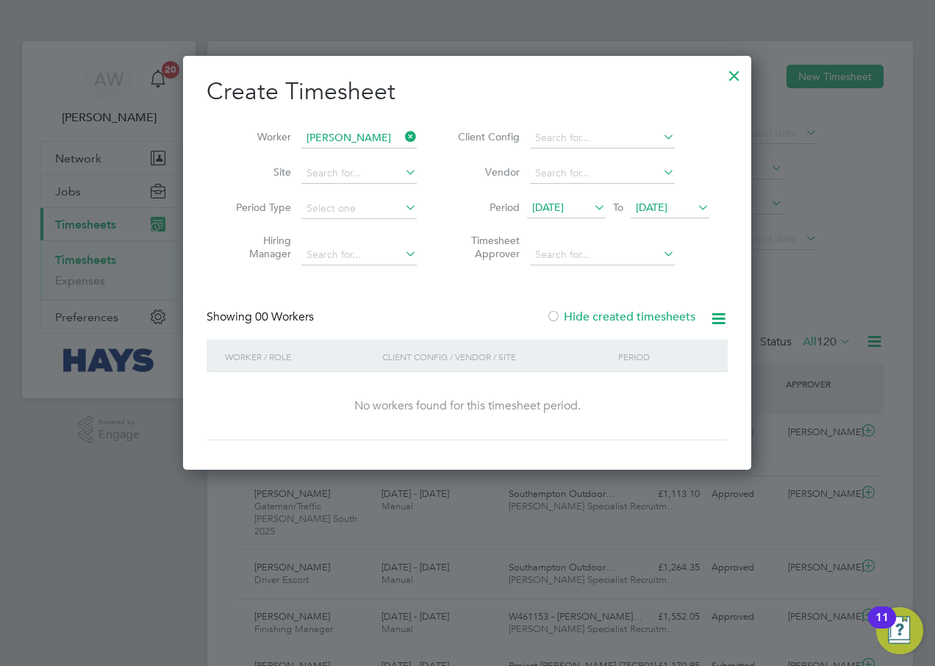
click at [662, 211] on span "[DATE]" at bounding box center [652, 207] width 32 height 13
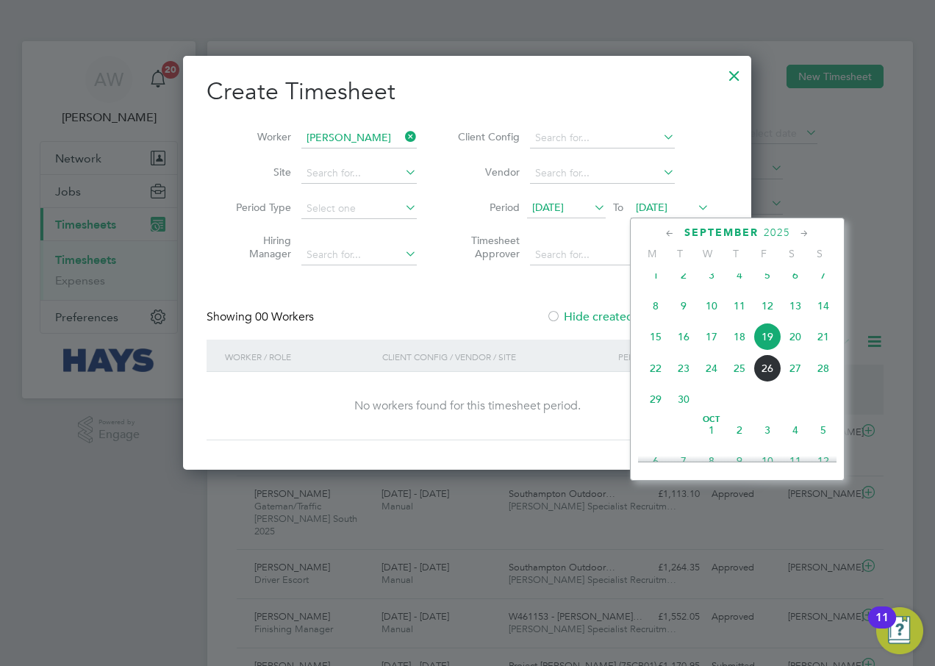
click at [768, 376] on span "26" at bounding box center [767, 368] width 28 height 28
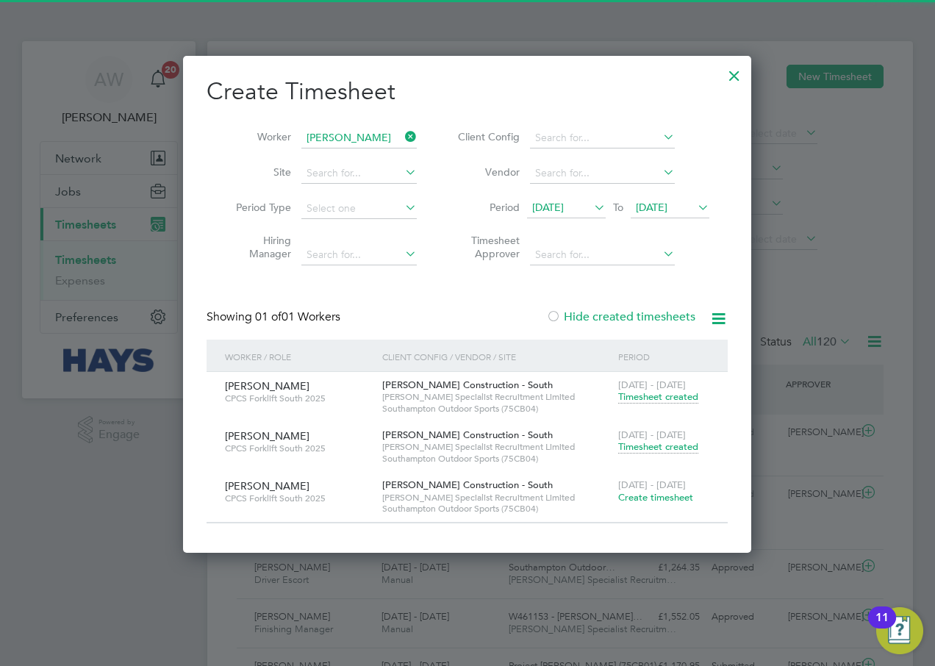
click at [677, 495] on span "Create timesheet" at bounding box center [655, 497] width 75 height 12
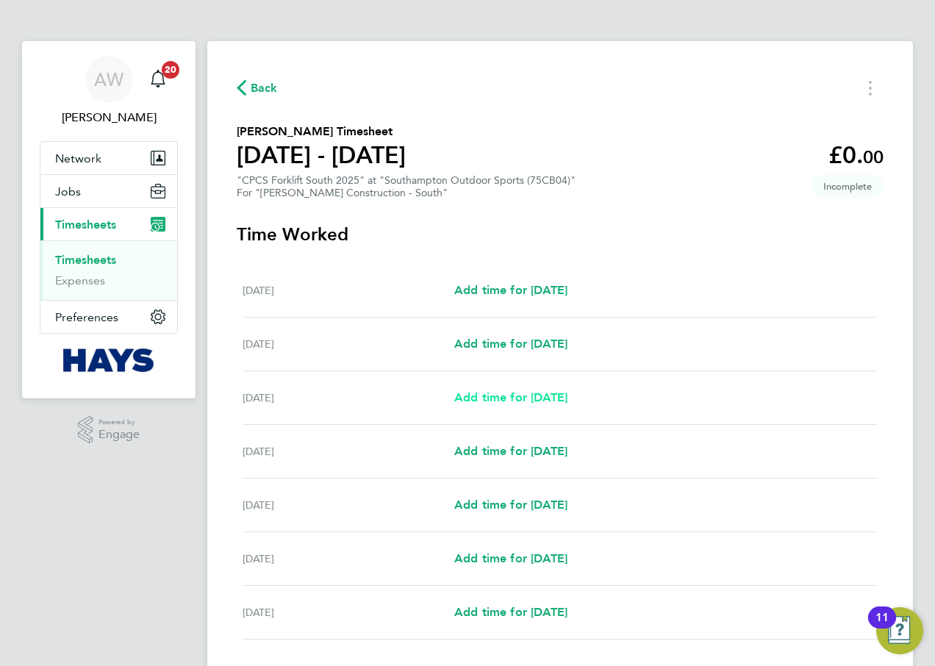
click at [490, 397] on span "Add time for [DATE]" at bounding box center [510, 397] width 113 height 14
select select "30"
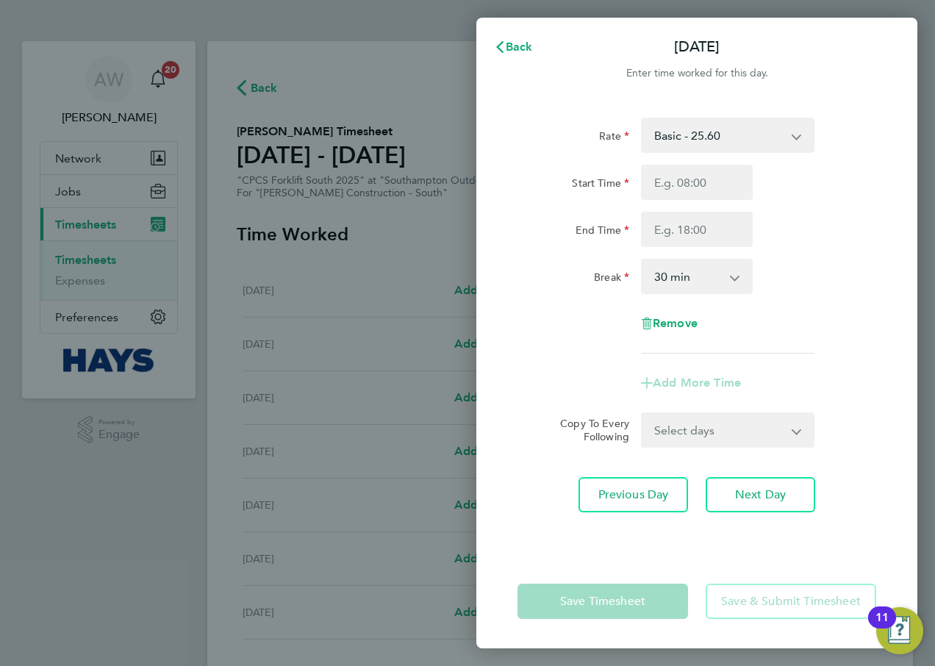
click at [715, 130] on select "Basic - 25.60 Overtime - 37.11" at bounding box center [718, 135] width 153 height 32
drag, startPoint x: 713, startPoint y: 131, endPoint x: 711, endPoint y: 146, distance: 14.8
click at [713, 131] on select "Basic - 25.60 Overtime - 37.11" at bounding box center [718, 135] width 153 height 32
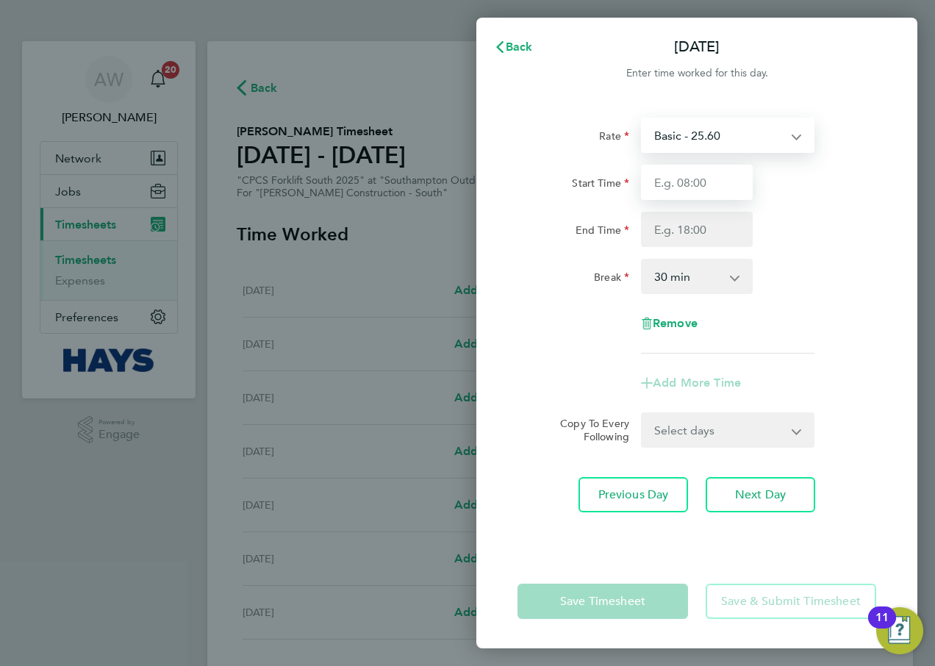
click at [702, 184] on input "Start Time" at bounding box center [697, 182] width 112 height 35
type input "07:30"
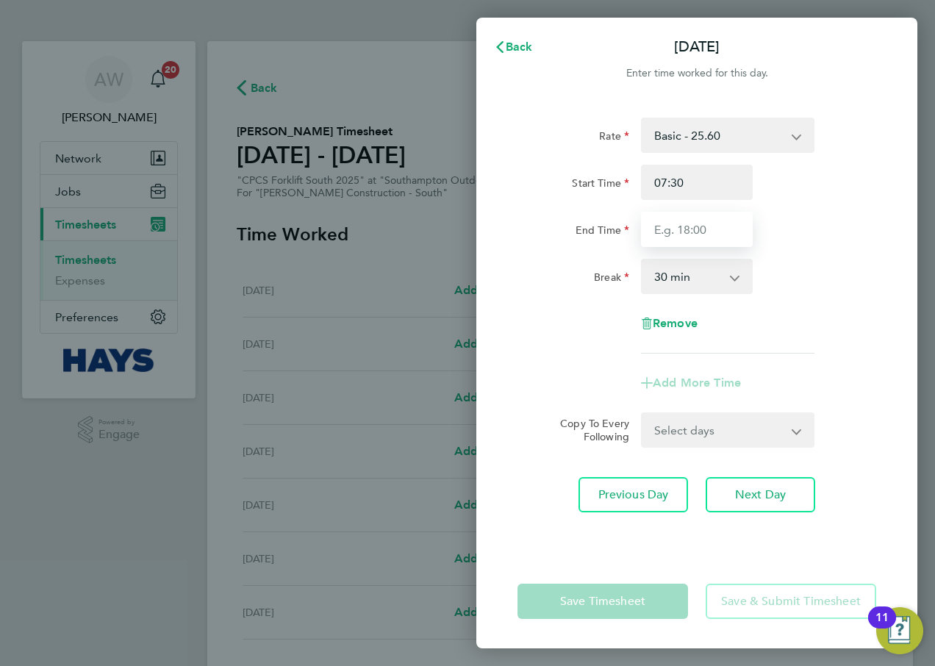
type input "17:00"
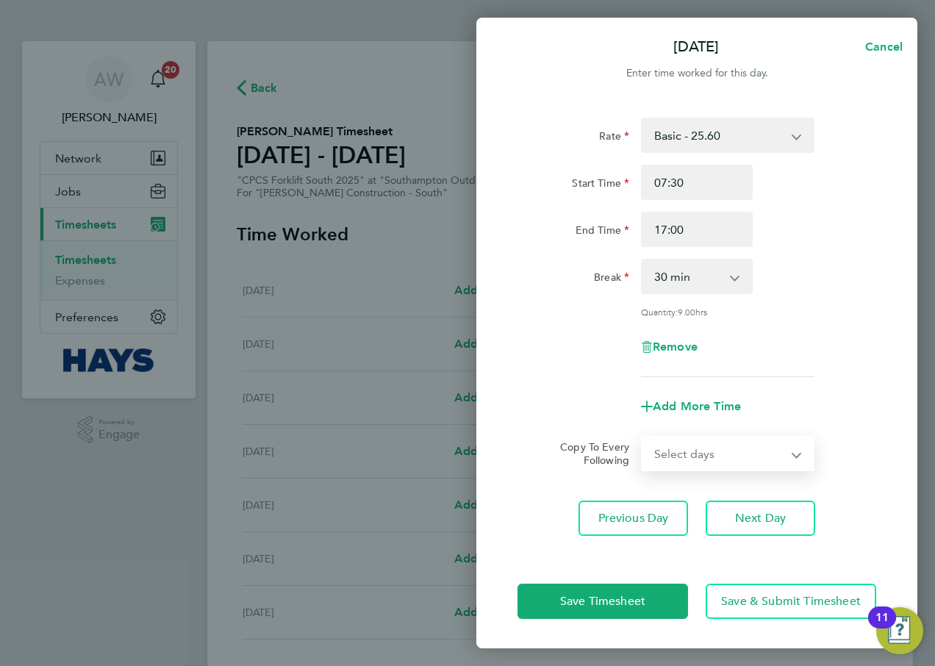
click at [693, 453] on select "Select days Day [DATE] [DATE] [DATE] [DATE]" at bounding box center [719, 453] width 154 height 32
select select "DAY"
click at [642, 437] on select "Select days Day [DATE] [DATE] [DATE] [DATE]" at bounding box center [719, 453] width 154 height 32
select select "[DATE]"
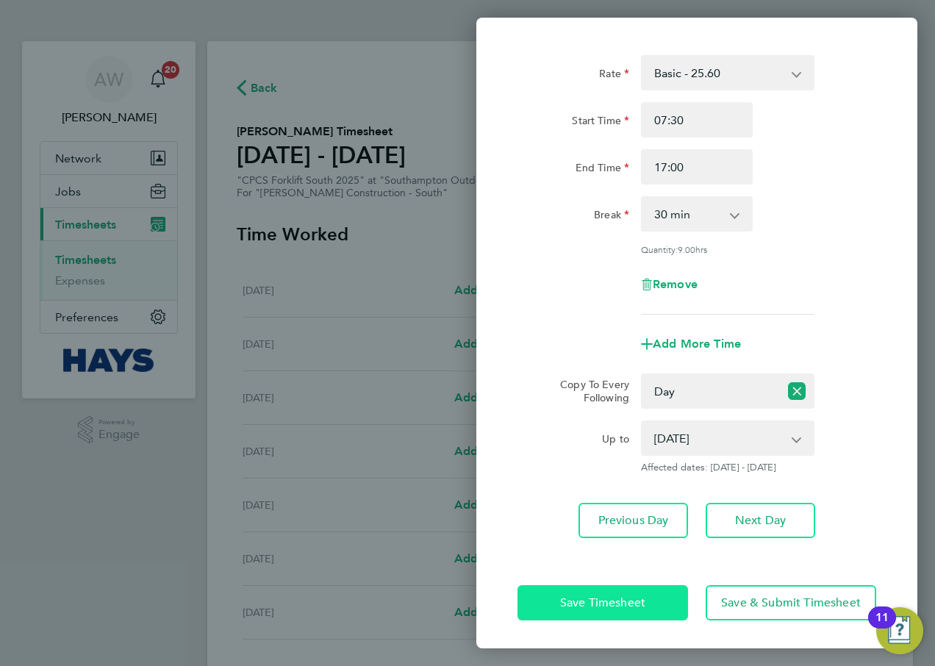
click at [587, 602] on span "Save Timesheet" at bounding box center [602, 602] width 85 height 15
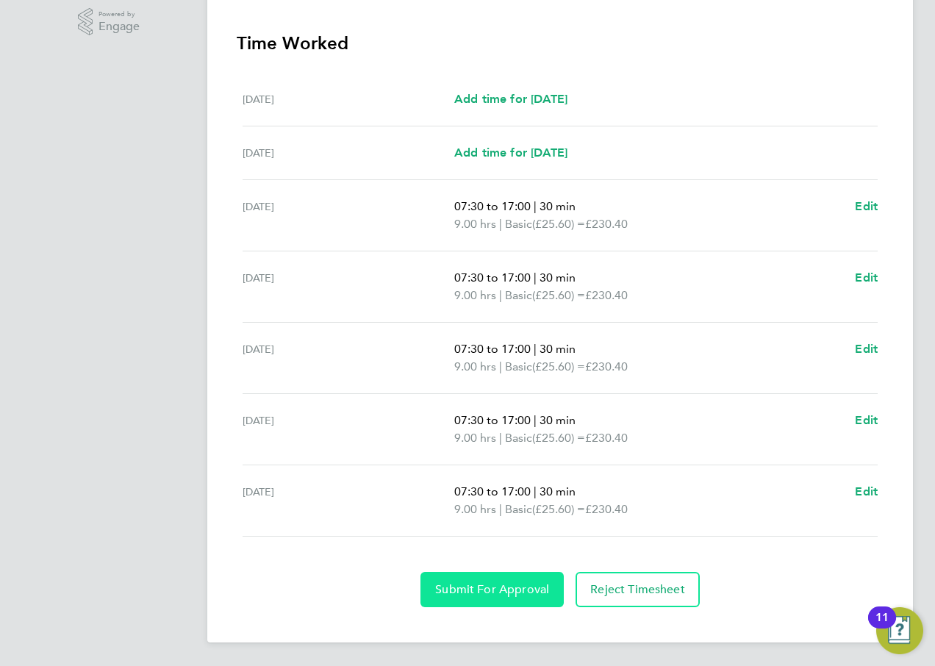
click at [499, 584] on span "Submit For Approval" at bounding box center [492, 589] width 114 height 15
